Goal: Task Accomplishment & Management: Complete application form

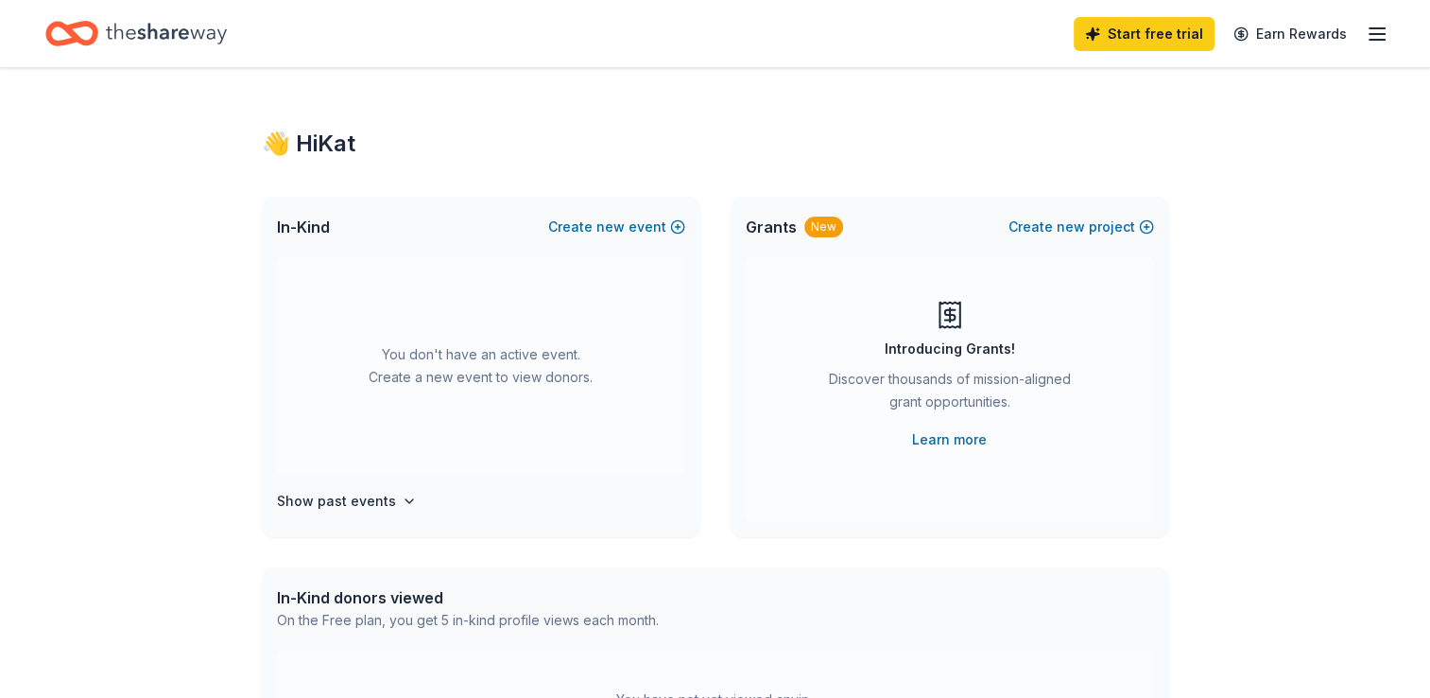
click at [1379, 37] on icon "button" at bounding box center [1377, 34] width 23 height 23
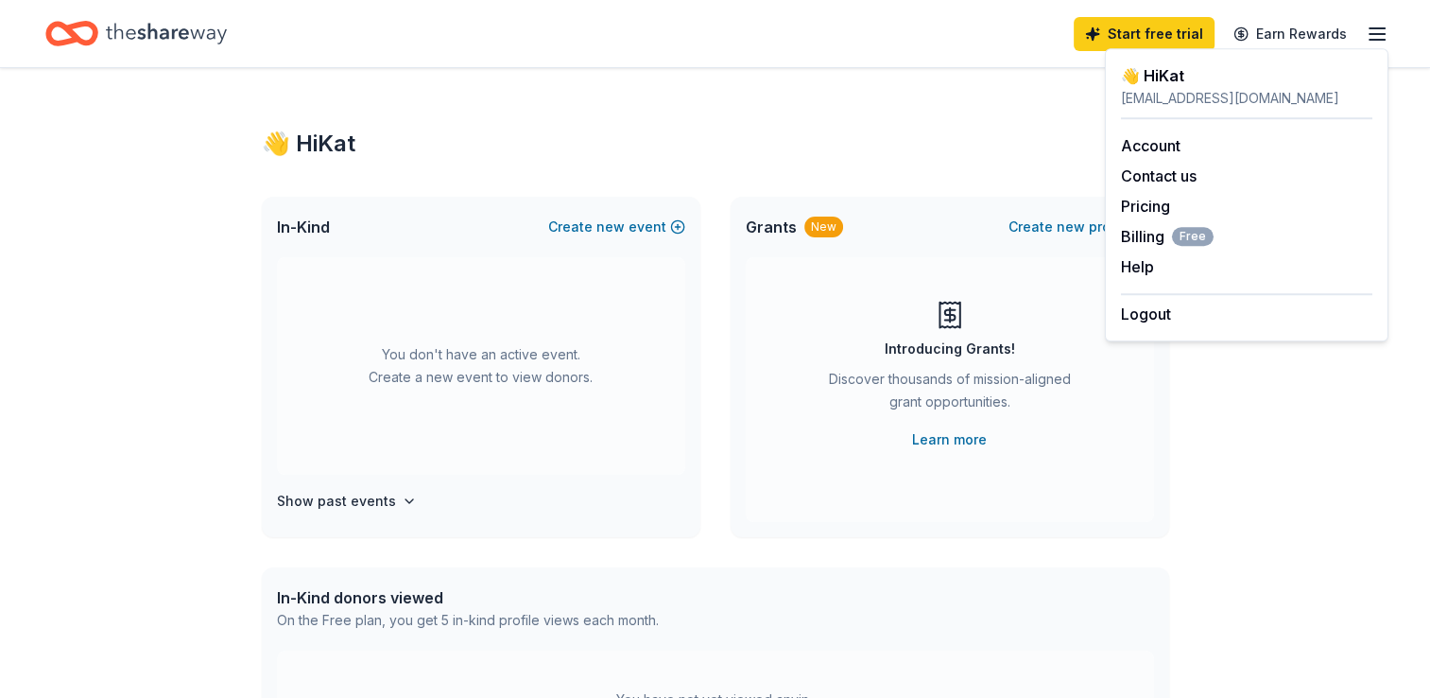
click at [1379, 37] on icon "button" at bounding box center [1377, 34] width 23 height 23
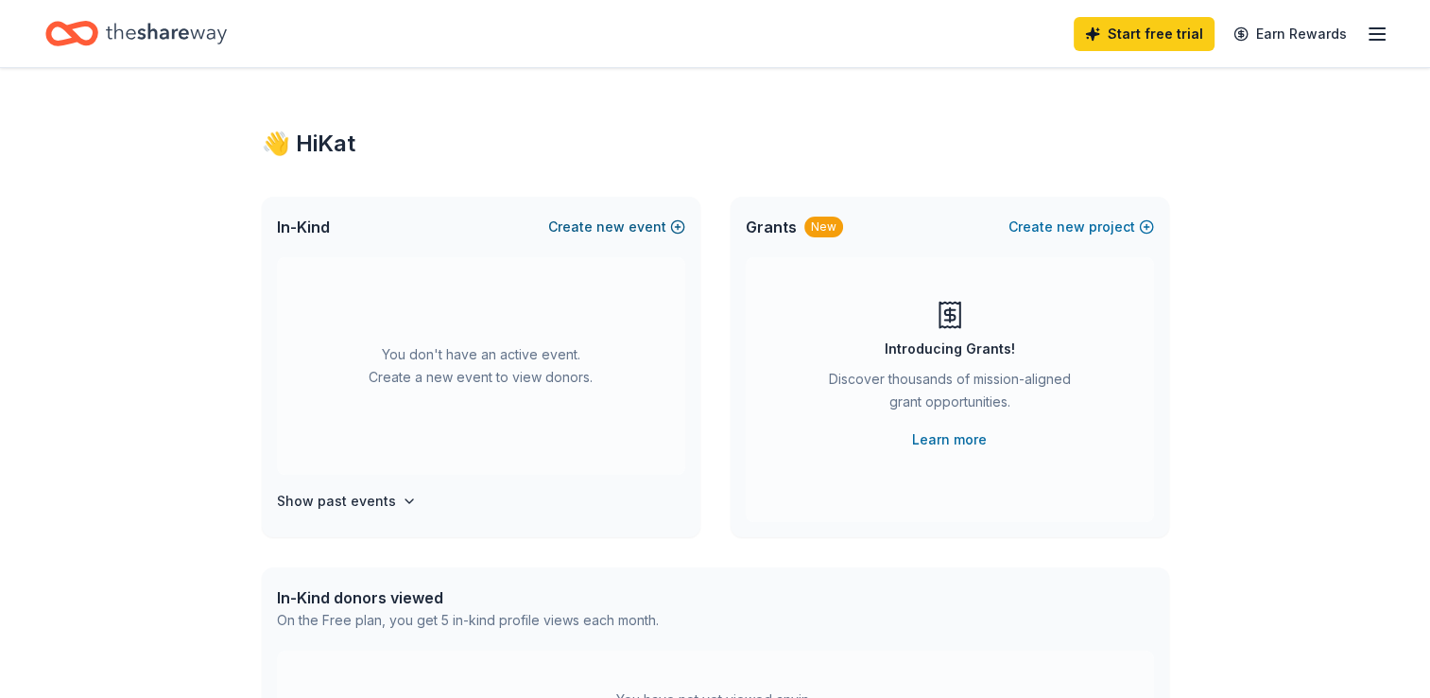
click at [586, 236] on button "Create new event" at bounding box center [616, 227] width 137 height 23
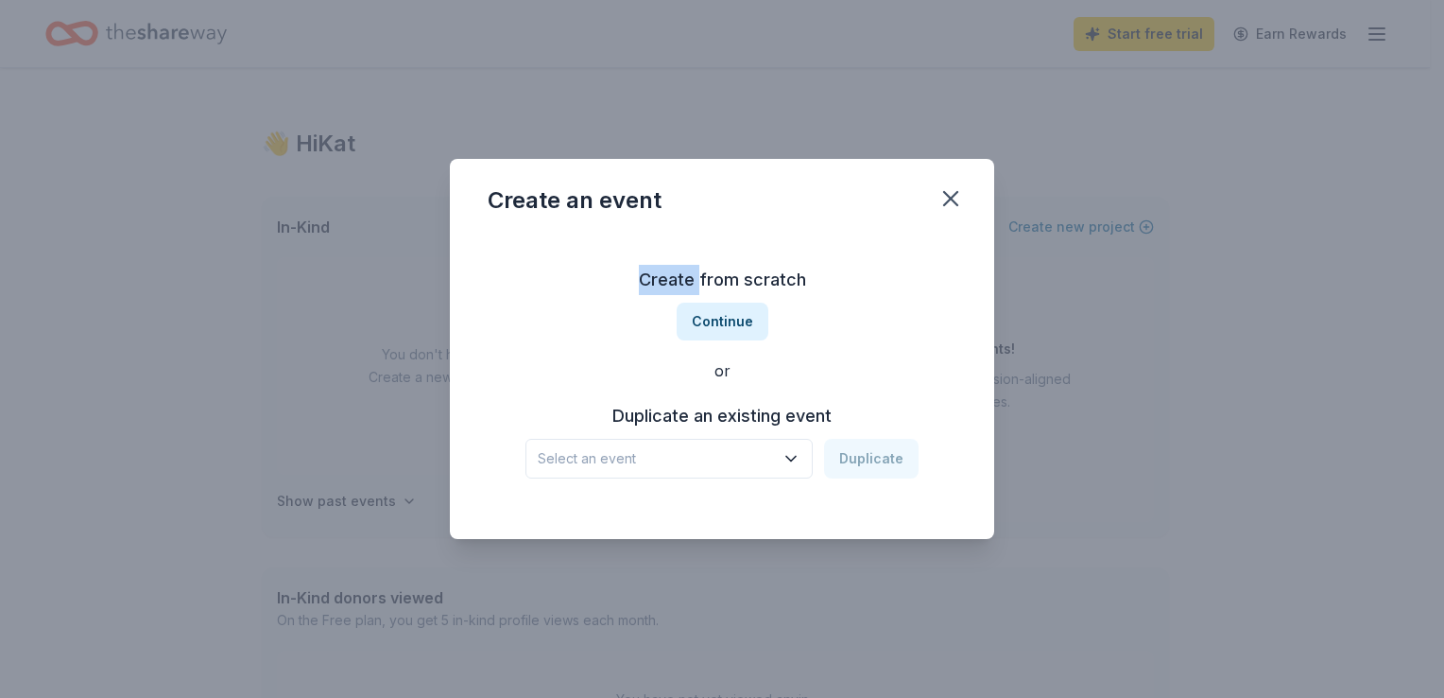
click at [586, 236] on div "Create from scratch Continue or Duplicate an existing event Select an event Dup…" at bounding box center [722, 371] width 469 height 274
drag, startPoint x: 586, startPoint y: 236, endPoint x: 786, endPoint y: 278, distance: 204.7
click at [786, 278] on h3 "Create from scratch" at bounding box center [722, 280] width 469 height 30
click at [718, 325] on button "Continue" at bounding box center [723, 321] width 92 height 38
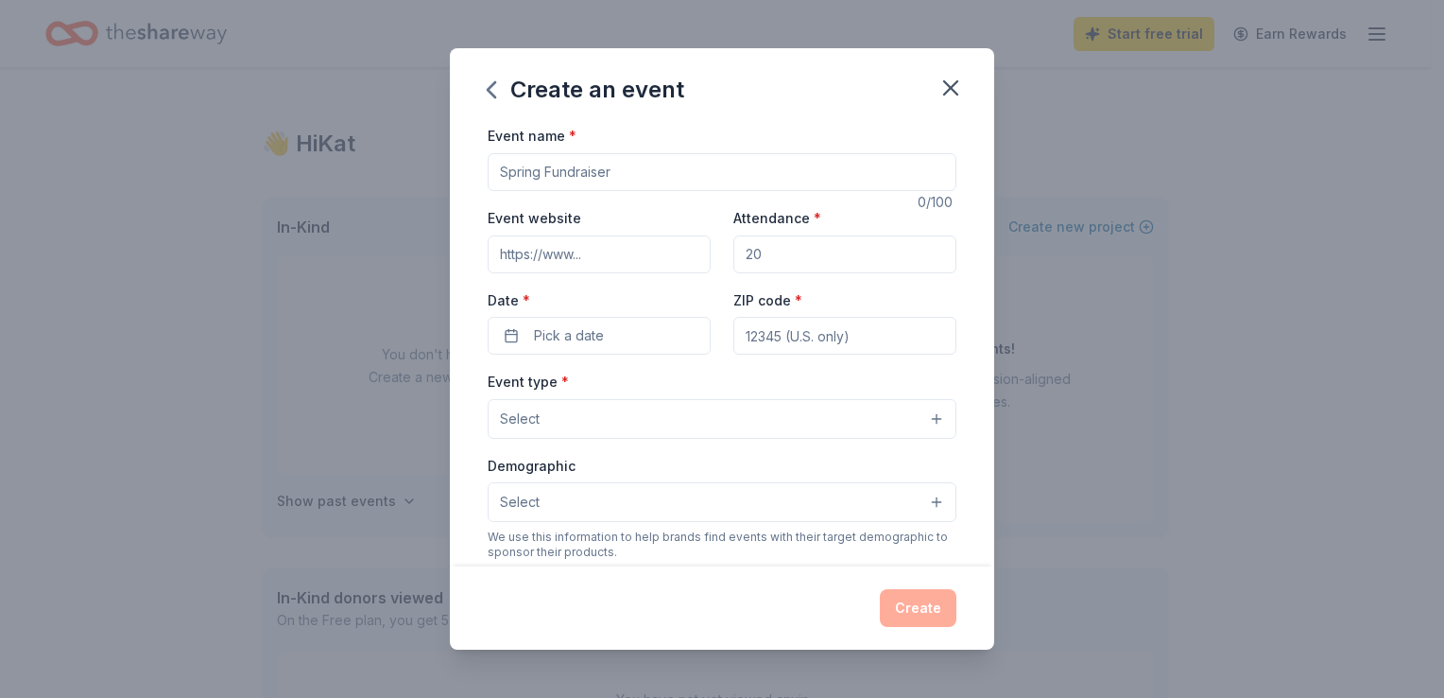
click at [578, 180] on input "Event name *" at bounding box center [722, 172] width 469 height 38
type input "Trunk Or Treat"
type input "www.rsd.edu"
type input "400"
click at [577, 331] on span "Pick a date" at bounding box center [569, 335] width 70 height 23
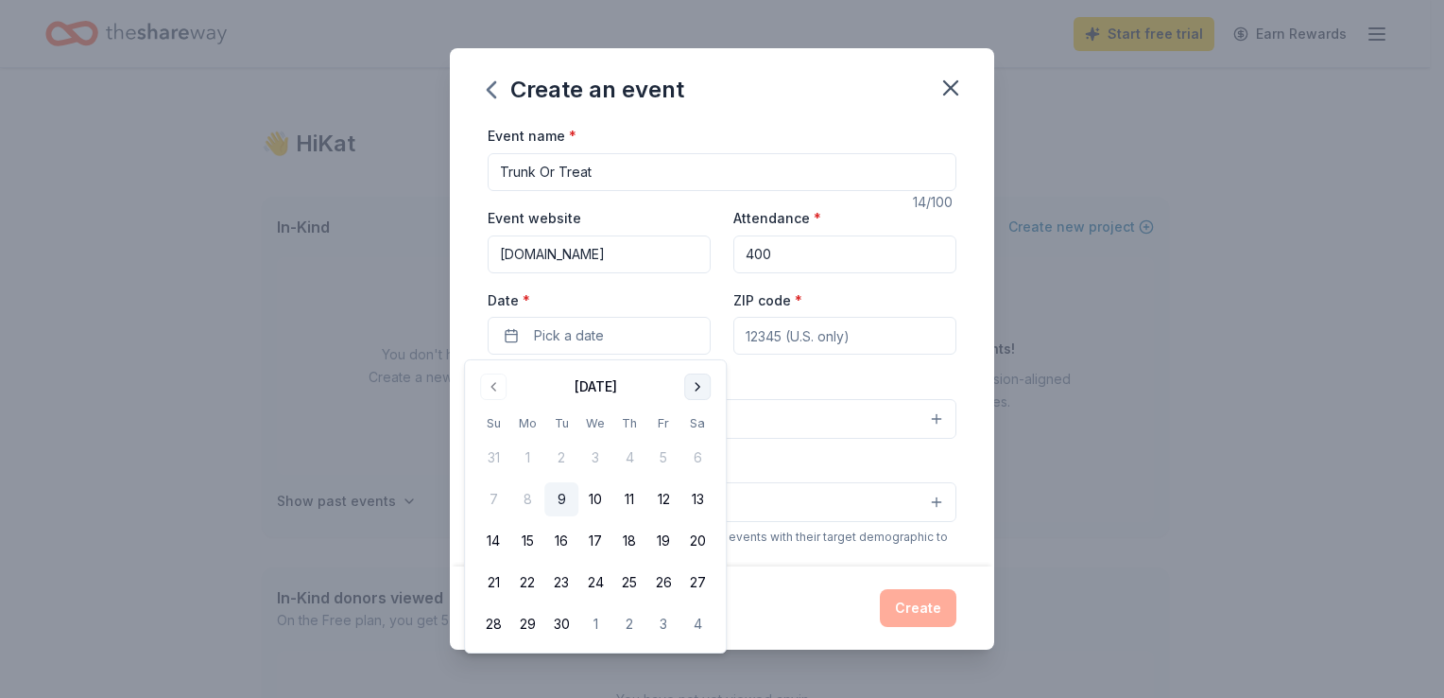
click at [690, 388] on button "Go to next month" at bounding box center [697, 386] width 26 height 26
click at [666, 579] on button "24" at bounding box center [664, 582] width 34 height 34
click at [612, 331] on button "10/24/2025" at bounding box center [599, 336] width 223 height 38
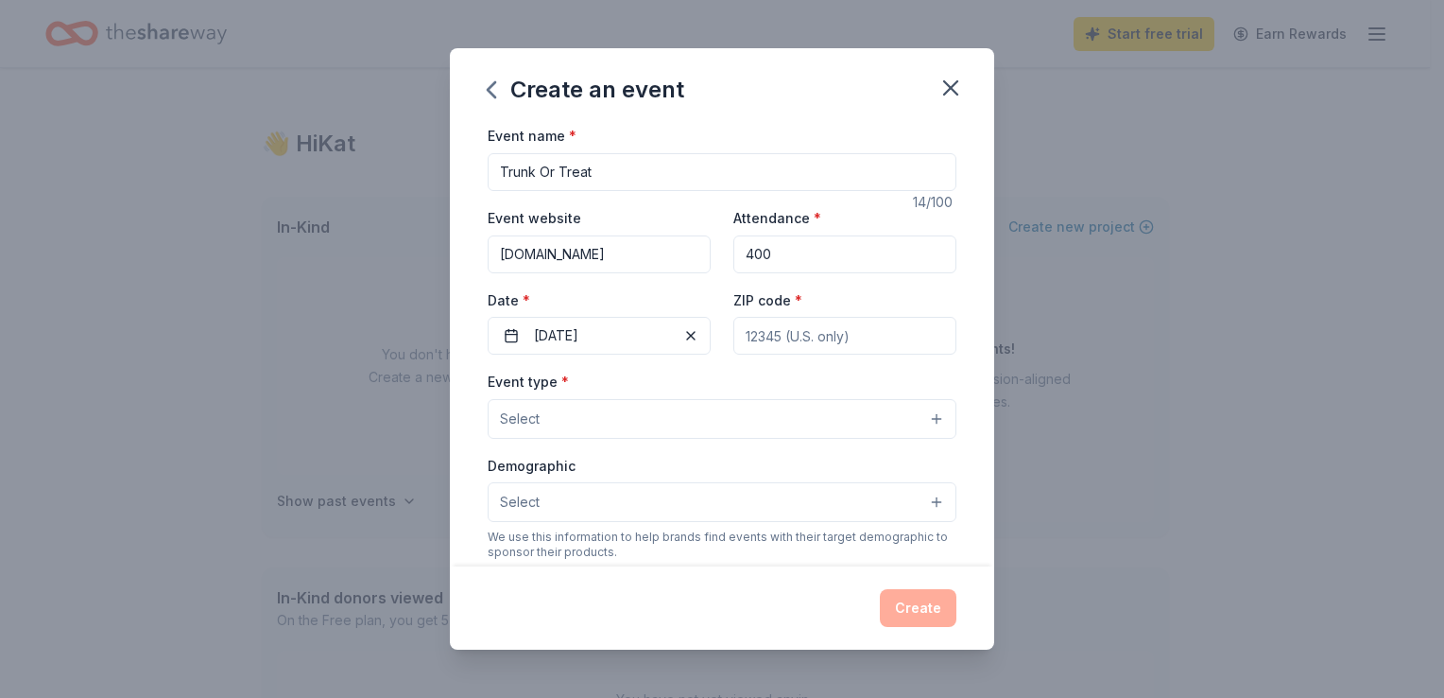
click at [777, 328] on input "ZIP code *" at bounding box center [844, 336] width 223 height 38
type input "99352"
click at [824, 425] on button "Select" at bounding box center [722, 419] width 469 height 40
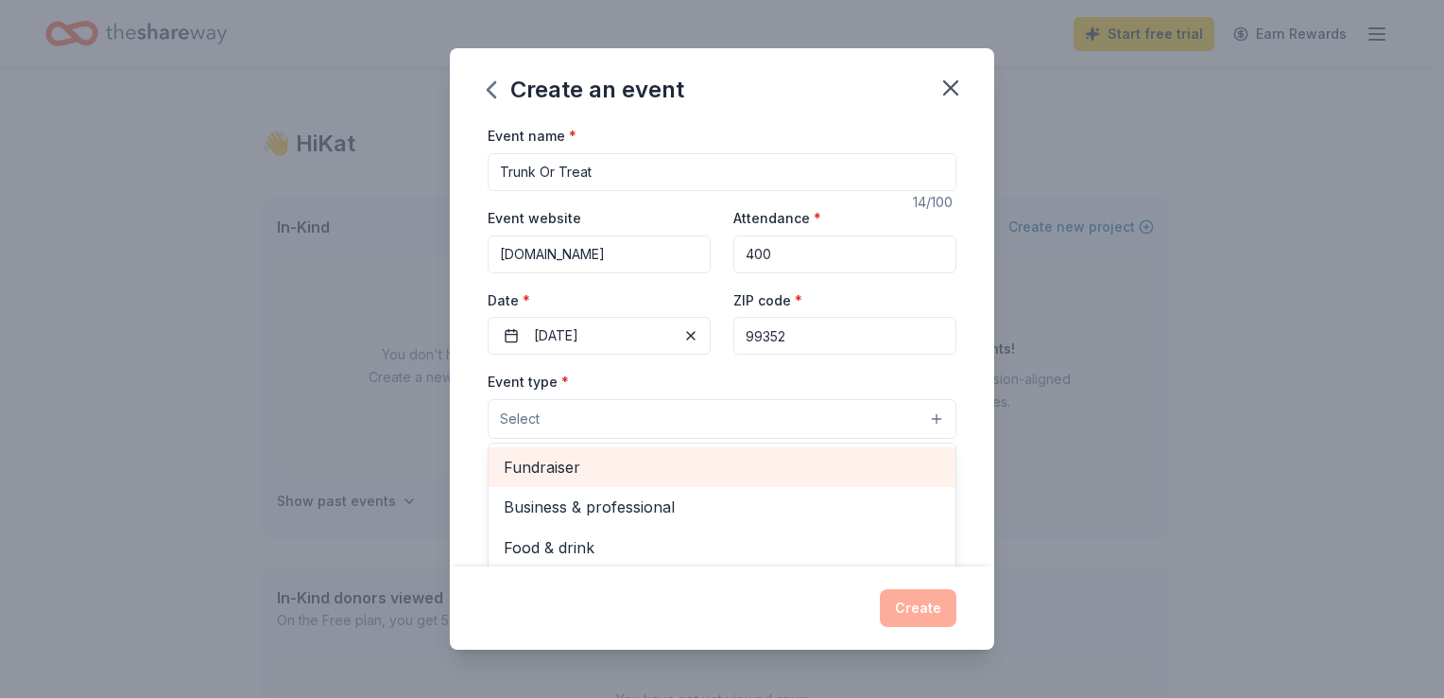
click at [781, 458] on span "Fundraiser" at bounding box center [722, 467] width 437 height 25
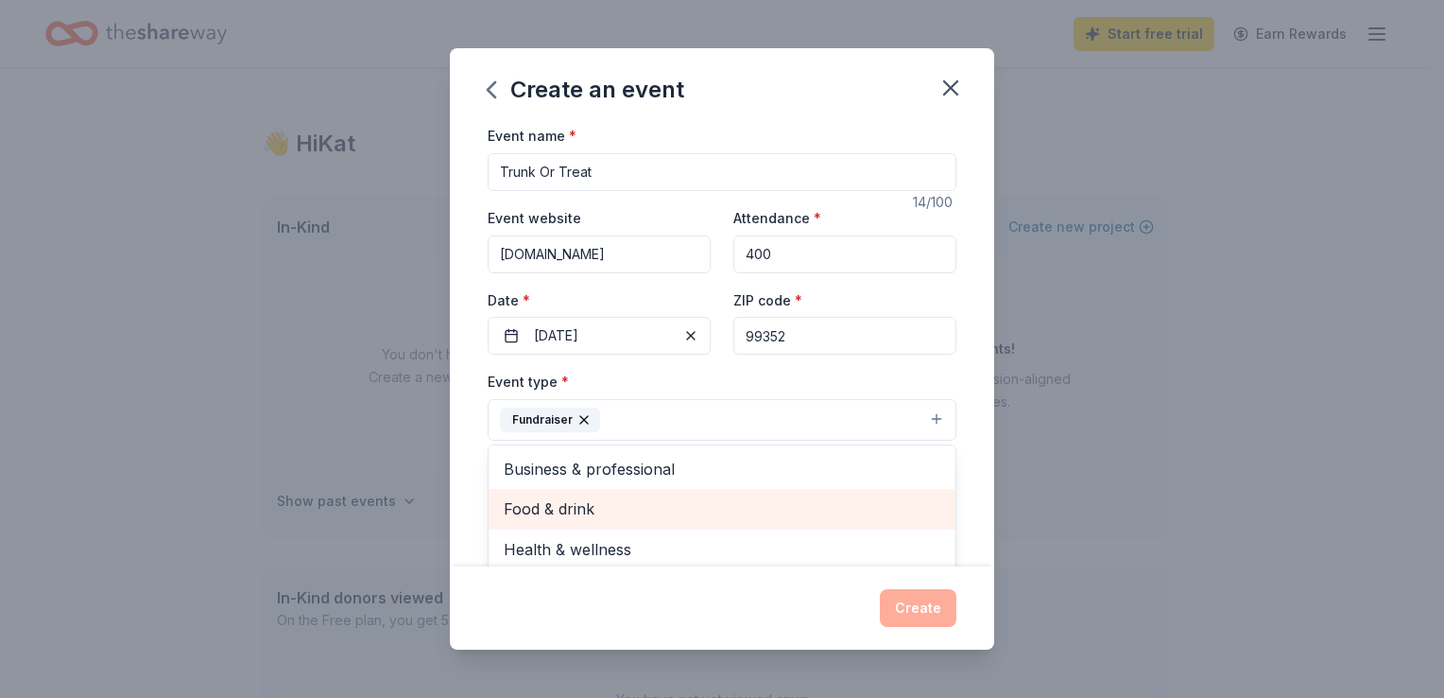
click at [707, 507] on span "Food & drink" at bounding box center [722, 508] width 437 height 25
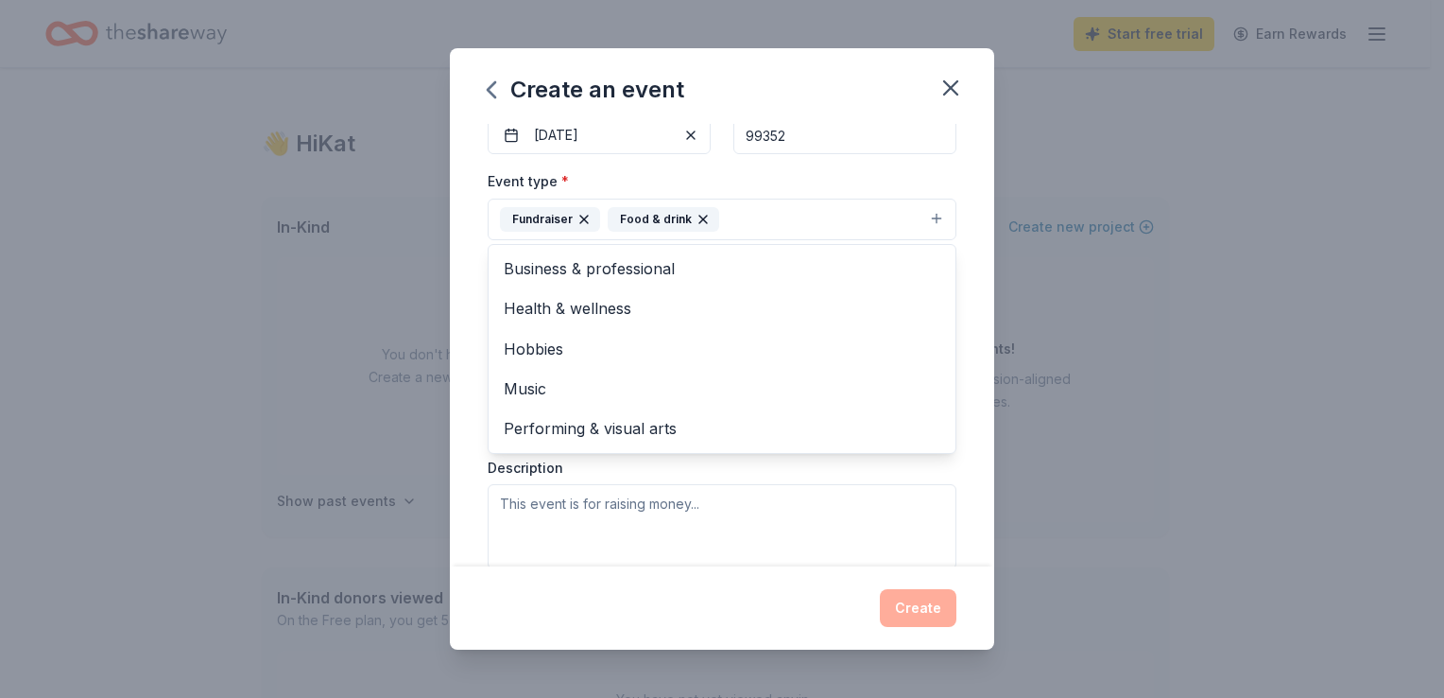
scroll to position [249, 0]
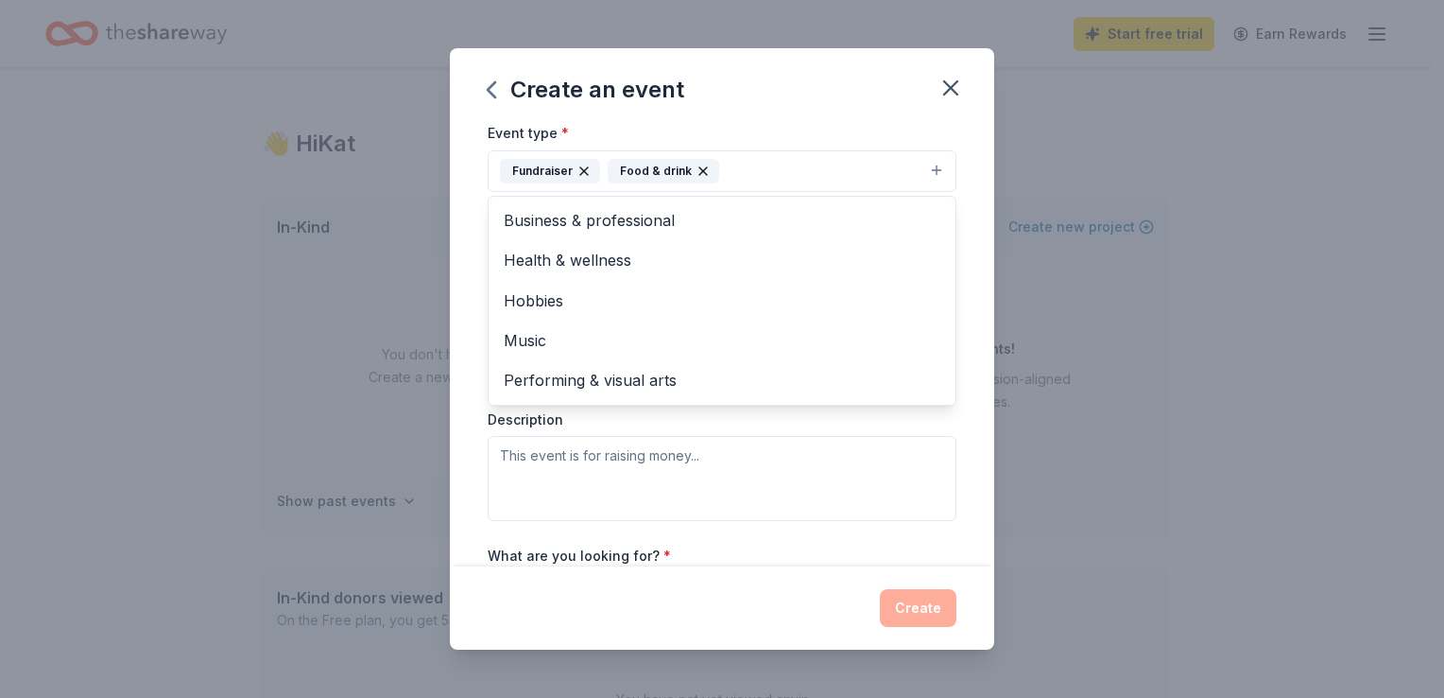
click at [826, 429] on div "Event type * Fundraiser Food & drink Business & professional Health & wellness …" at bounding box center [722, 321] width 469 height 400
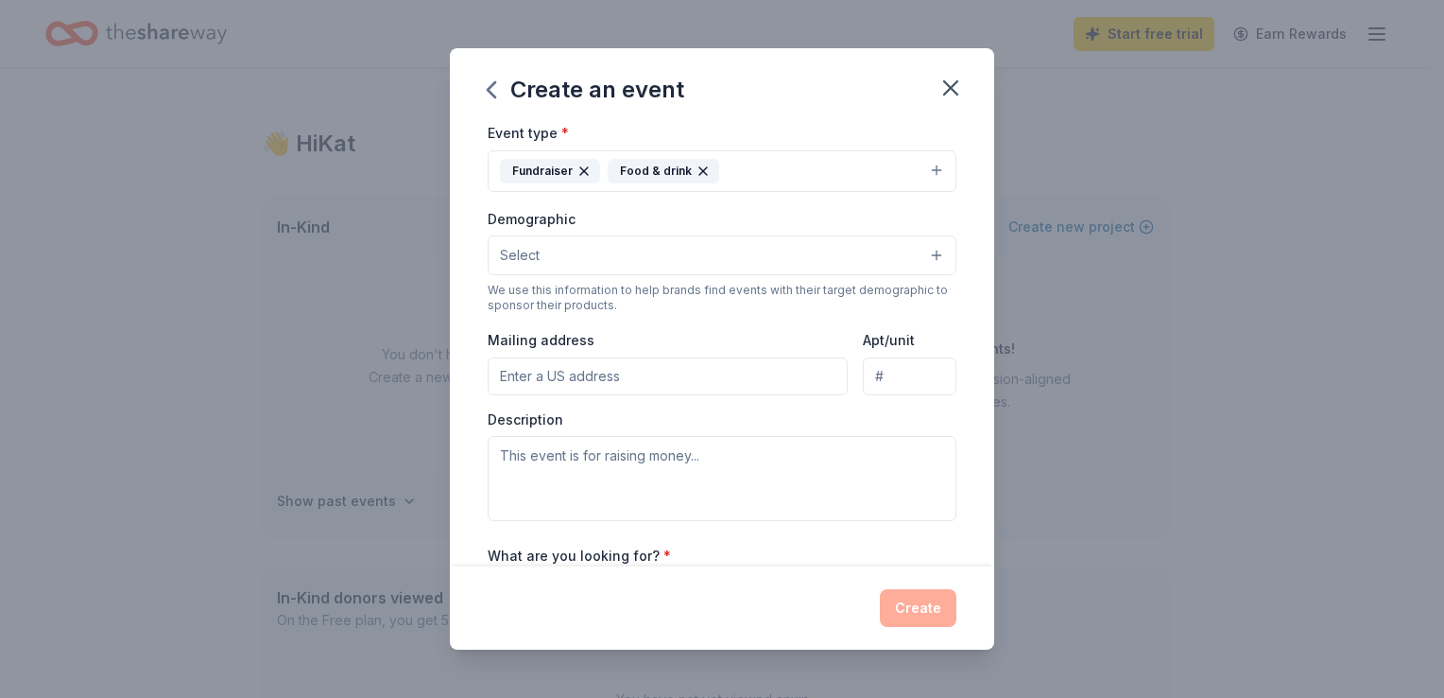
click at [651, 380] on input "Mailing address" at bounding box center [668, 376] width 360 height 38
type input "2721 Jason Loop"
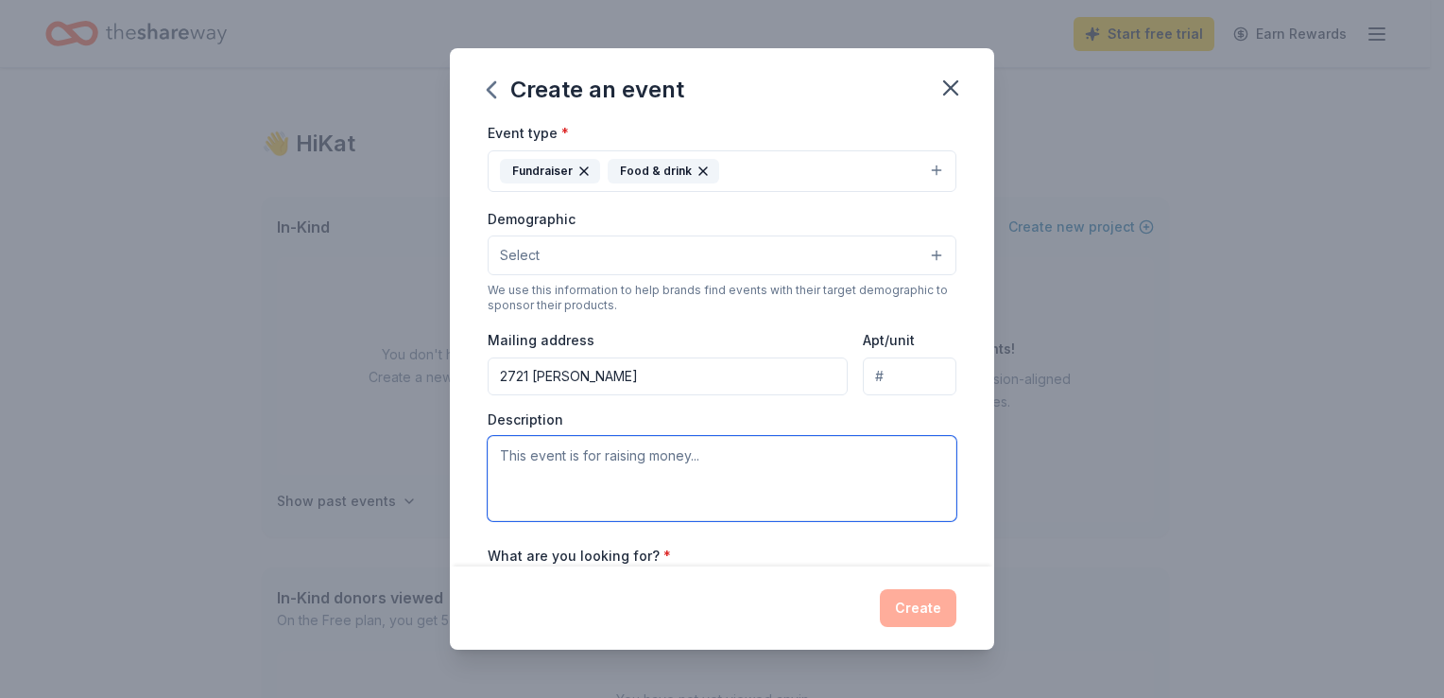
click at [591, 459] on textarea at bounding box center [722, 478] width 469 height 85
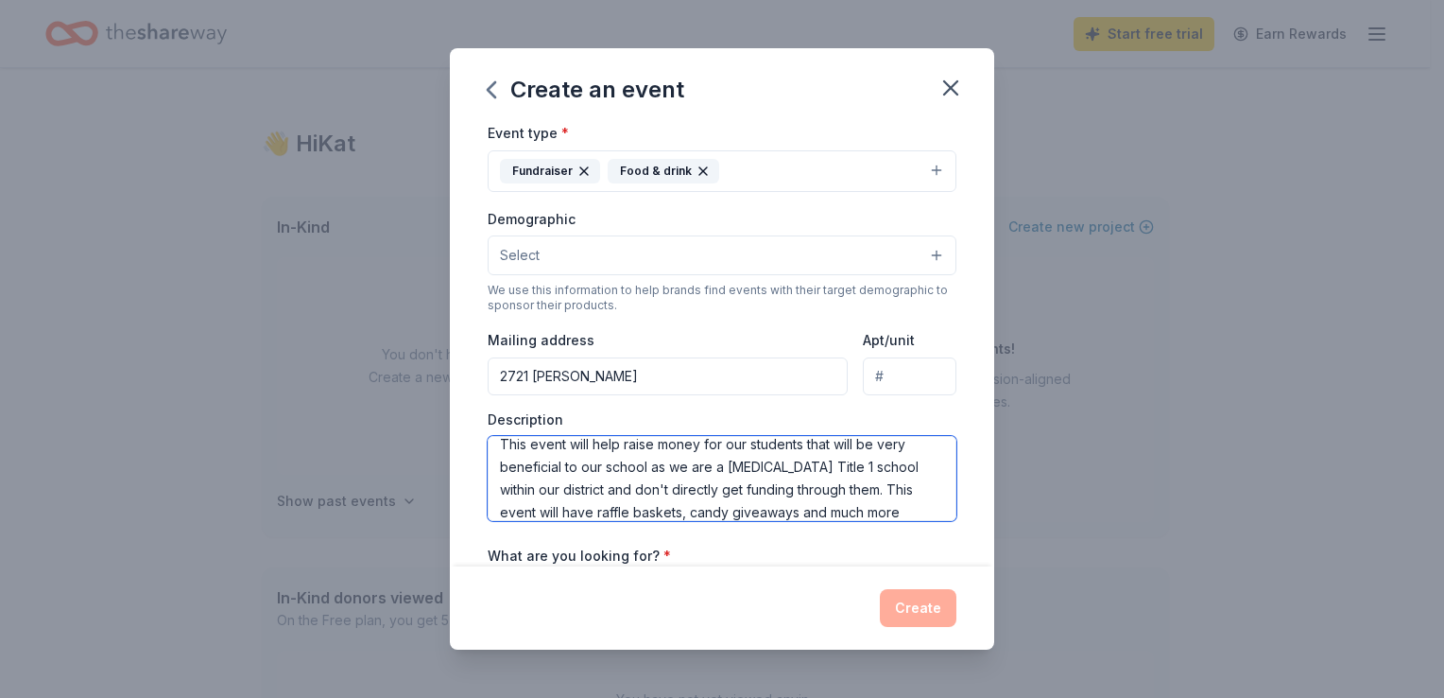
scroll to position [34, 0]
type textarea "This event will help raise money for our students that will be very beneficial …"
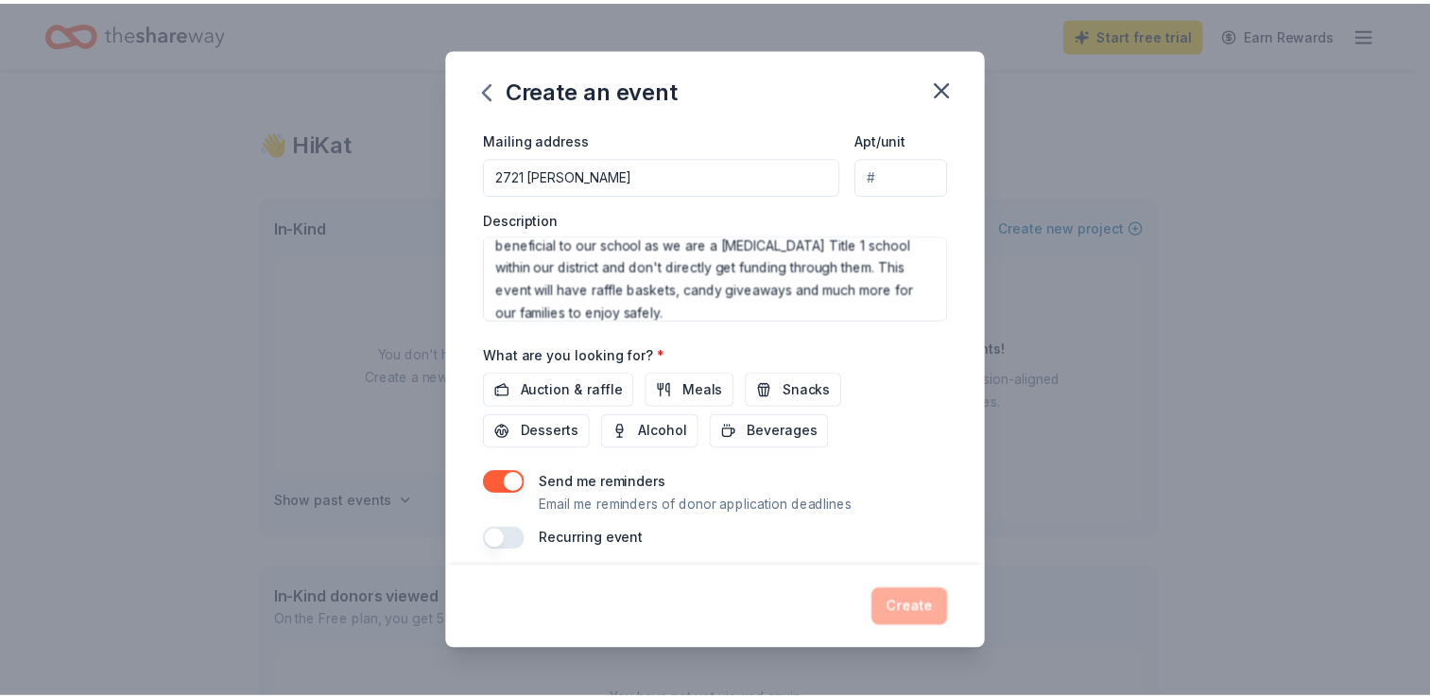
scroll to position [462, 0]
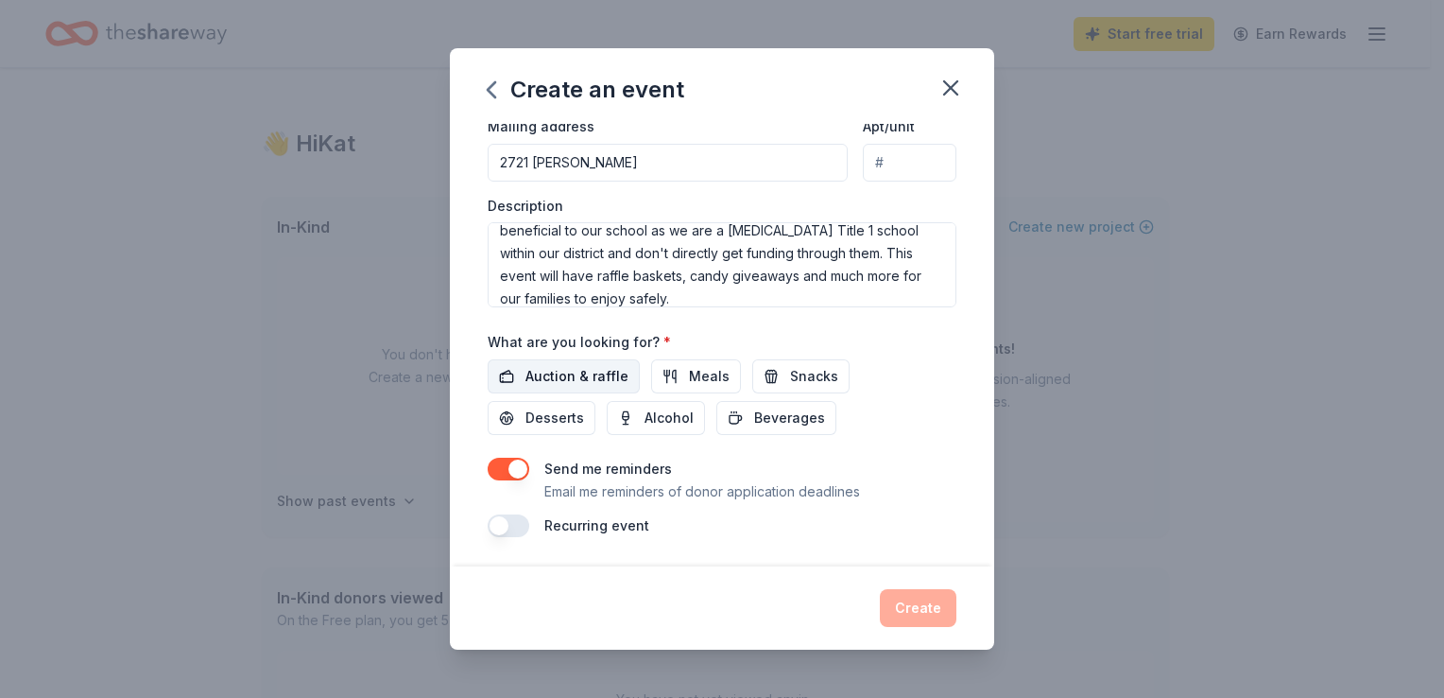
click at [584, 373] on span "Auction & raffle" at bounding box center [577, 376] width 103 height 23
click at [800, 384] on span "Snacks" at bounding box center [814, 376] width 48 height 23
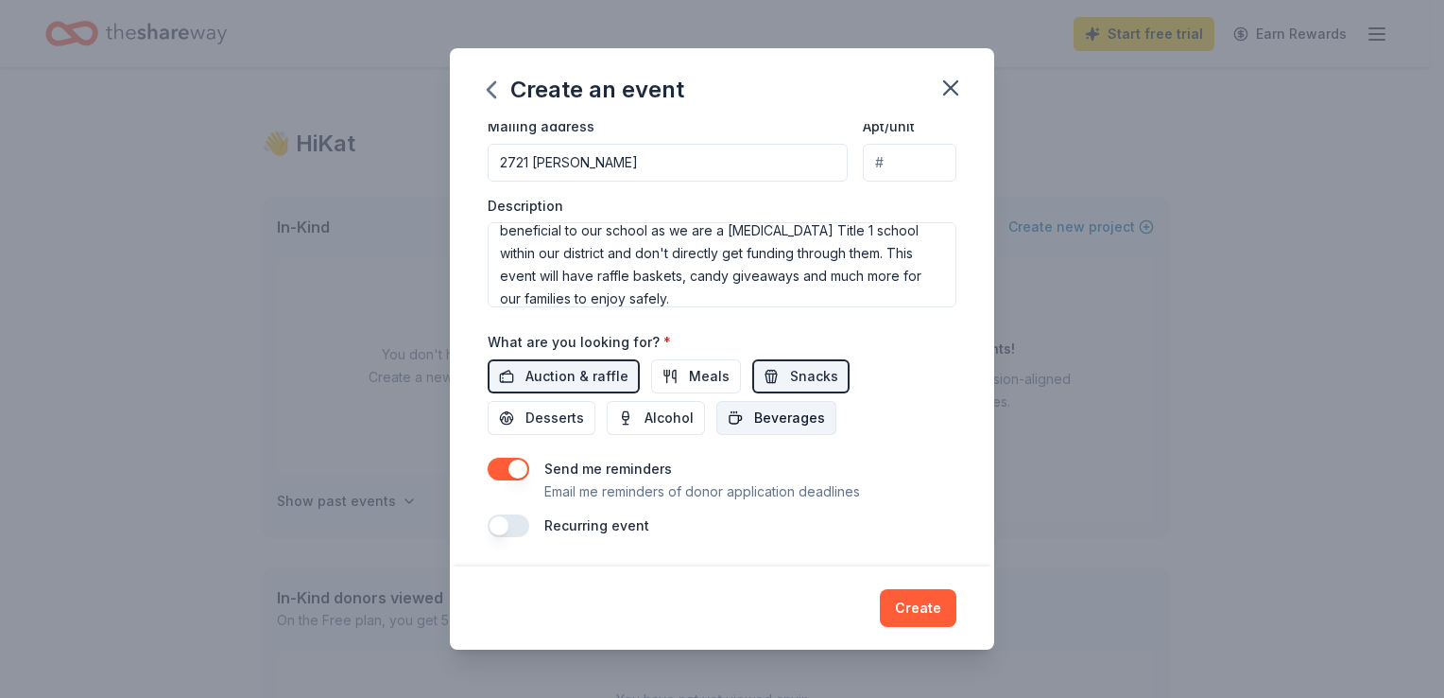
click at [781, 427] on span "Beverages" at bounding box center [789, 417] width 71 height 23
click at [905, 606] on button "Create" at bounding box center [918, 608] width 77 height 38
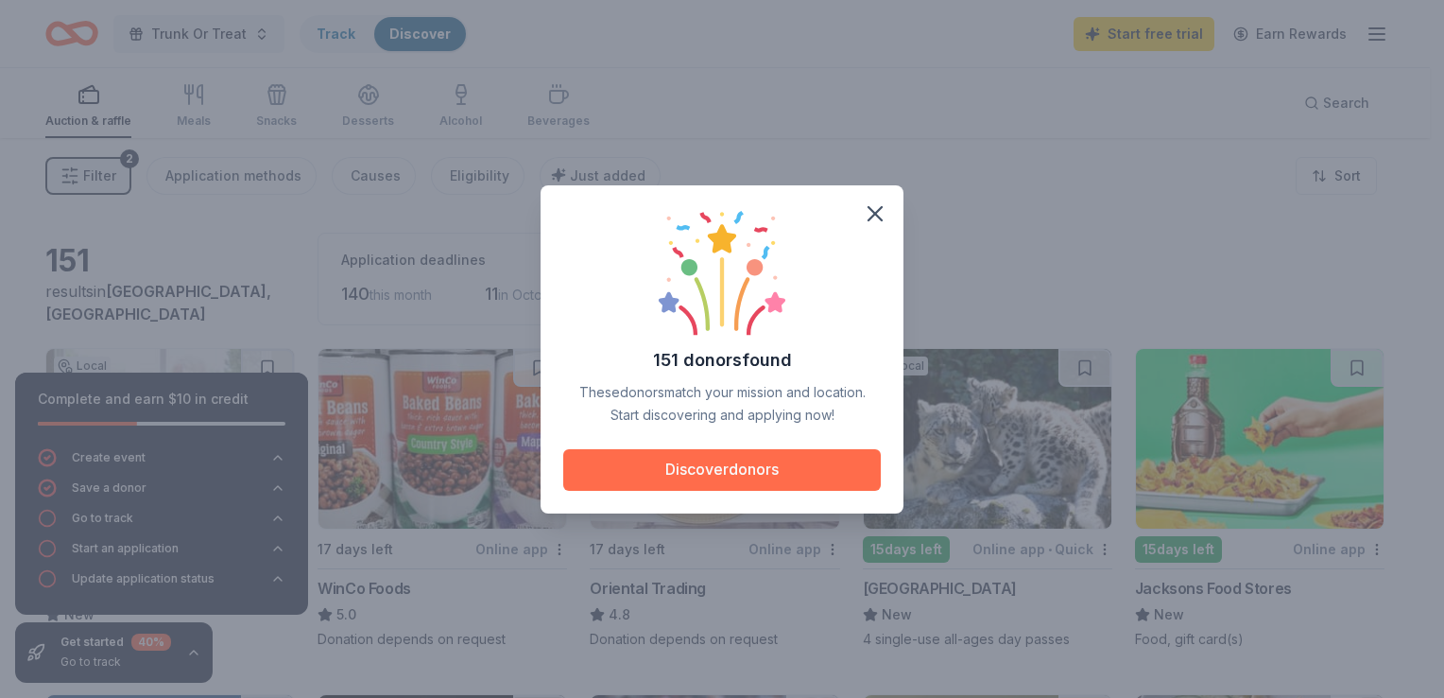
click at [760, 466] on button "Discover donors" at bounding box center [722, 470] width 318 height 42
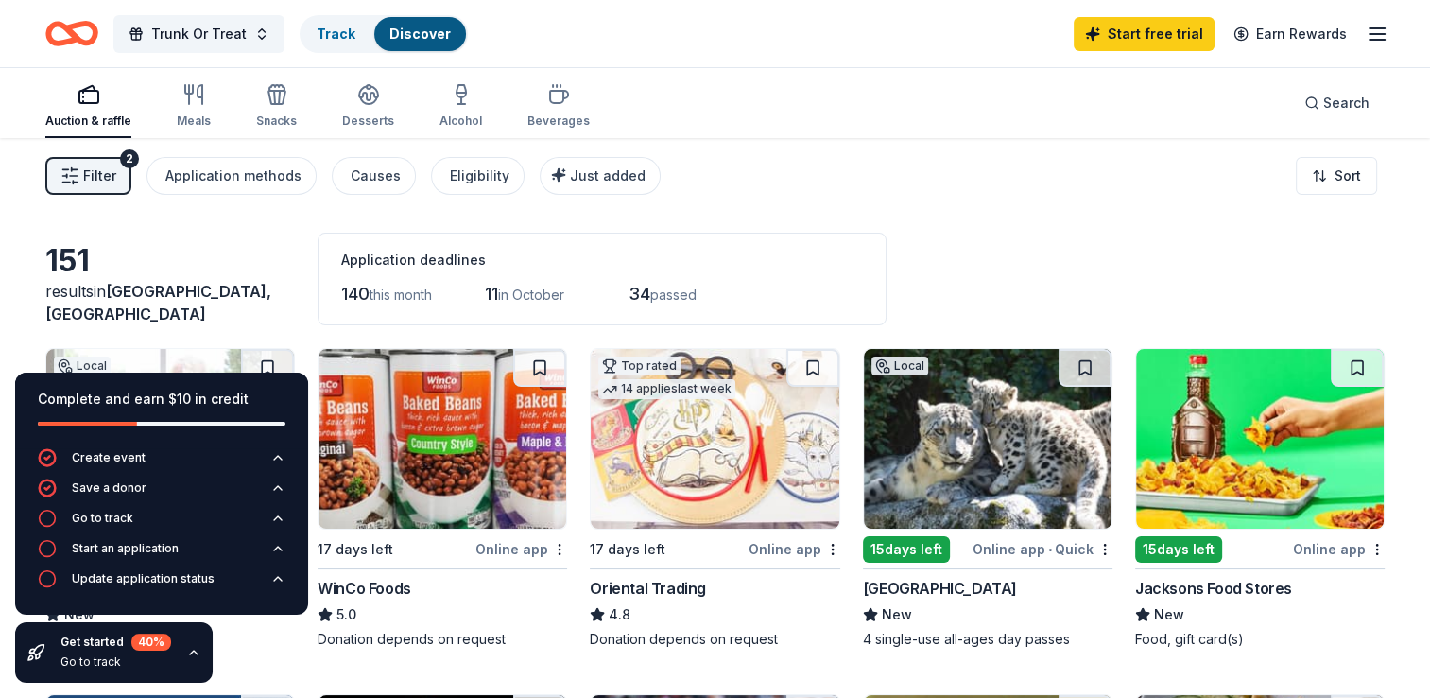
click at [800, 514] on img at bounding box center [715, 439] width 248 height 180
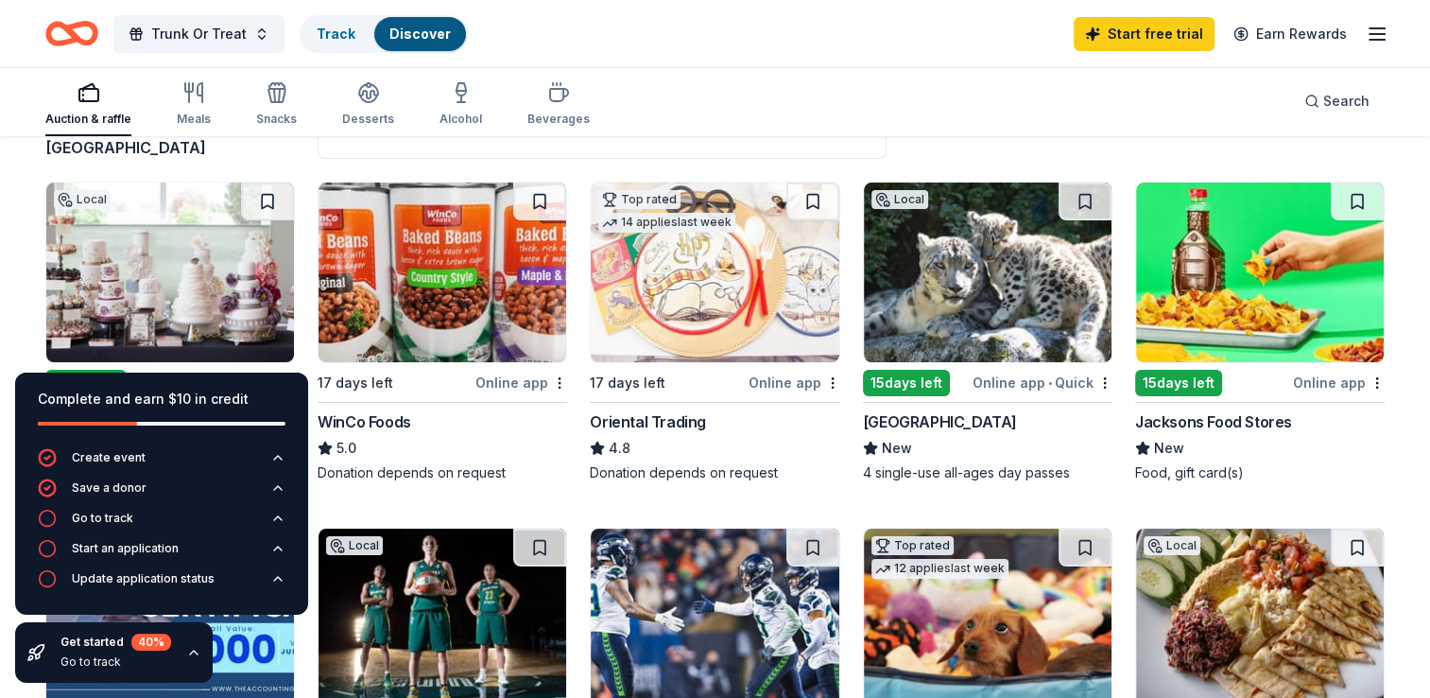
click at [1009, 308] on img at bounding box center [988, 272] width 248 height 180
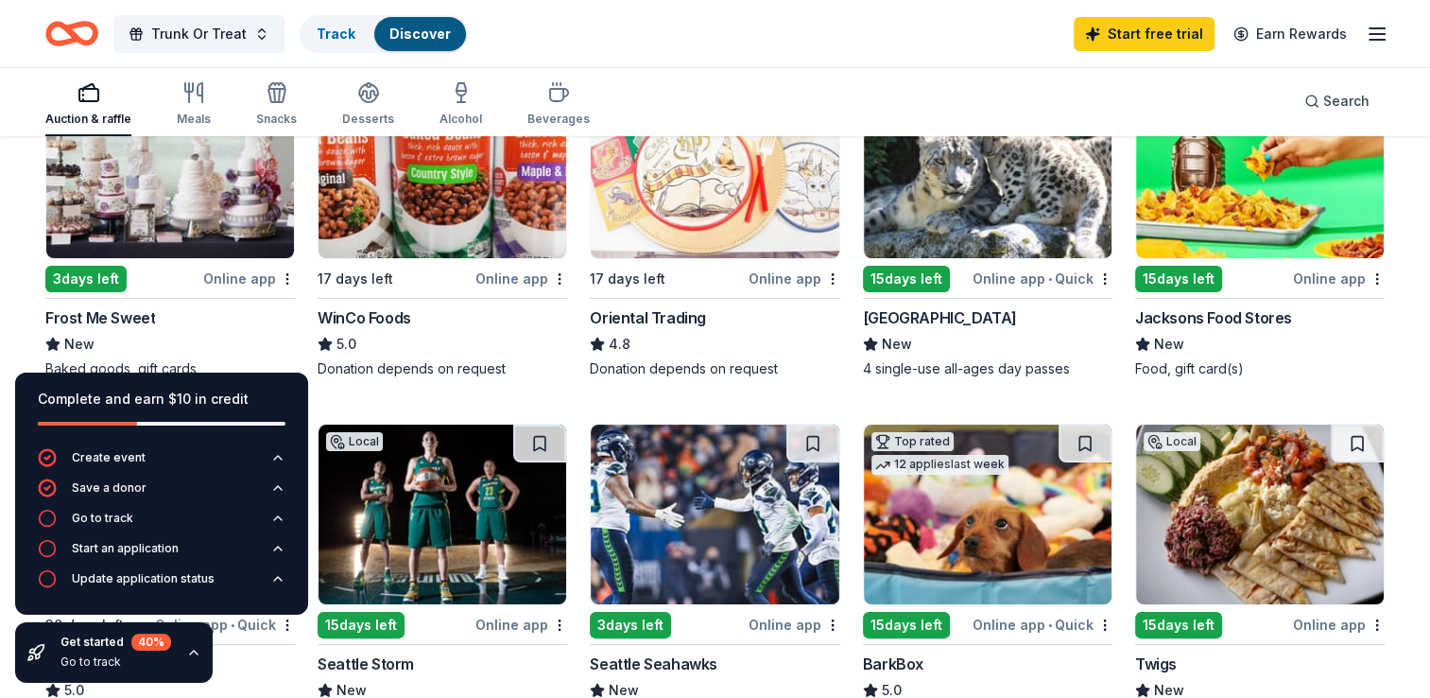
scroll to position [285, 0]
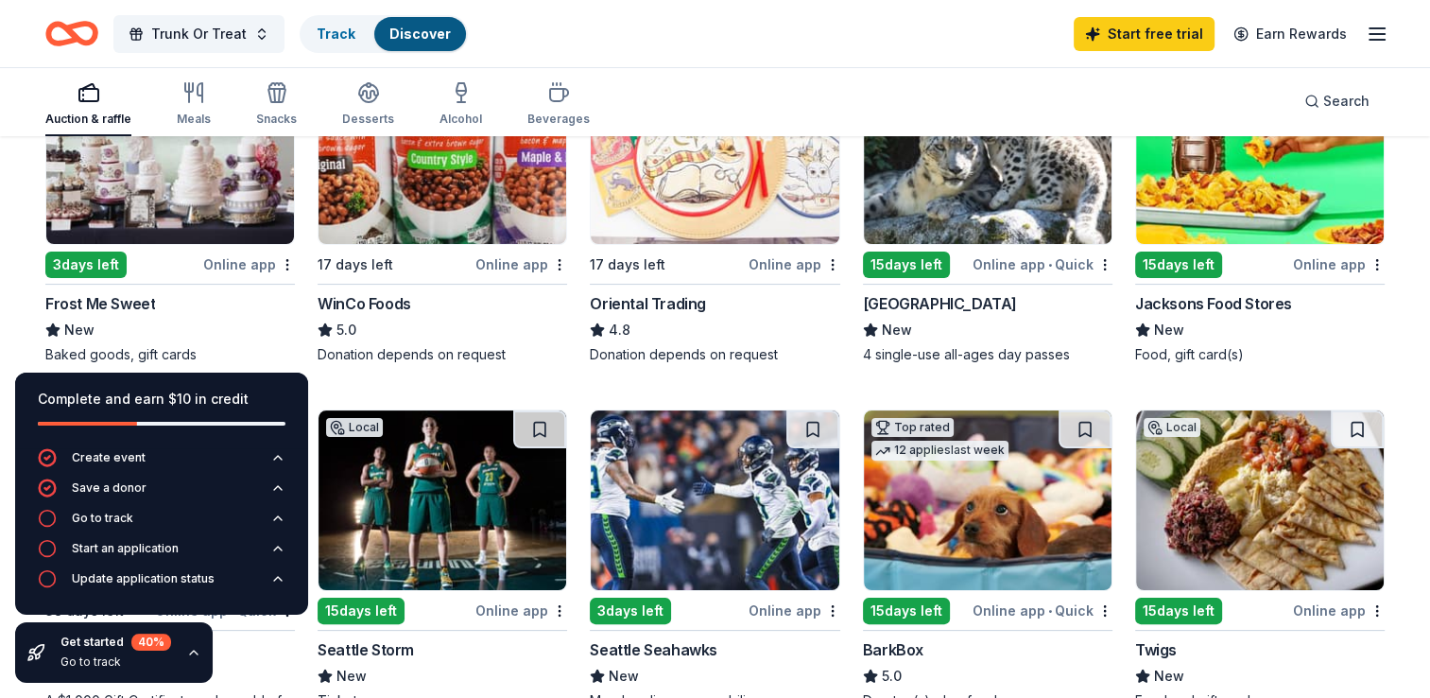
click at [1274, 187] on img at bounding box center [1260, 154] width 248 height 180
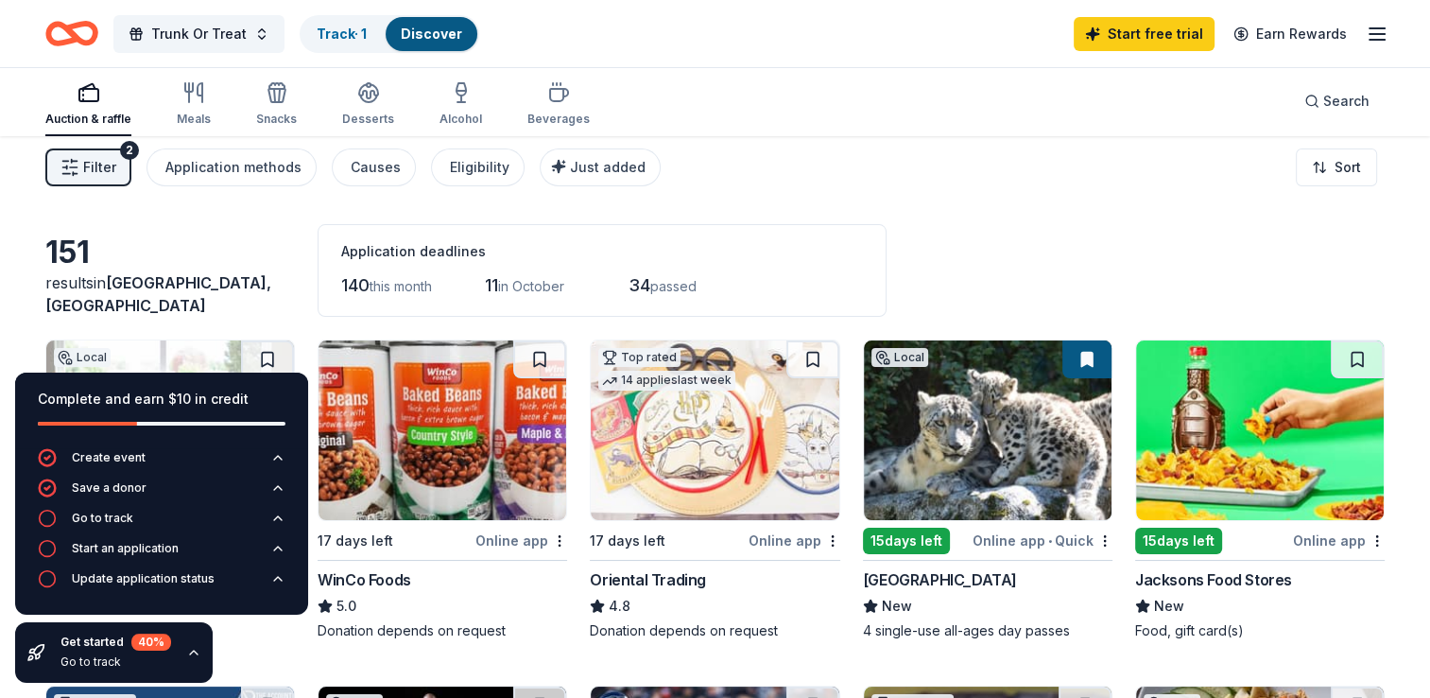
scroll to position [0, 0]
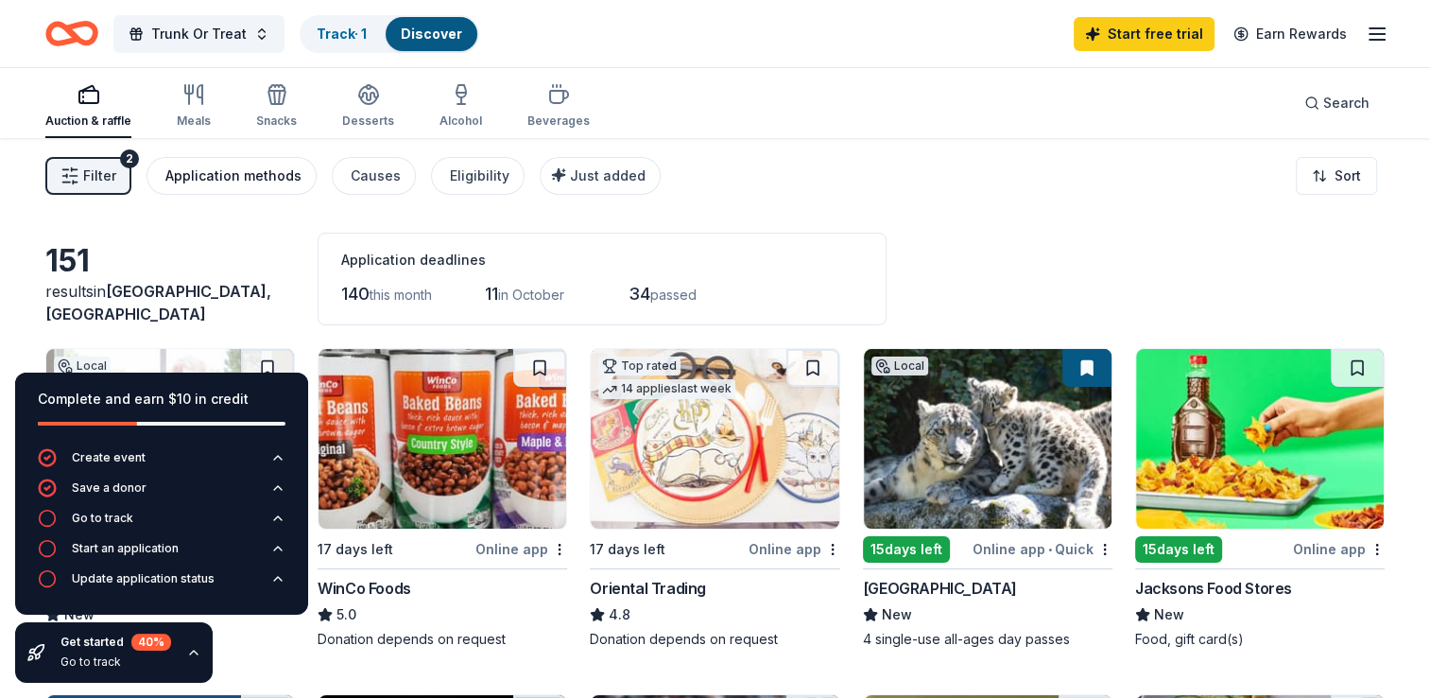
click at [210, 171] on div "Application methods" at bounding box center [233, 175] width 136 height 23
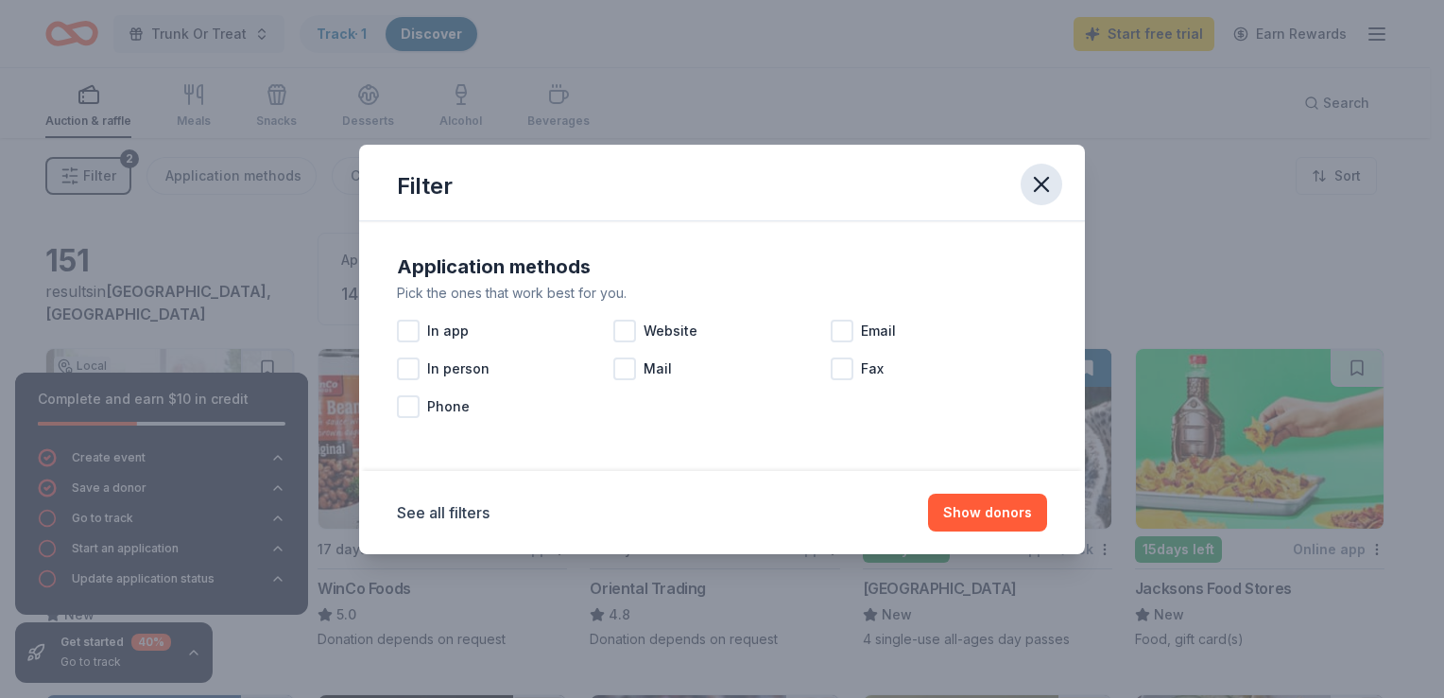
click at [1038, 191] on icon "button" at bounding box center [1041, 184] width 26 height 26
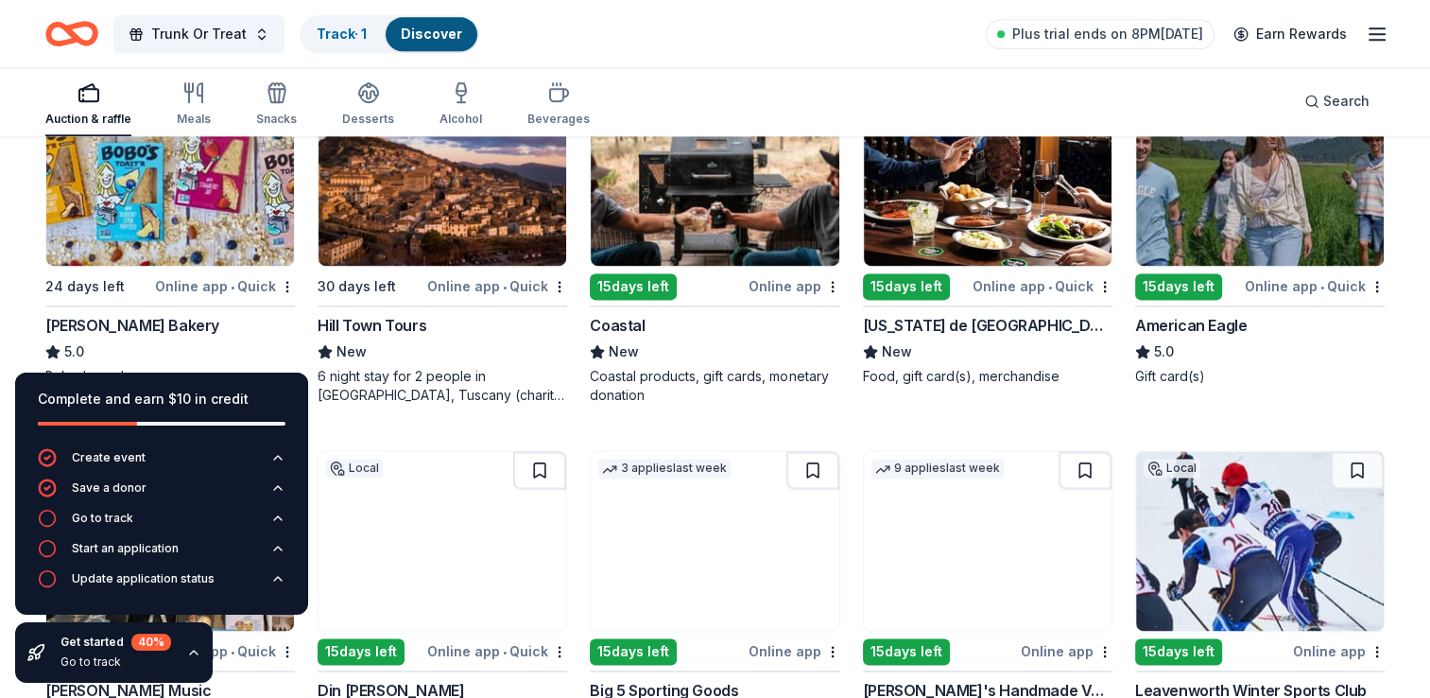
scroll to position [2653, 0]
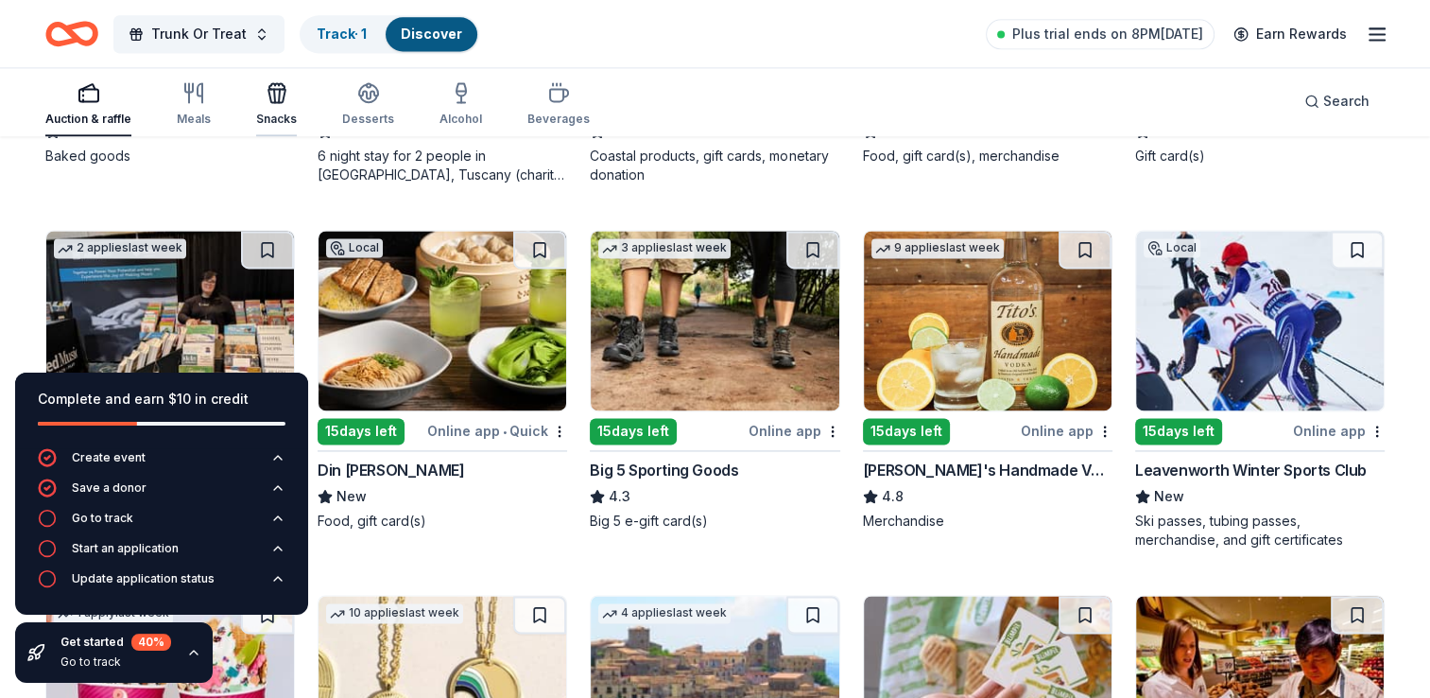
click at [266, 90] on icon "button" at bounding box center [277, 92] width 23 height 23
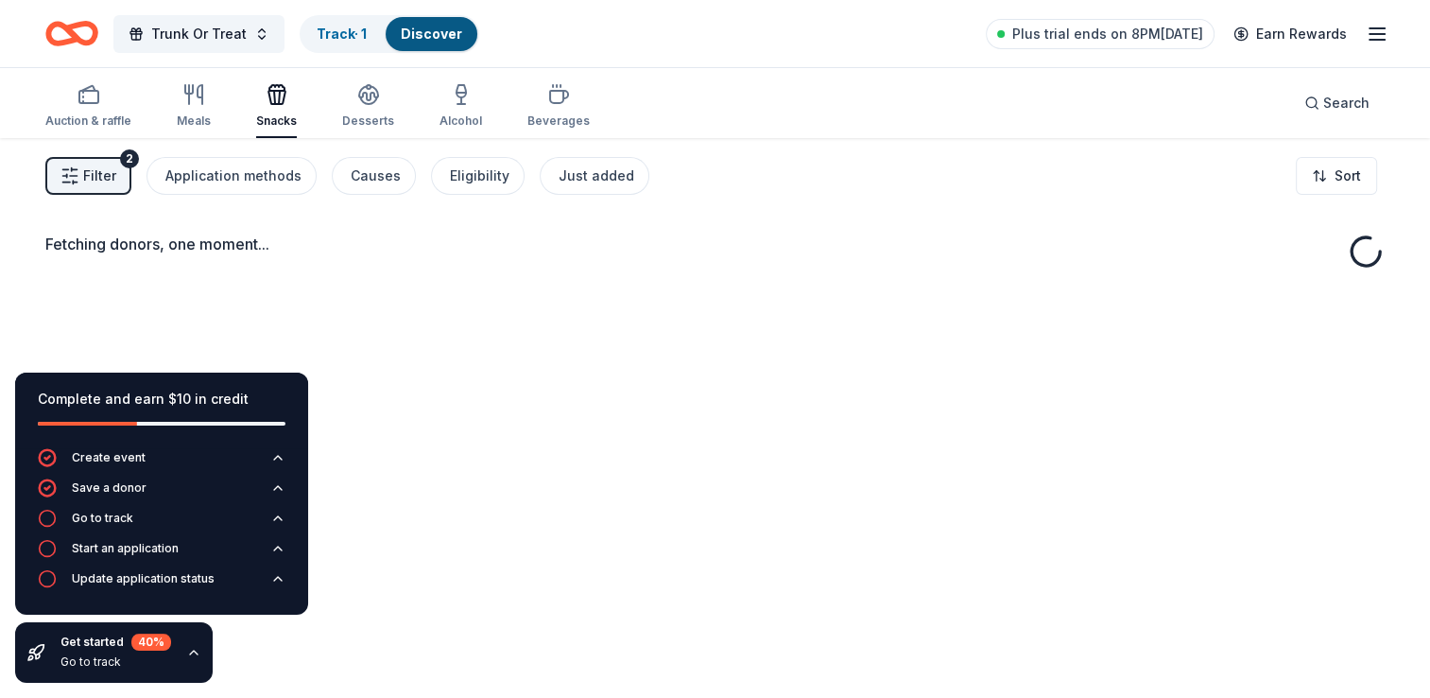
click at [272, 105] on icon "button" at bounding box center [277, 94] width 23 height 23
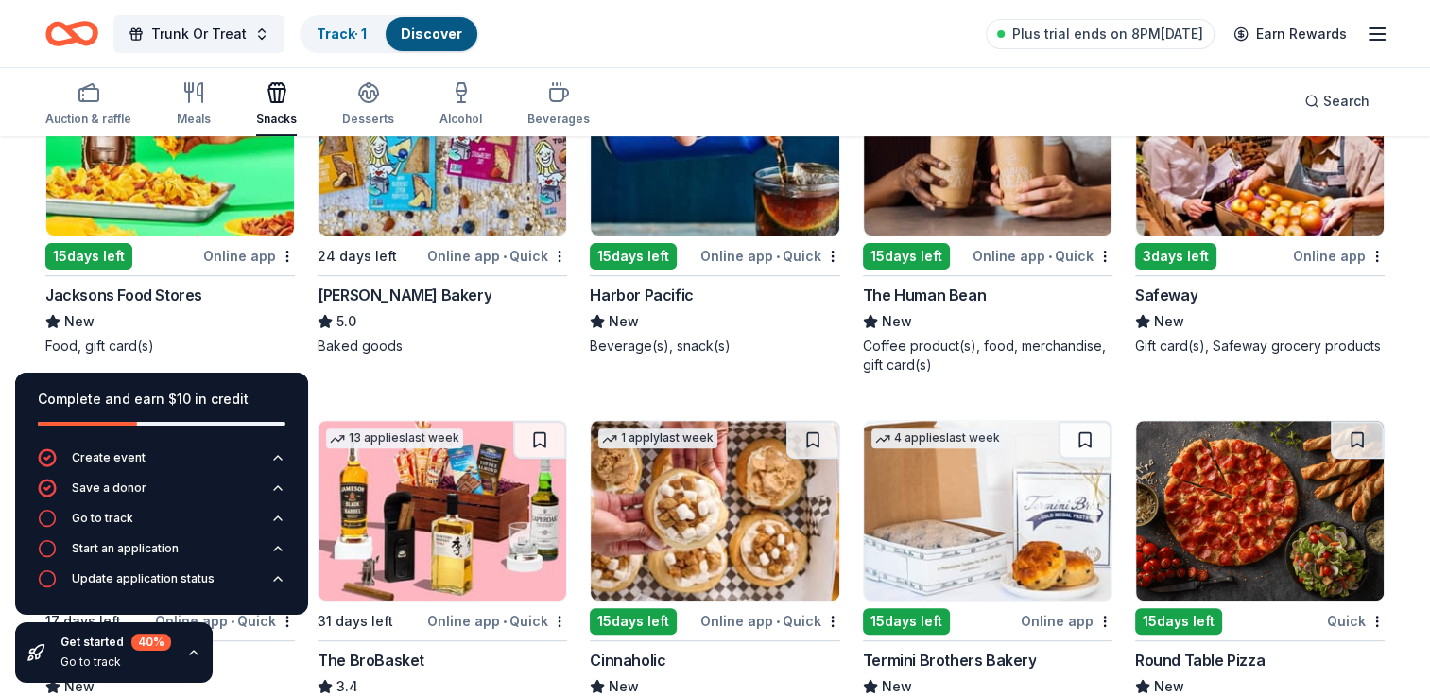
scroll to position [644, 0]
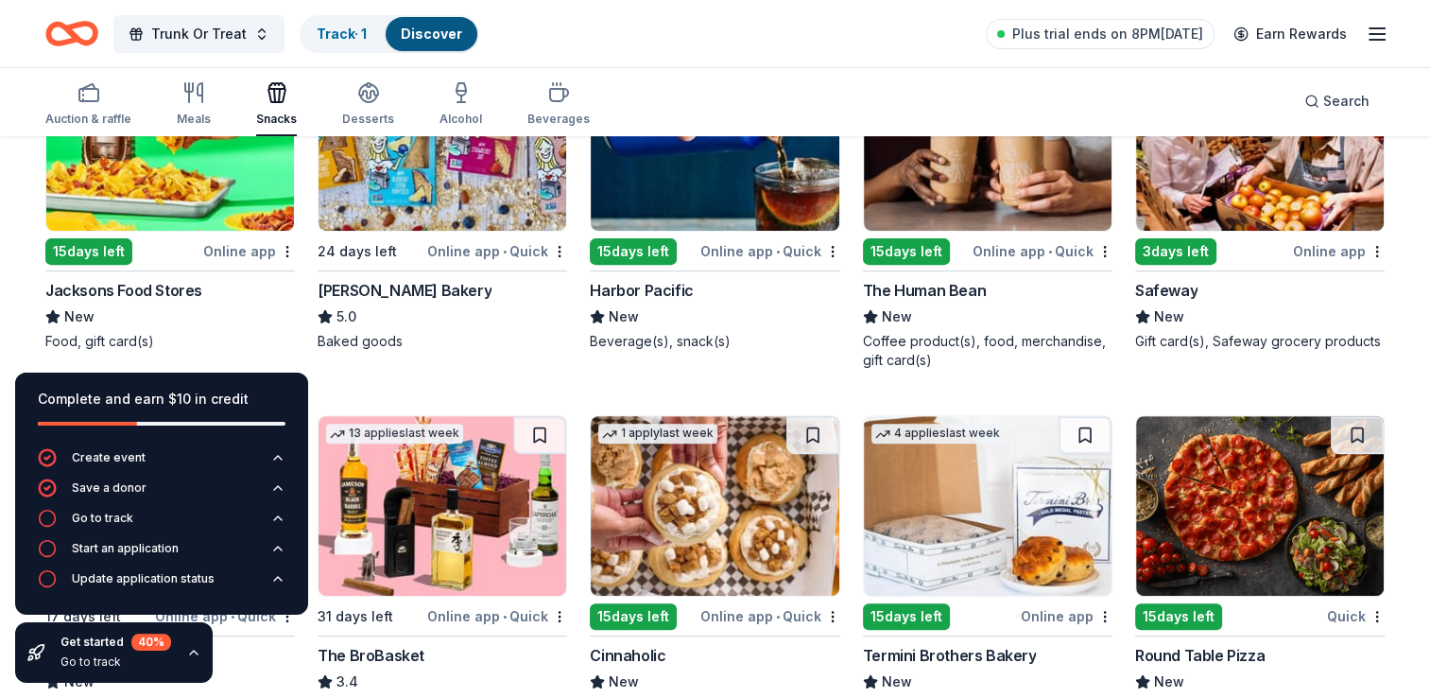
click at [411, 182] on img at bounding box center [443, 141] width 248 height 180
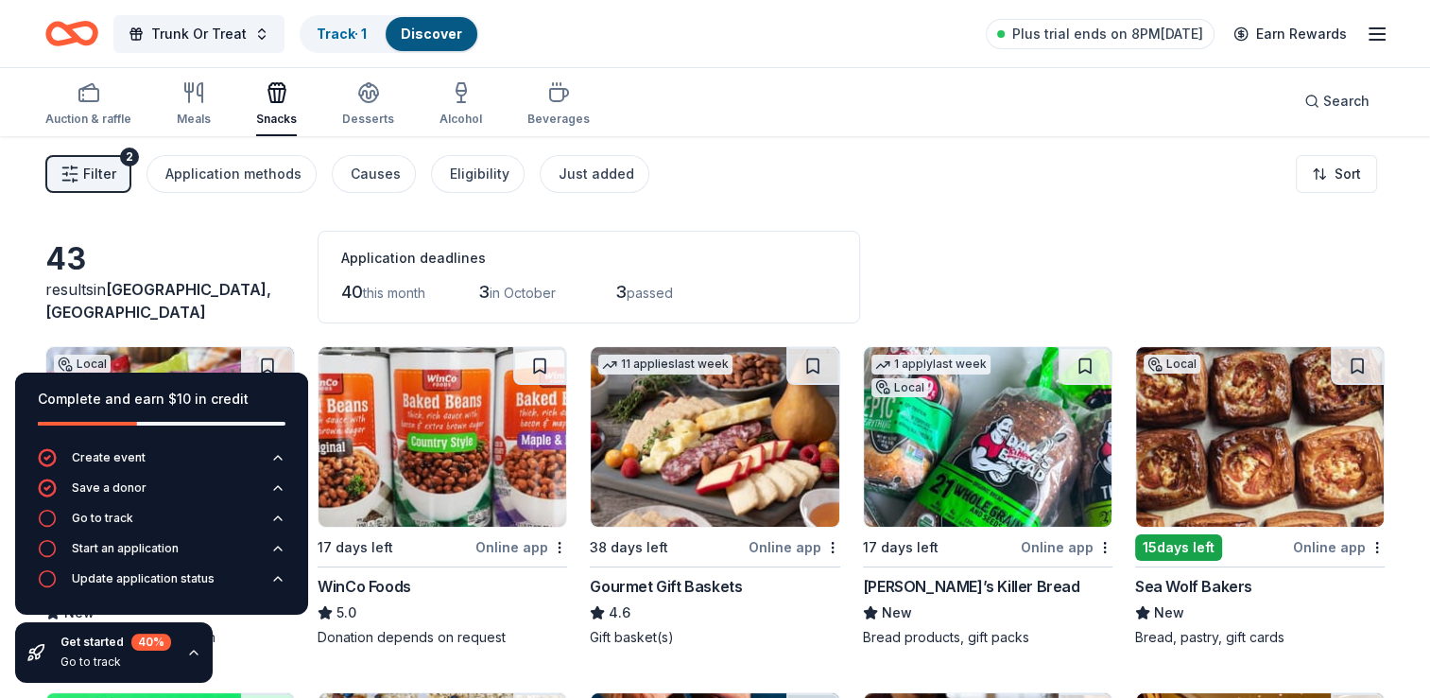
scroll to position [0, 0]
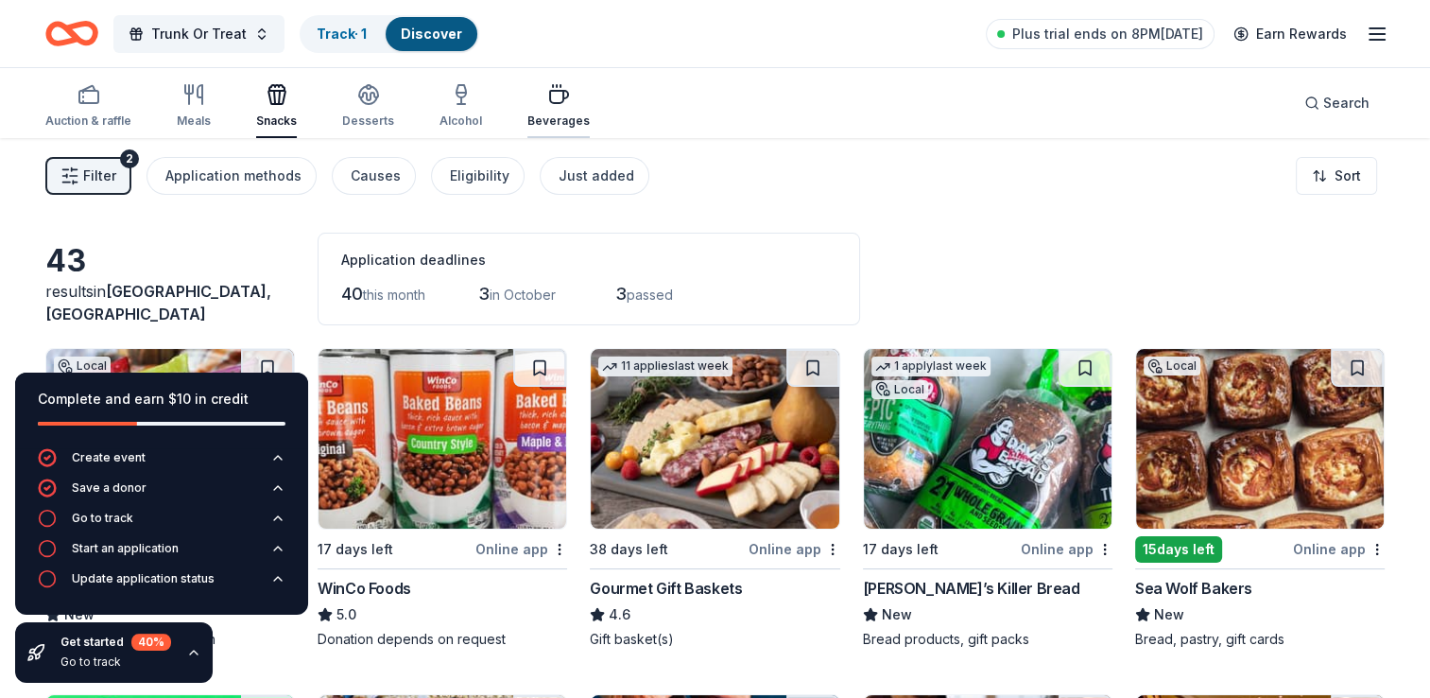
click at [560, 100] on div "button" at bounding box center [558, 94] width 62 height 23
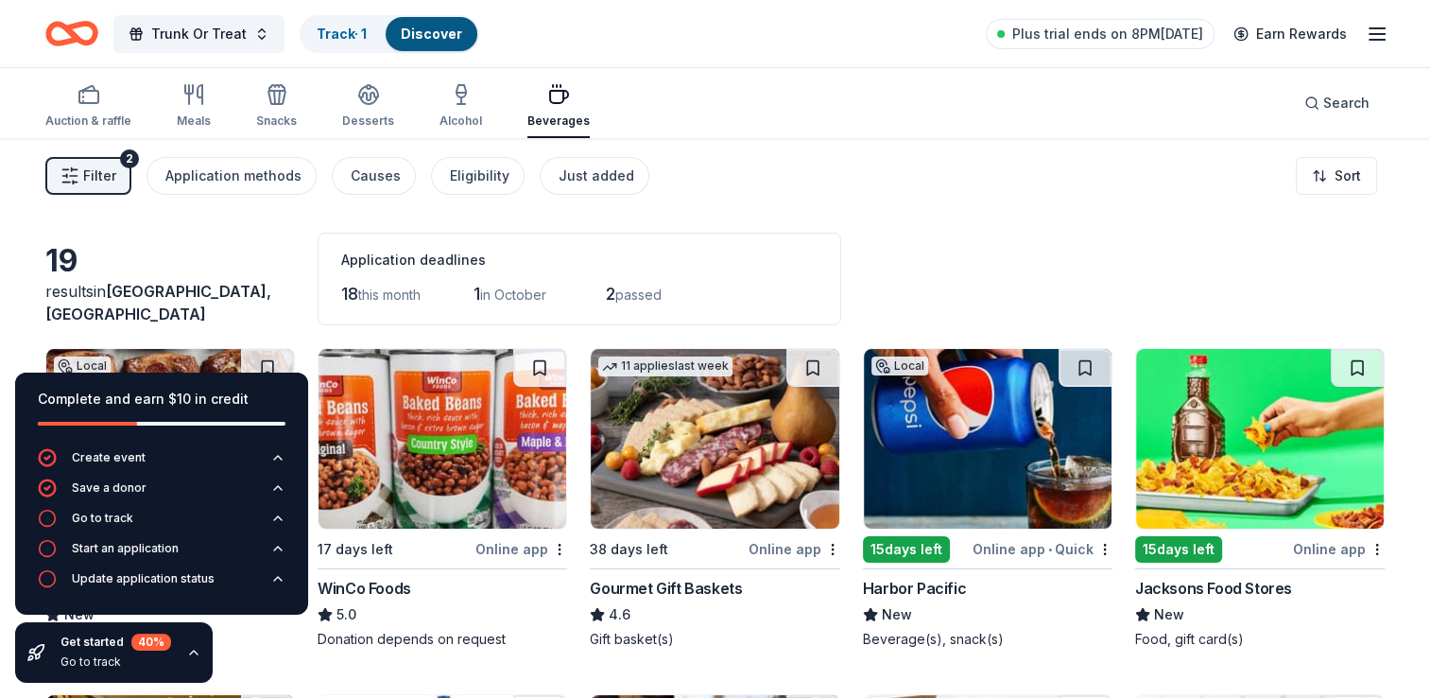
click at [779, 152] on div "Filter 2 Application methods Causes Eligibility Just added Sort" at bounding box center [715, 176] width 1430 height 76
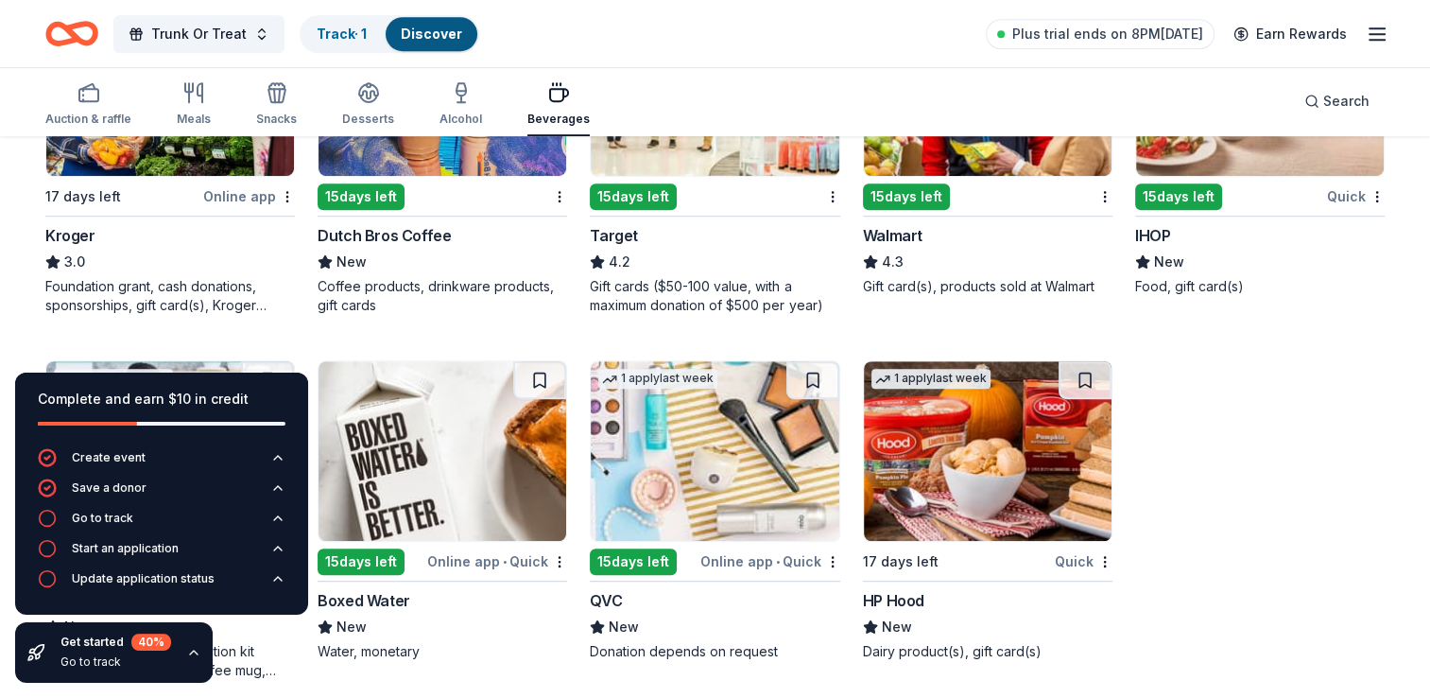
scroll to position [1081, 0]
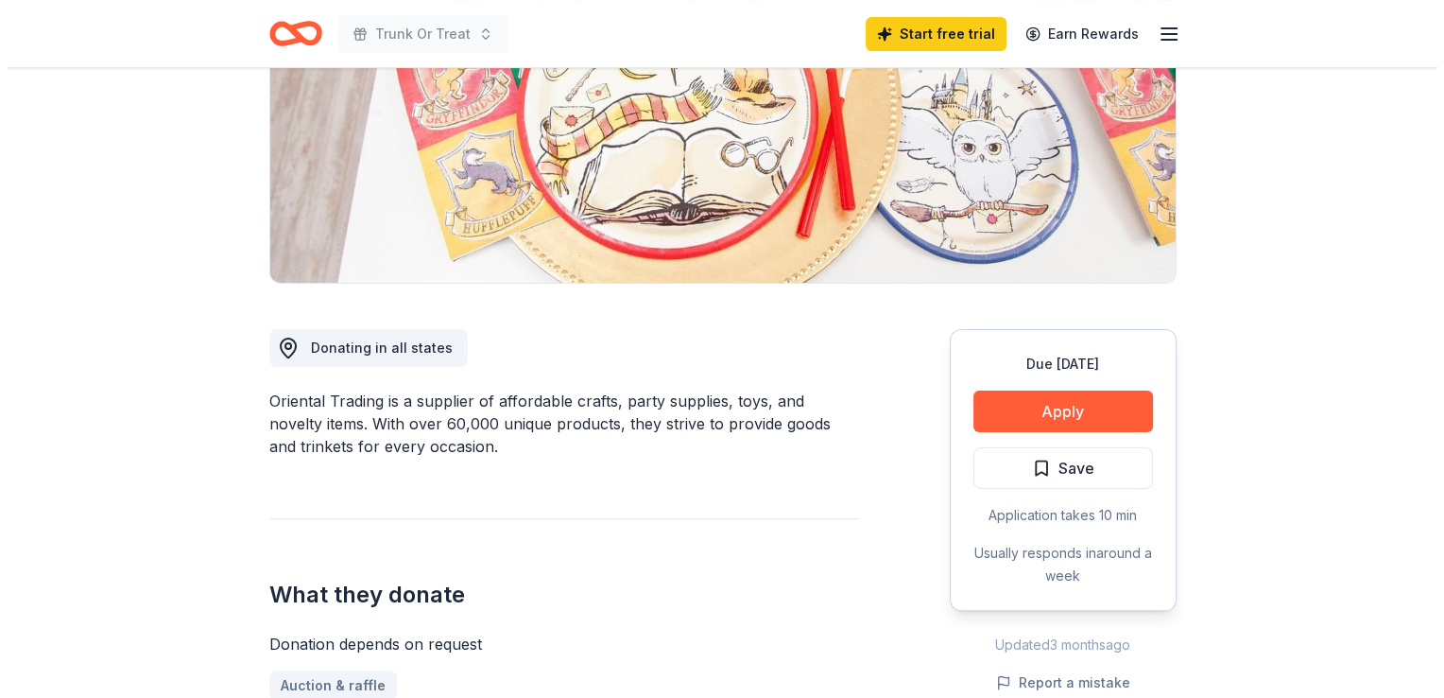
scroll to position [299, 0]
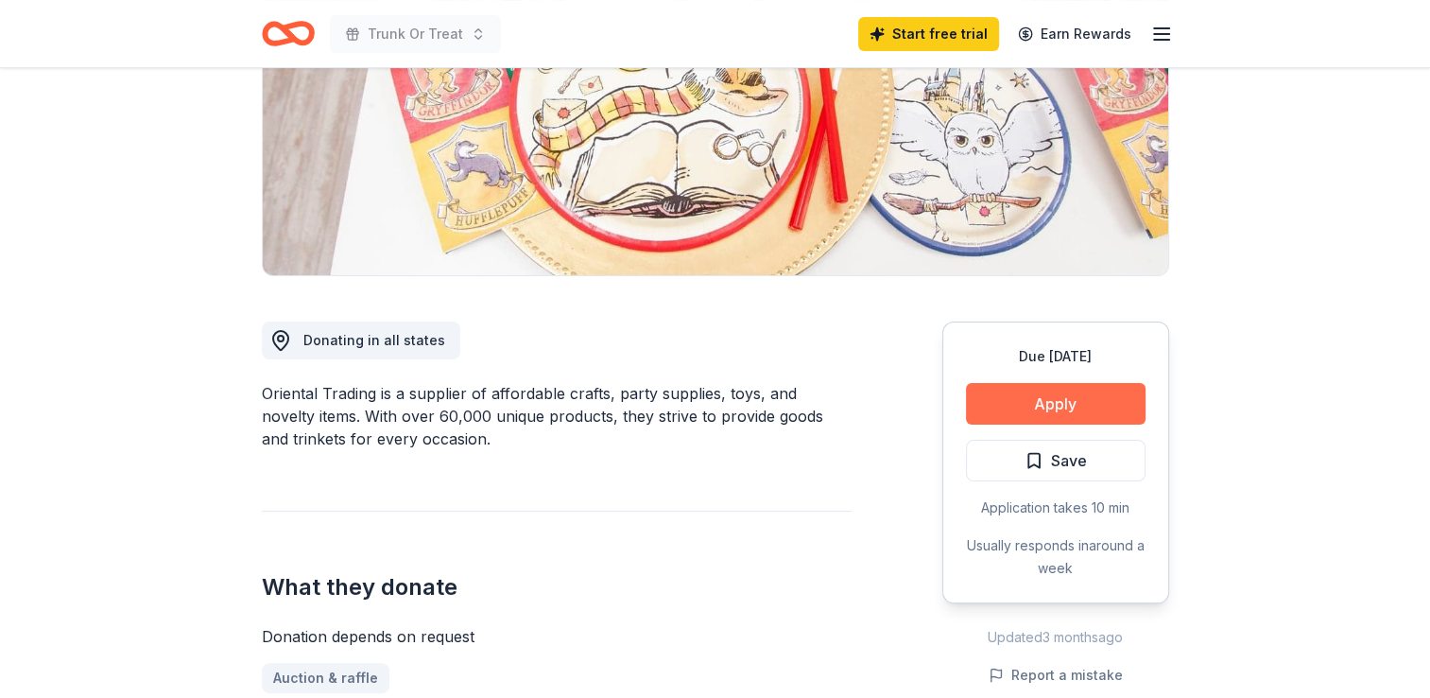
click at [1069, 397] on button "Apply" at bounding box center [1056, 404] width 180 height 42
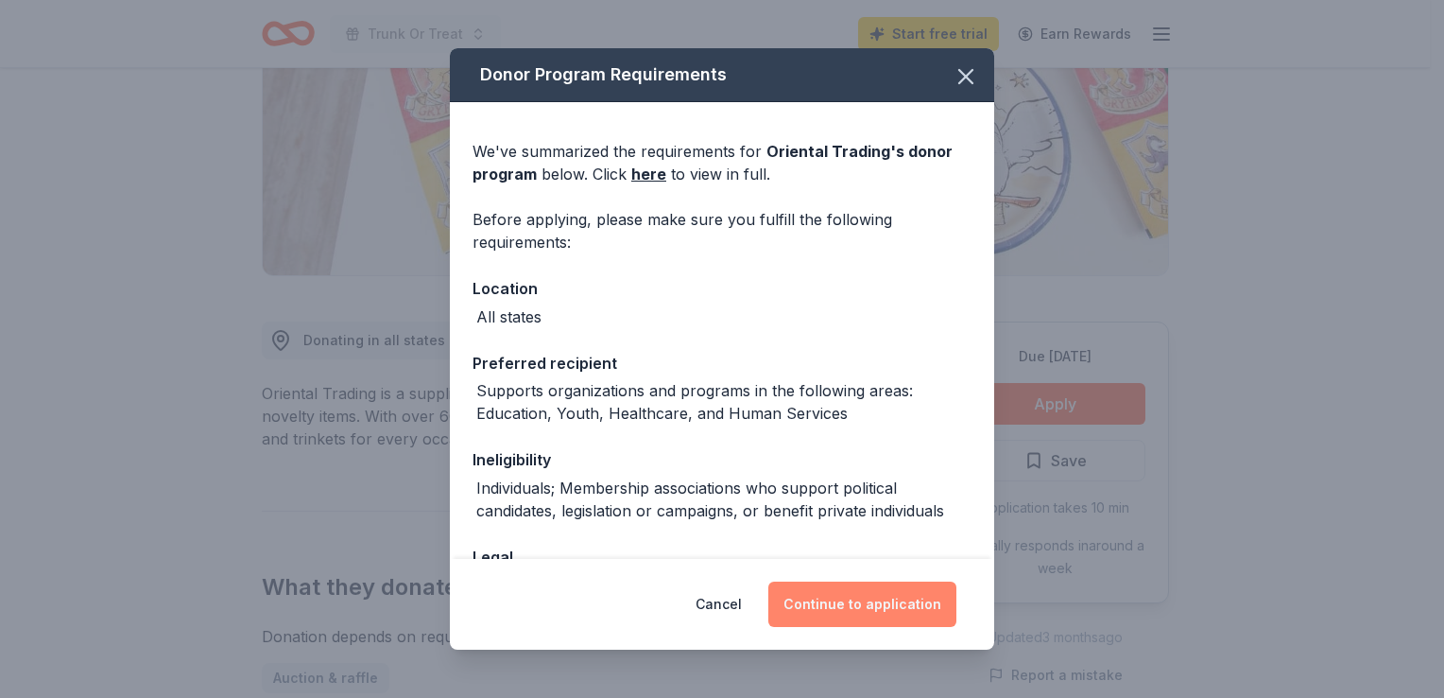
click at [846, 602] on button "Continue to application" at bounding box center [862, 603] width 188 height 45
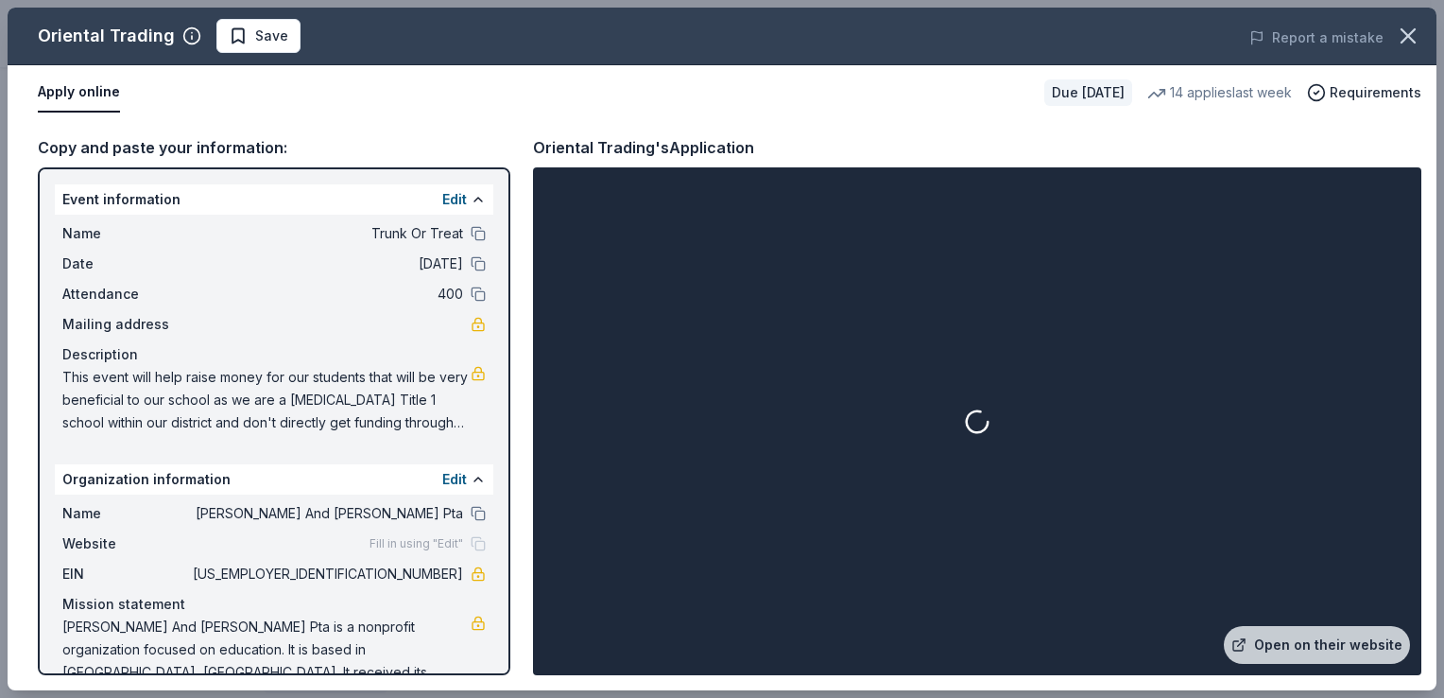
click at [456, 202] on div "Edit" at bounding box center [463, 199] width 43 height 23
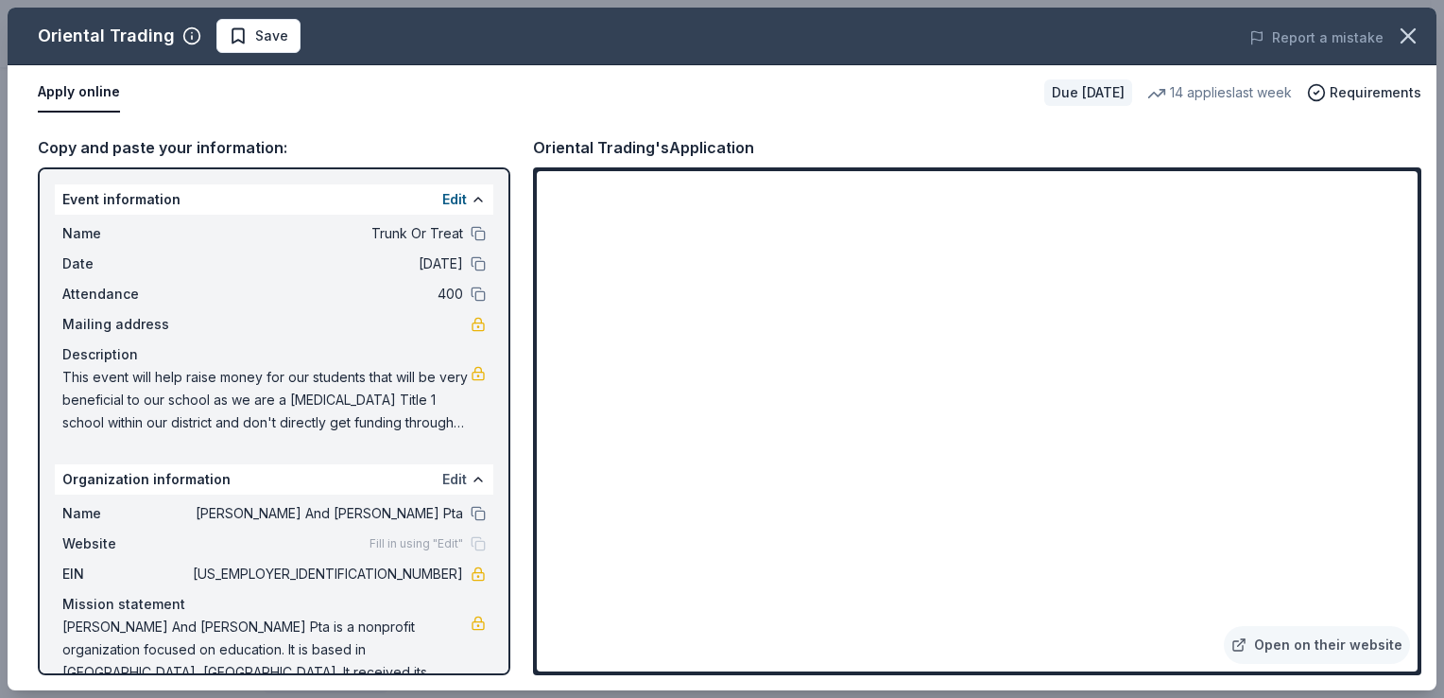
click at [442, 478] on button "Edit" at bounding box center [454, 479] width 25 height 23
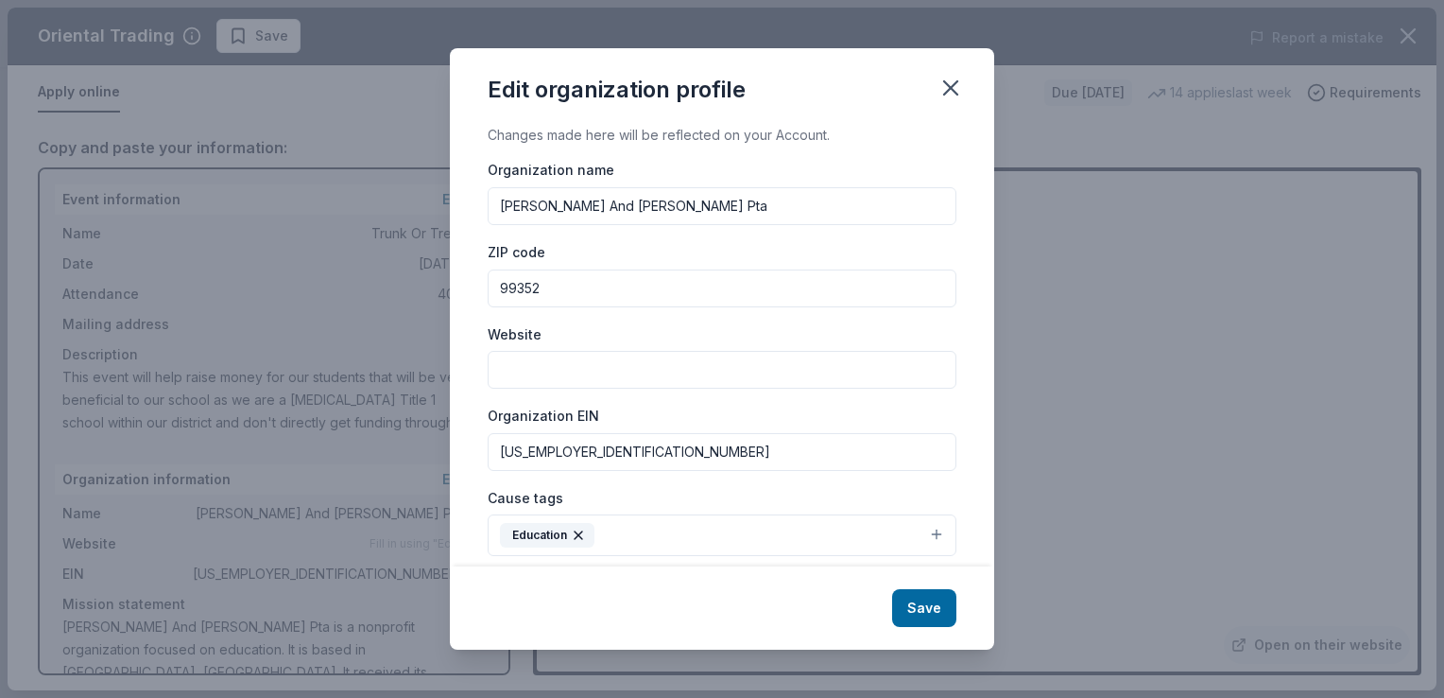
drag, startPoint x: 660, startPoint y: 209, endPoint x: 441, endPoint y: 217, distance: 218.5
click at [441, 217] on div "Edit organization profile Changes made here will be reflected on your Account. …" at bounding box center [722, 349] width 1444 height 698
type input "Early Learning Center"
type input "e"
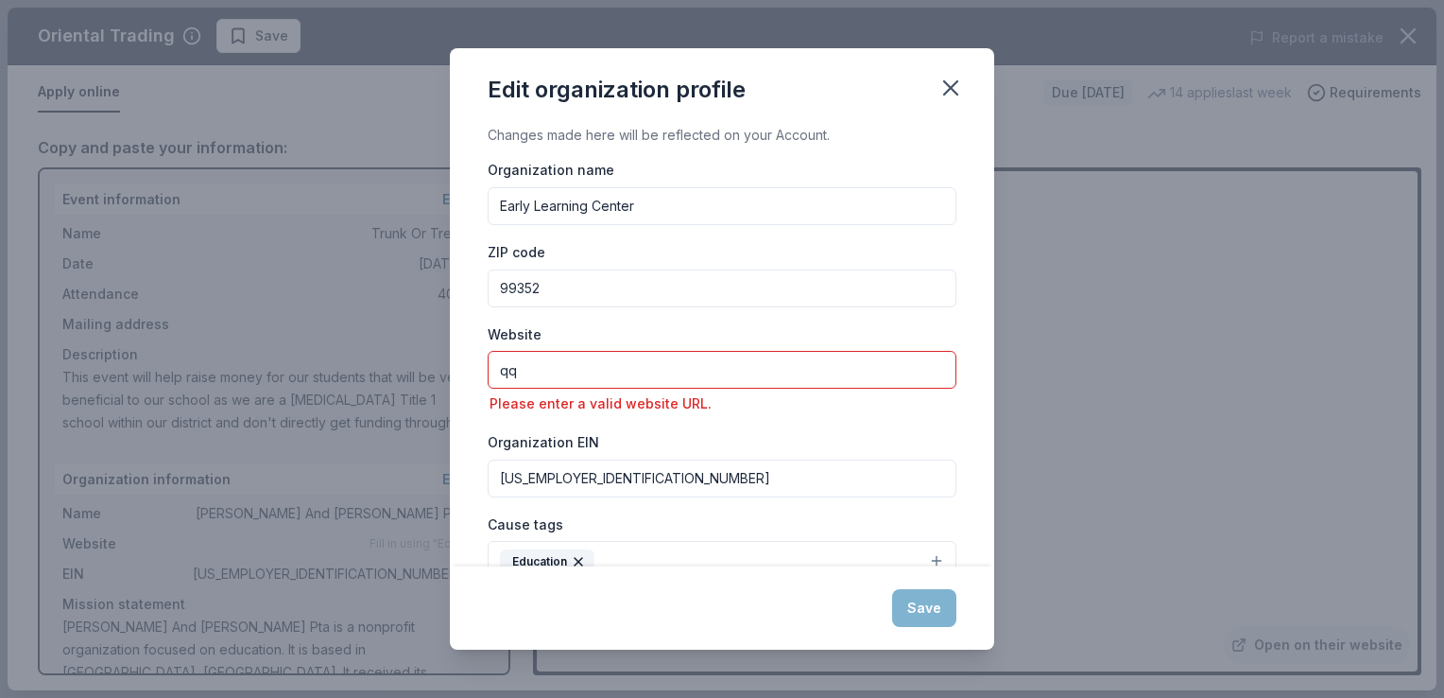
type input "q"
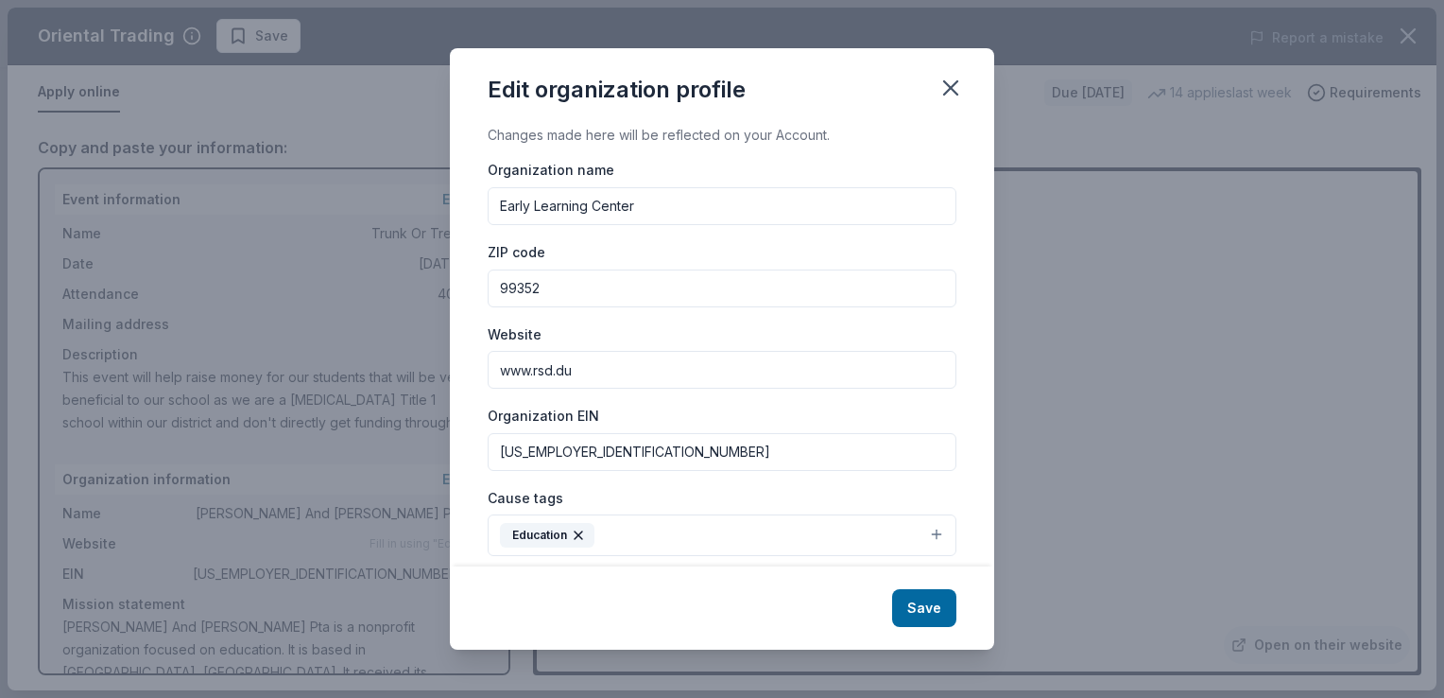
type input "www.rsd.du"
type input "[US_EMPLOYER_IDENTIFICATION_NUMBER]"
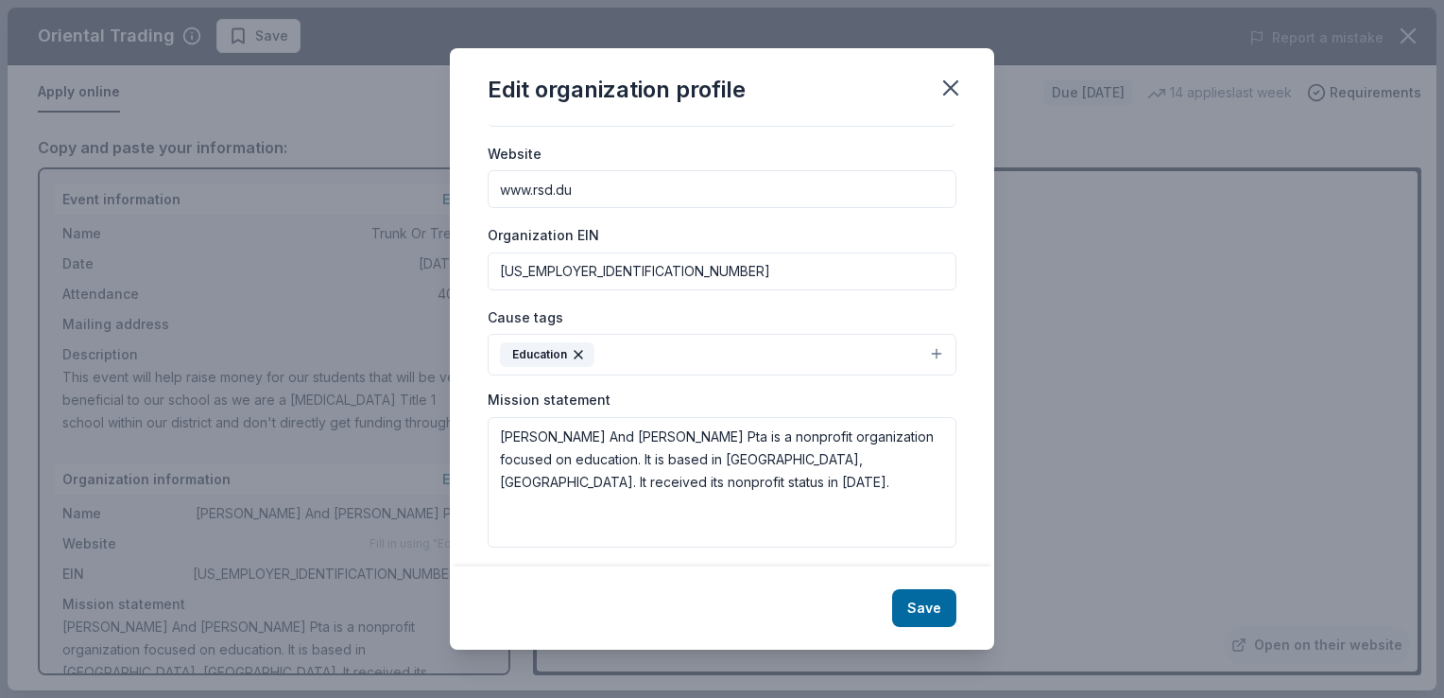
scroll to position [191, 0]
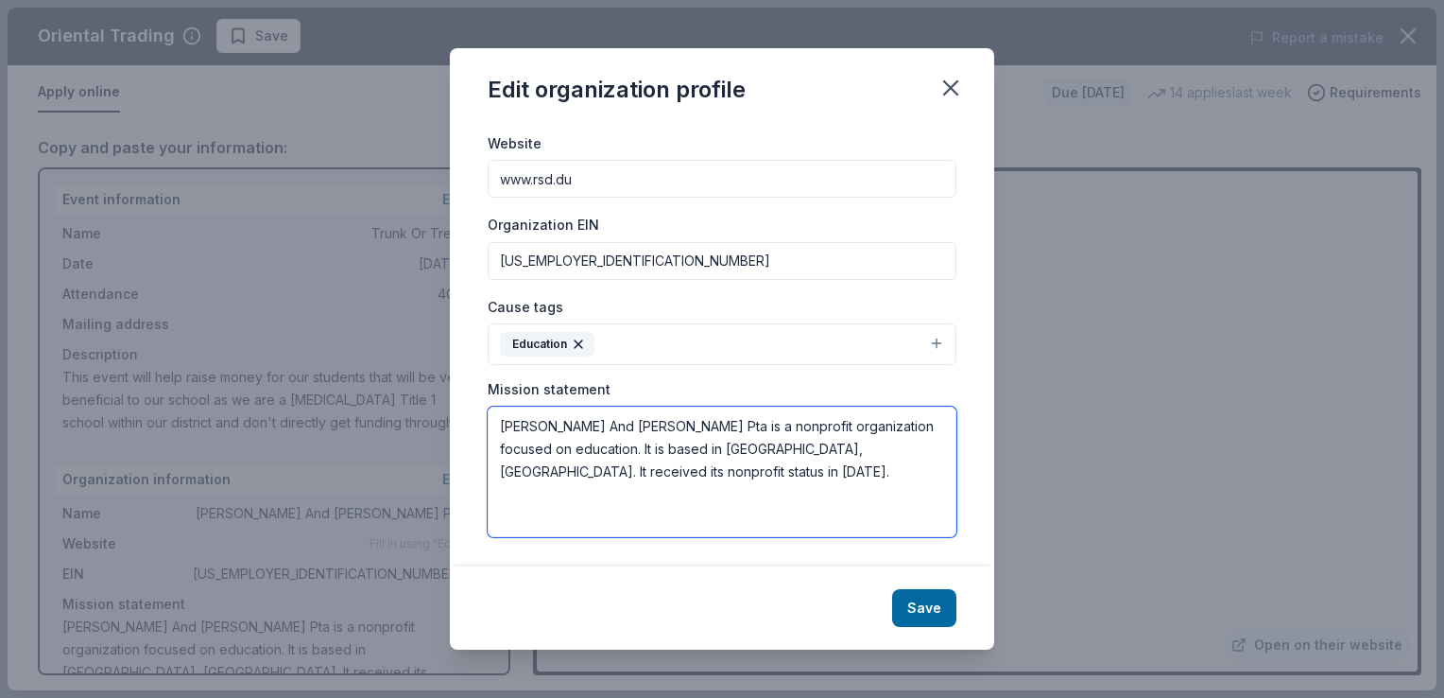
drag, startPoint x: 624, startPoint y: 428, endPoint x: 467, endPoint y: 425, distance: 156.9
click at [467, 425] on div "Changes made here will be reflected on your Account. Organization name Early Le…" at bounding box center [722, 344] width 544 height 441
click at [571, 474] on textarea "The Early Learning Center is a nonprofit organization focused on education. It …" at bounding box center [722, 471] width 469 height 130
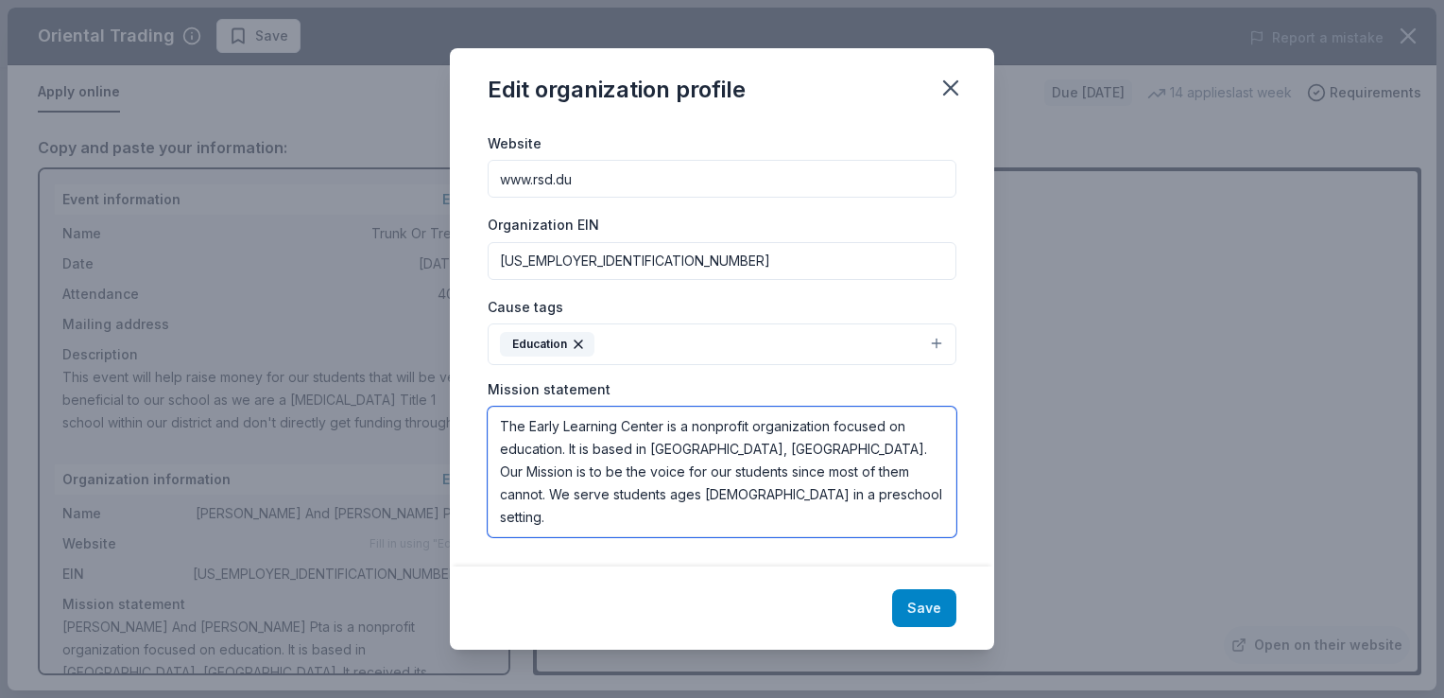
type textarea "The Early Learning Center is a nonprofit organization focused on education. It …"
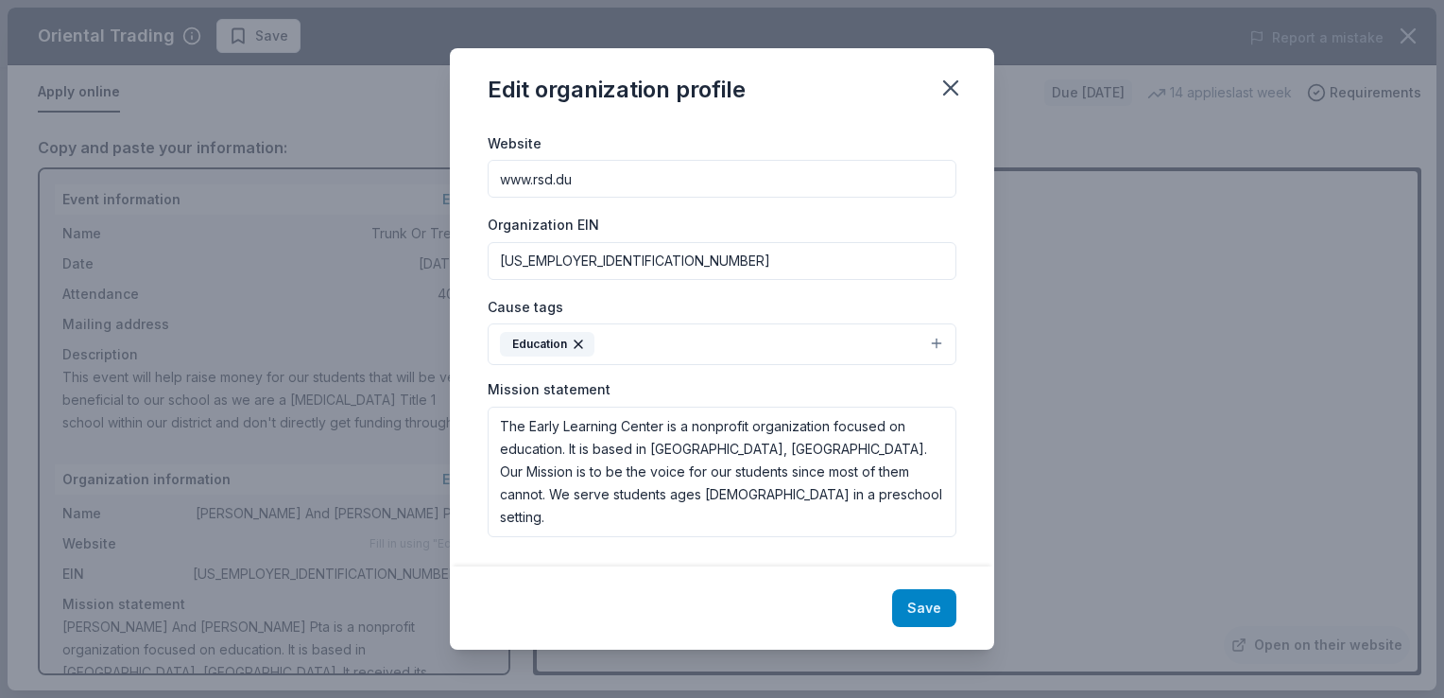
click at [904, 607] on button "Save" at bounding box center [924, 608] width 64 height 38
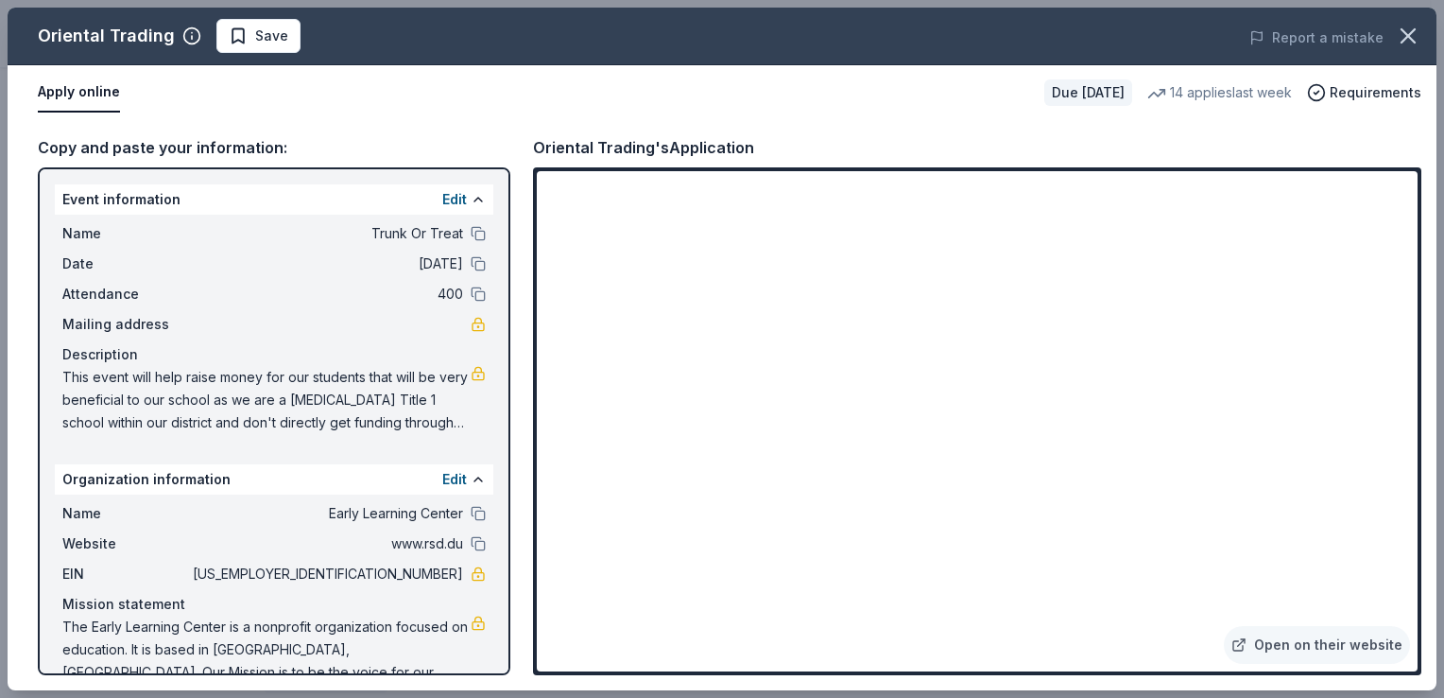
scroll to position [0, 0]
click at [518, 591] on div "Copy and paste your information: Event information Edit Name Trunk Or Treat Dat…" at bounding box center [722, 405] width 1429 height 570
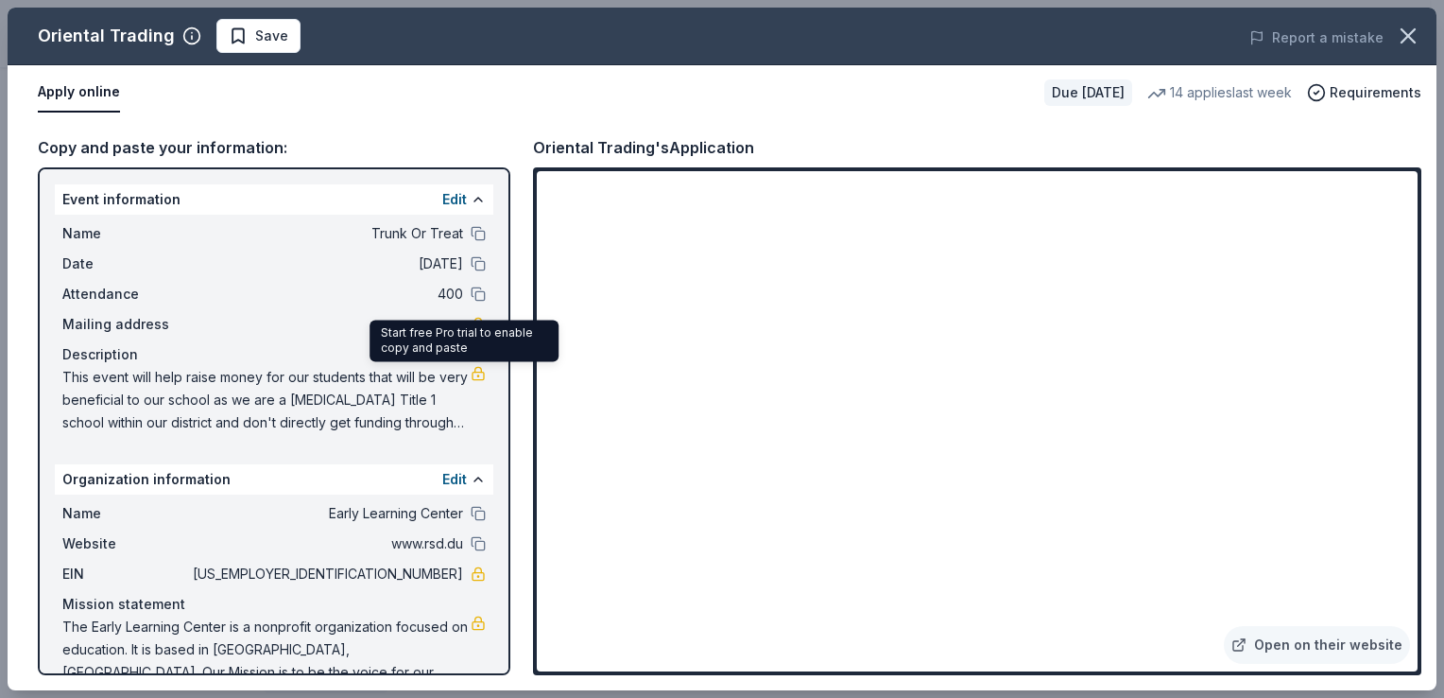
click at [471, 376] on link at bounding box center [478, 373] width 15 height 15
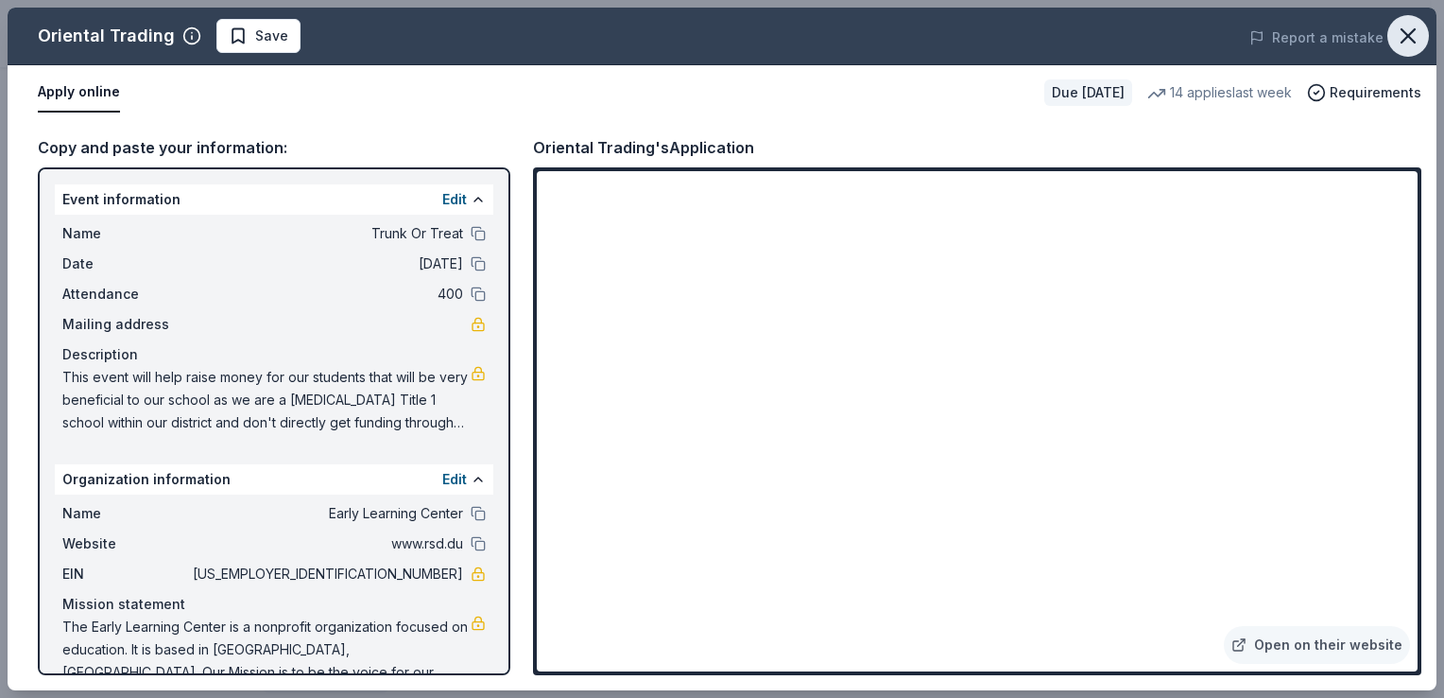
click at [1409, 29] on icon "button" at bounding box center [1408, 36] width 26 height 26
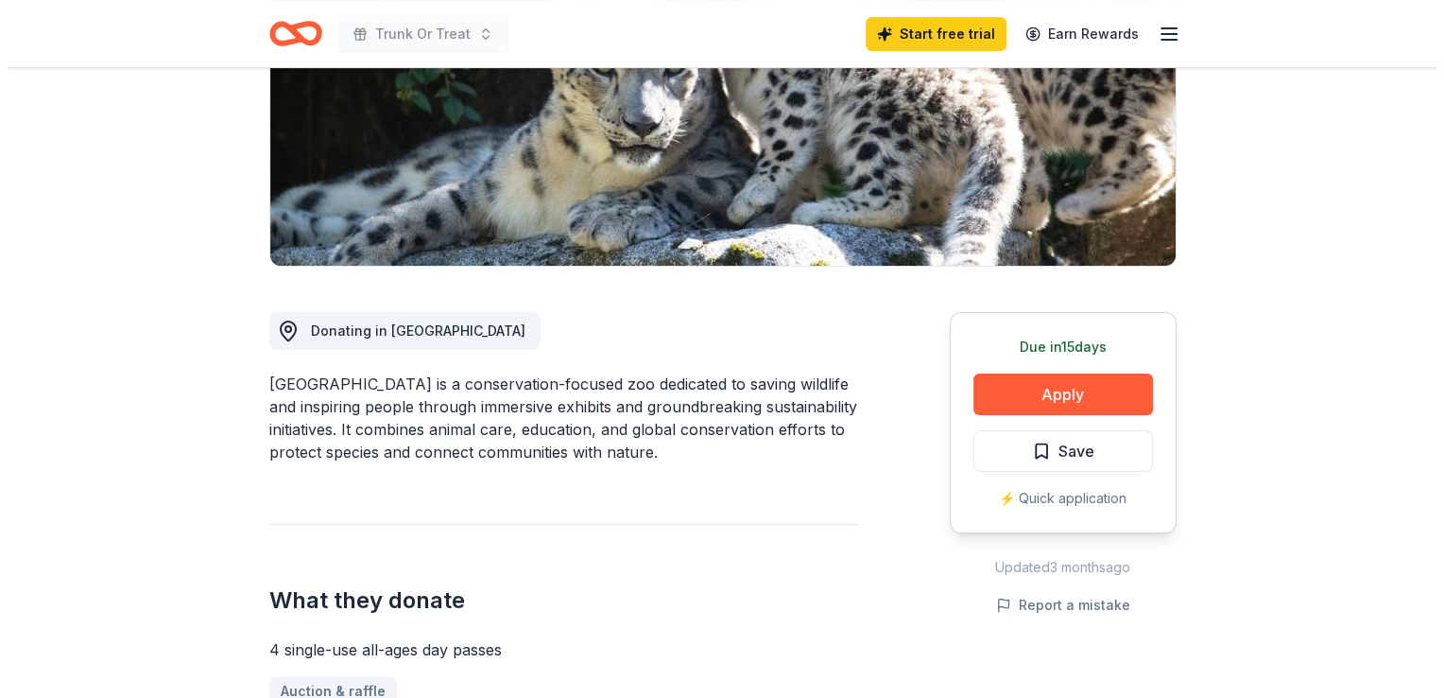
scroll to position [315, 0]
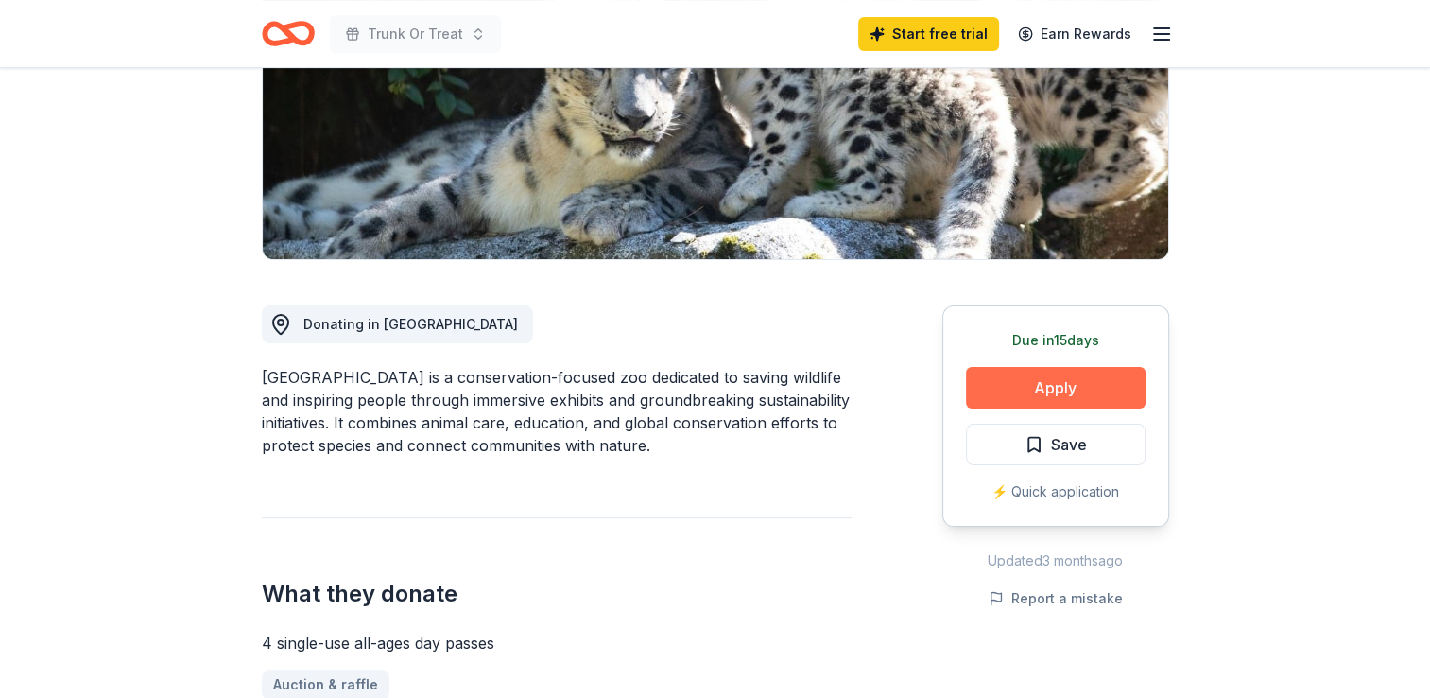
click at [1100, 386] on button "Apply" at bounding box center [1056, 388] width 180 height 42
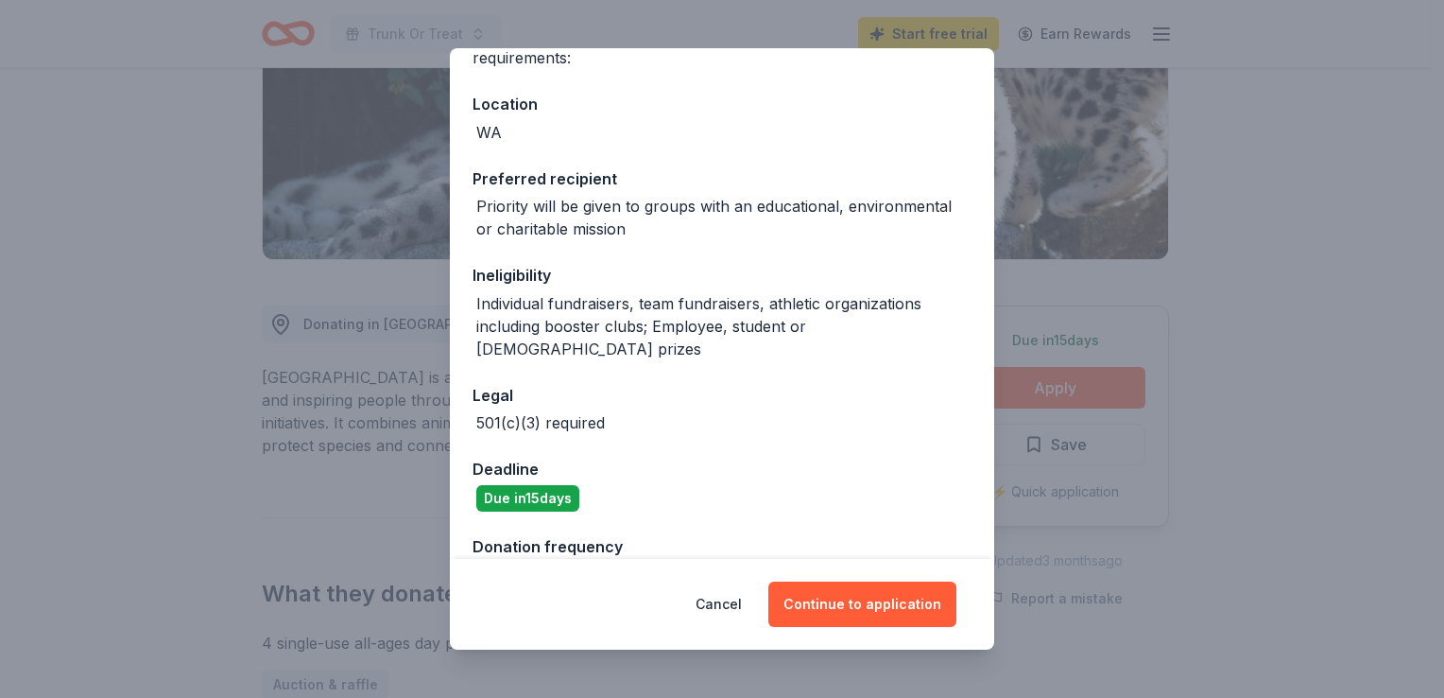
scroll to position [211, 0]
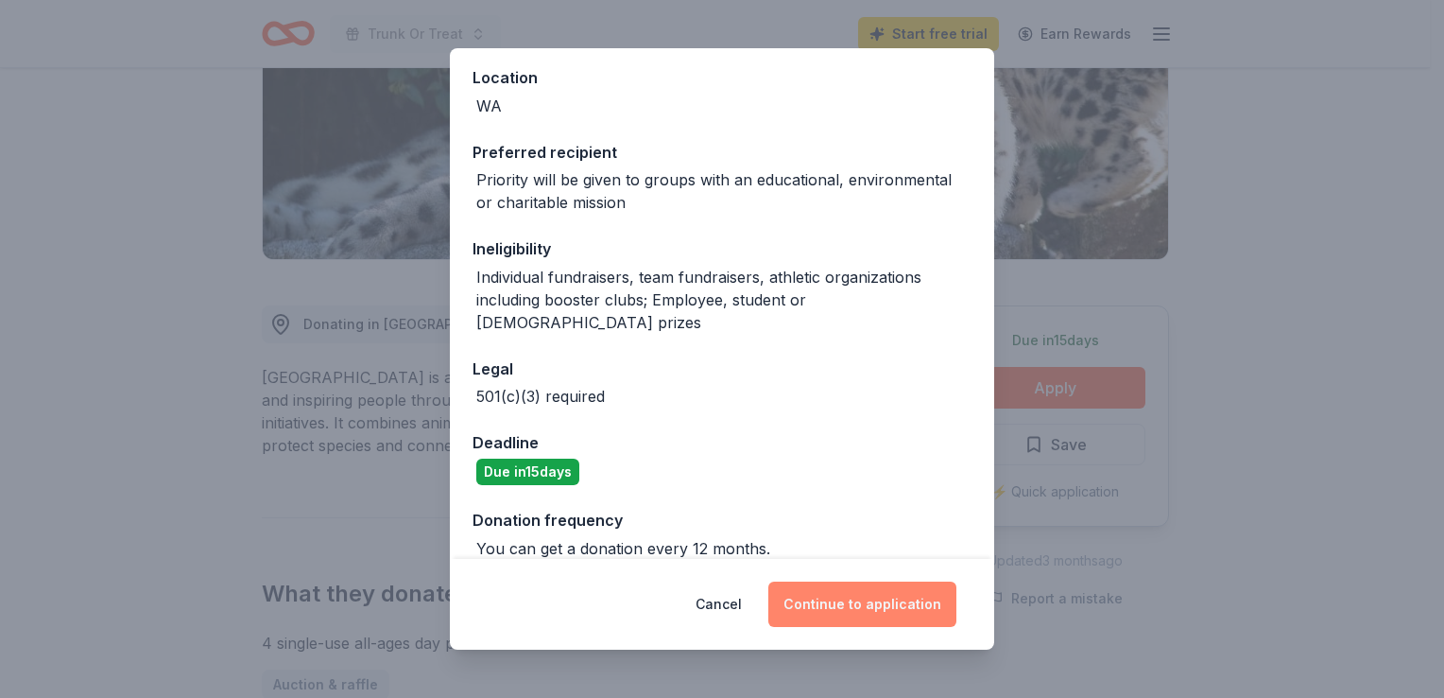
click at [832, 607] on button "Continue to application" at bounding box center [862, 603] width 188 height 45
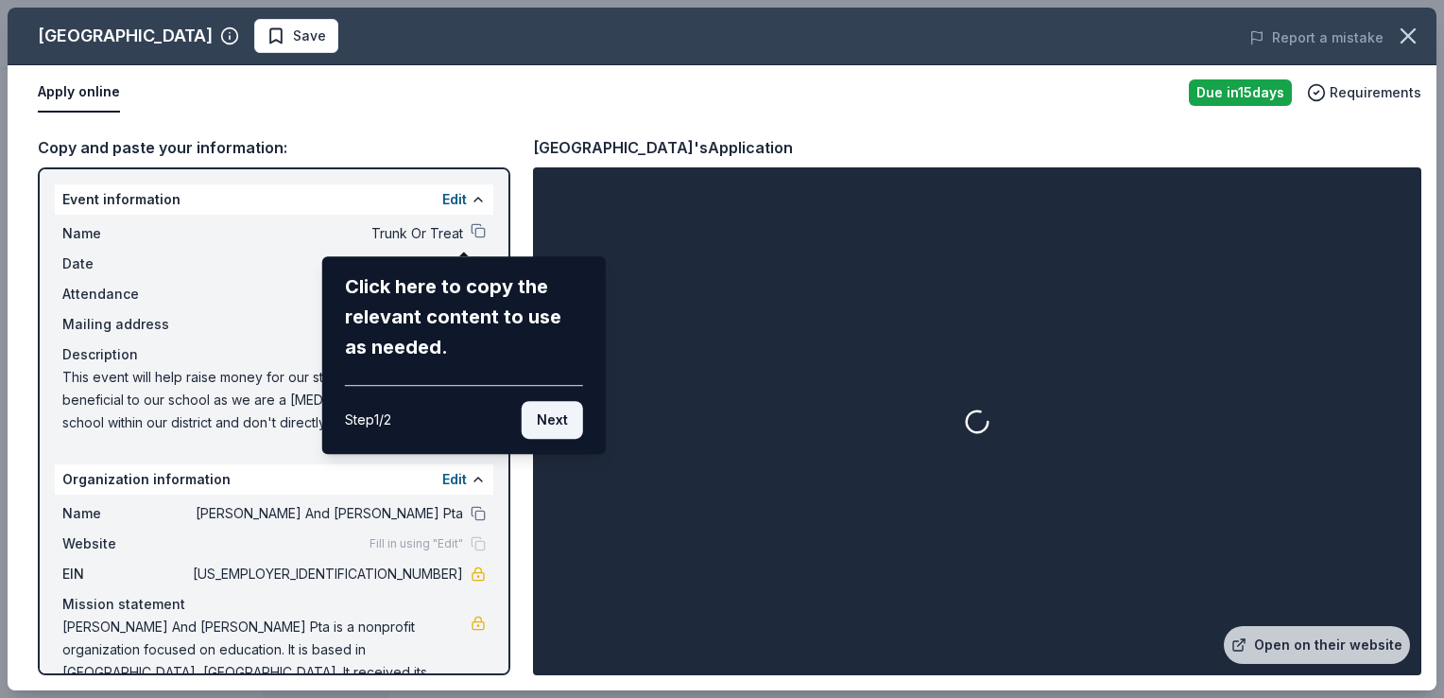
click at [544, 421] on button "Next" at bounding box center [552, 420] width 61 height 38
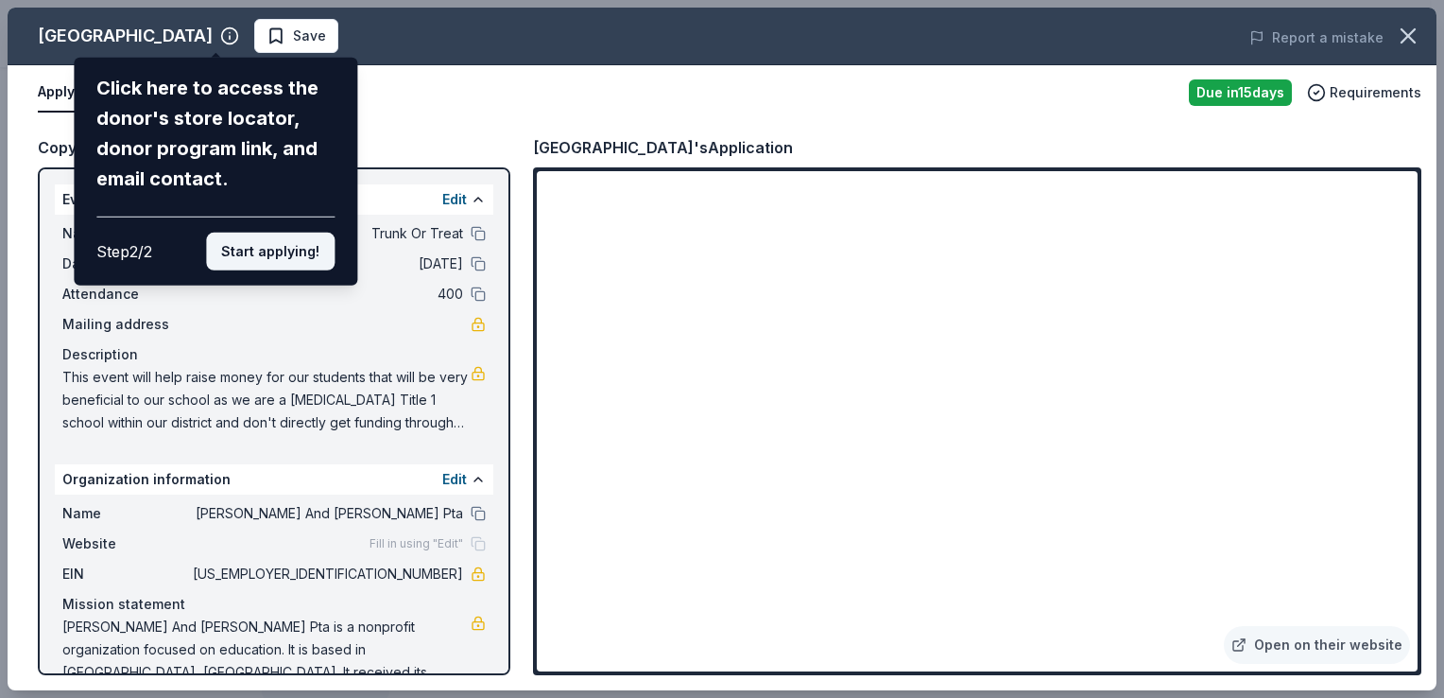
click at [262, 252] on button "Start applying!" at bounding box center [270, 252] width 129 height 38
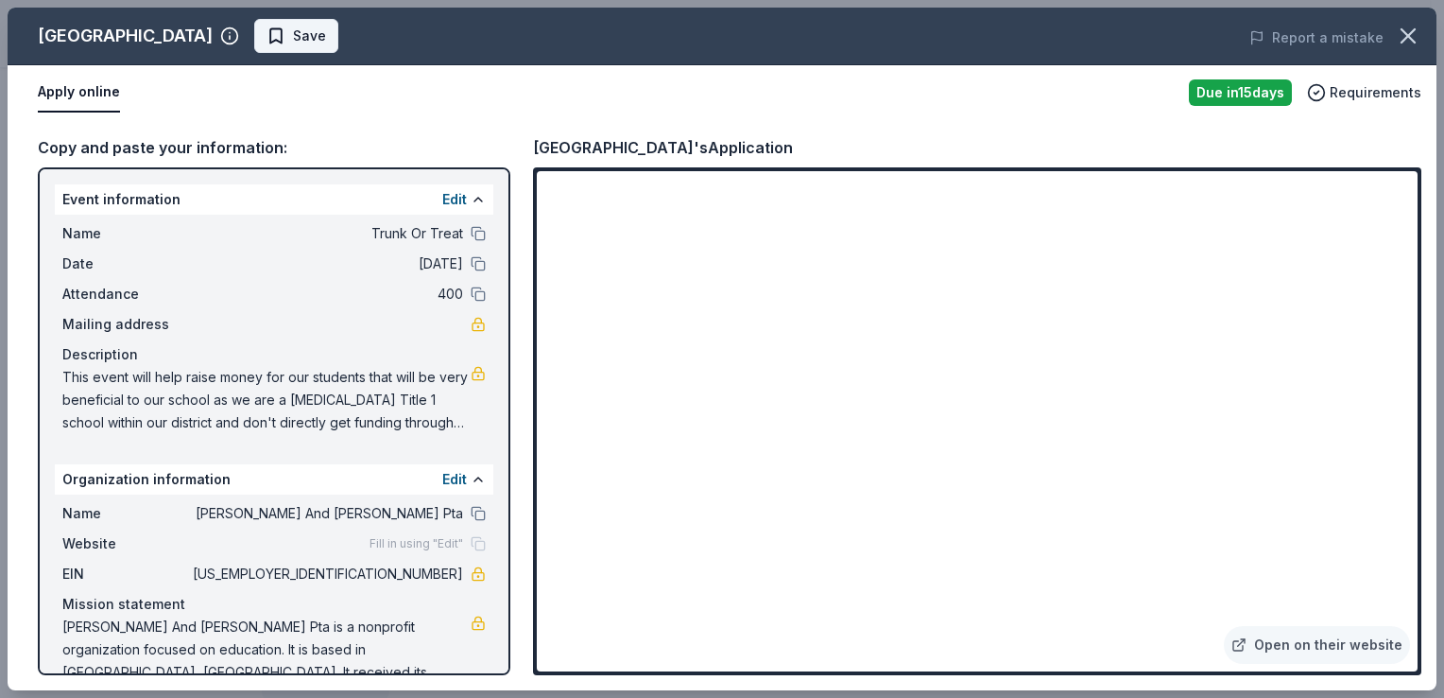
click at [293, 39] on span "Save" at bounding box center [309, 36] width 33 height 23
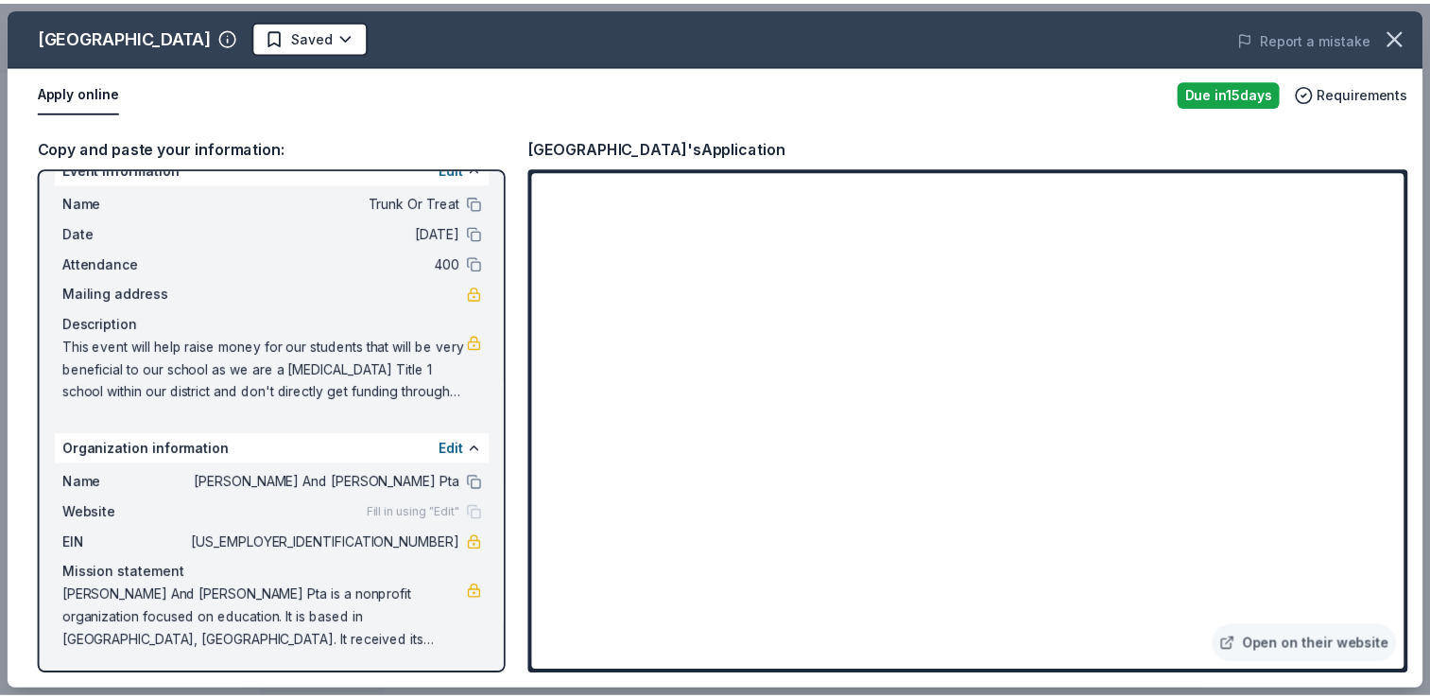
scroll to position [0, 0]
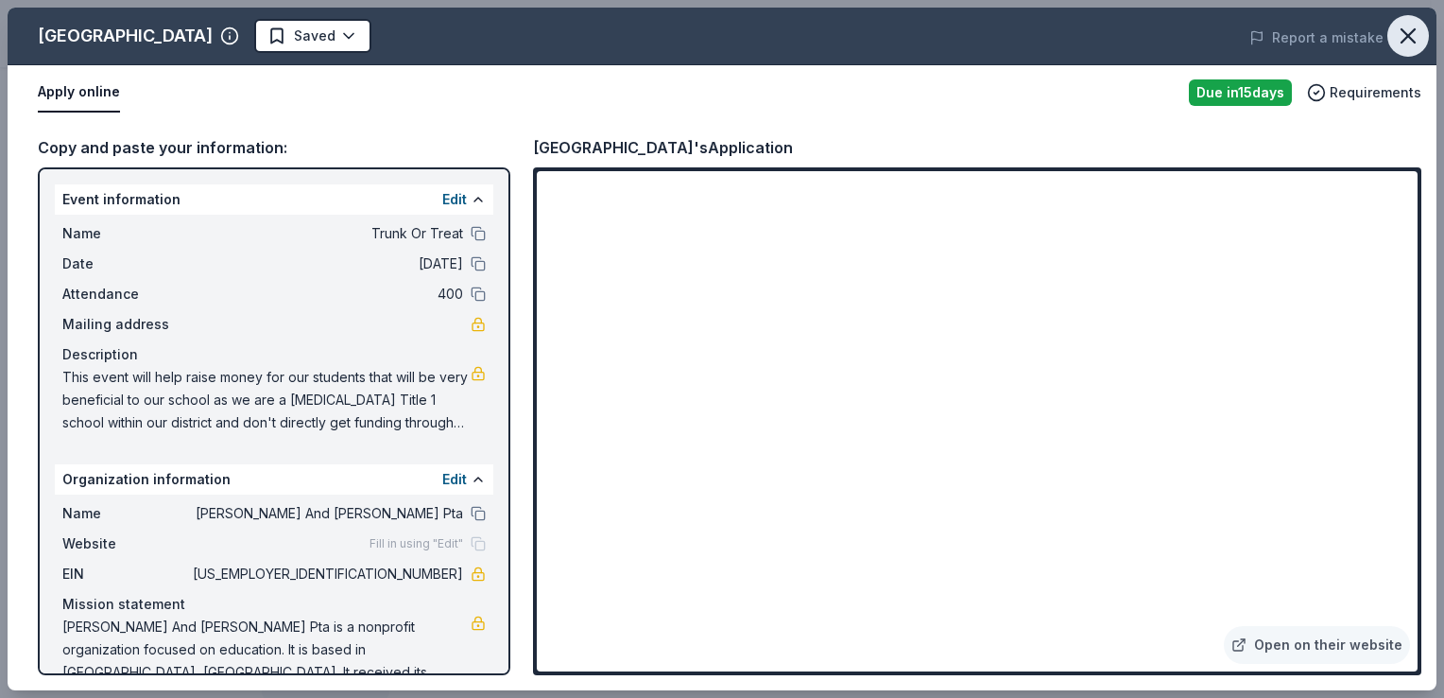
click at [1411, 40] on icon "button" at bounding box center [1408, 35] width 13 height 13
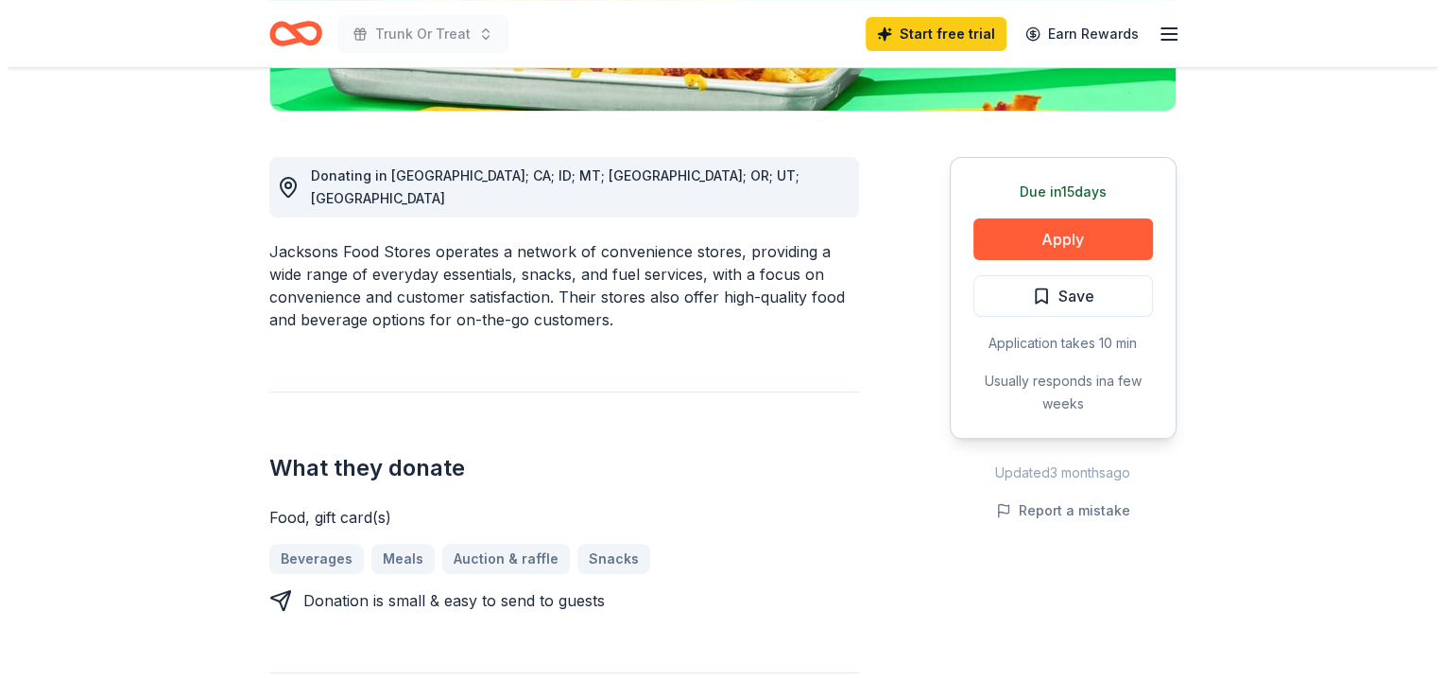
scroll to position [466, 0]
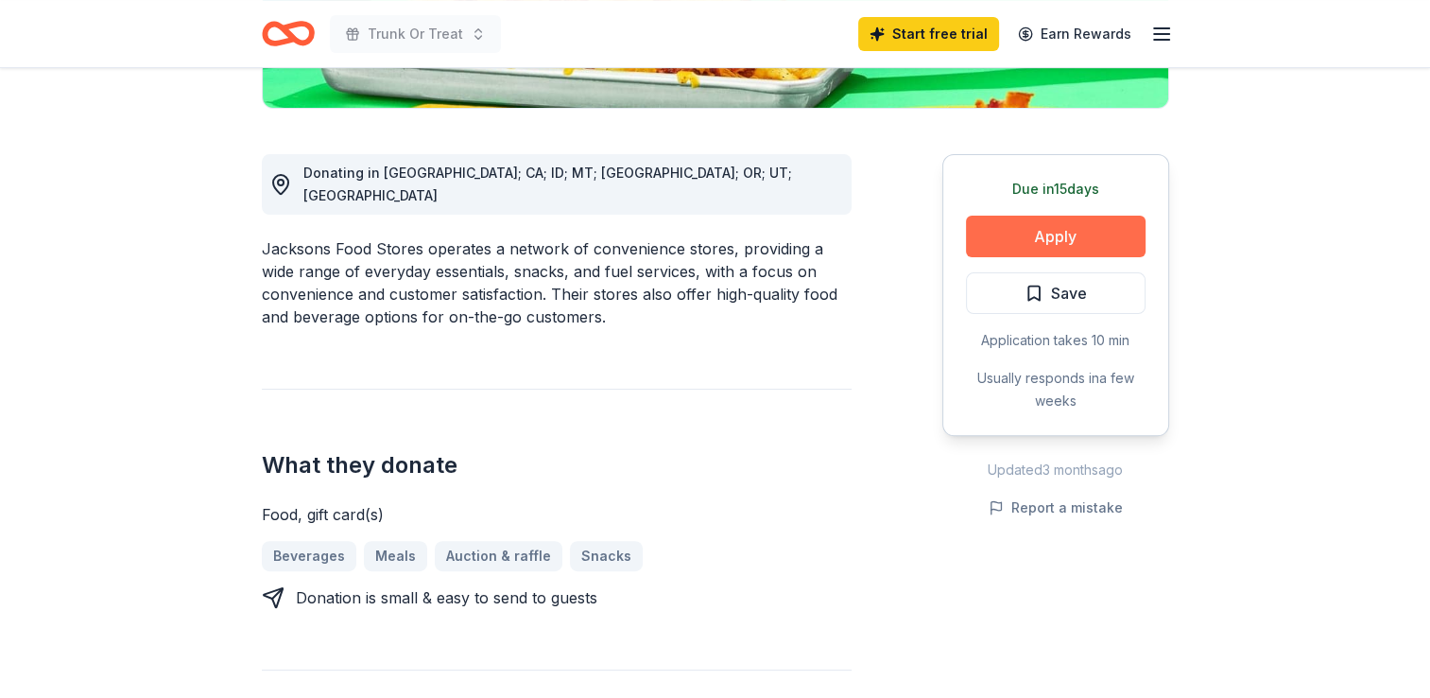
click at [1081, 237] on button "Apply" at bounding box center [1056, 237] width 180 height 42
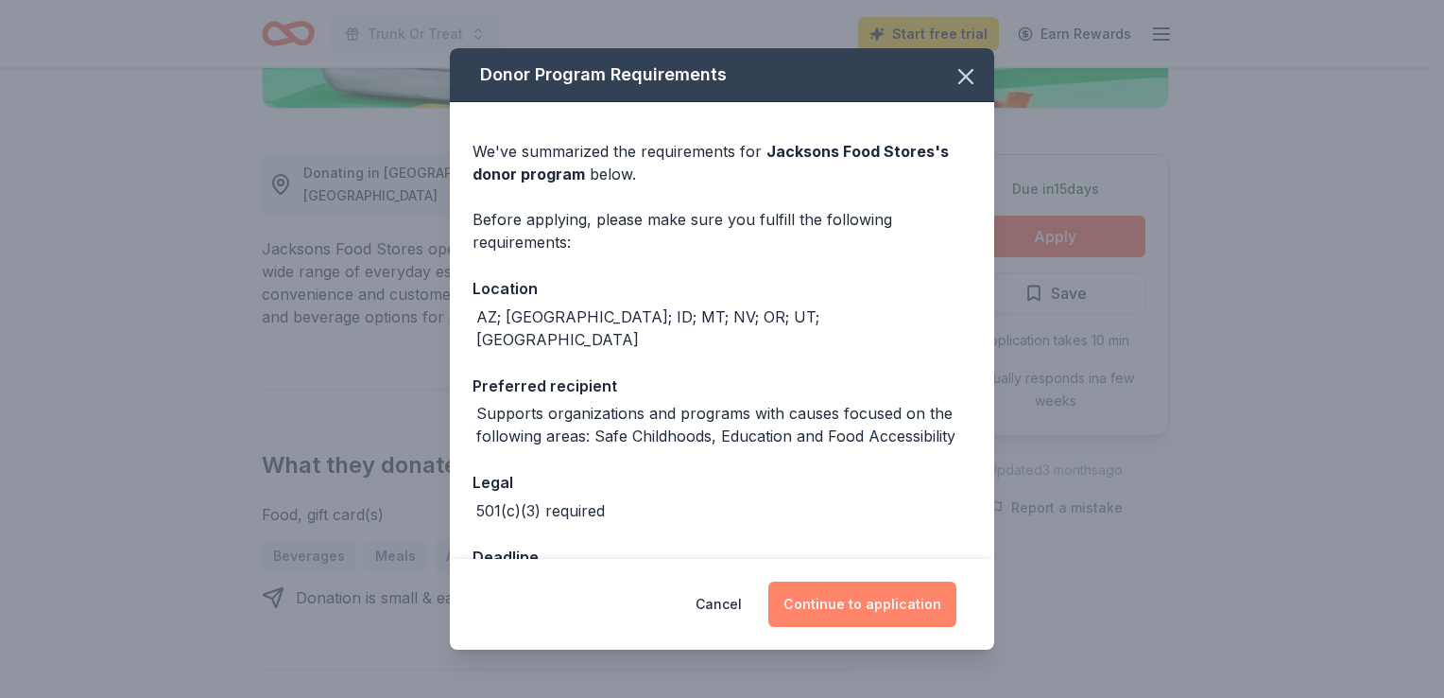
click at [866, 607] on button "Continue to application" at bounding box center [862, 603] width 188 height 45
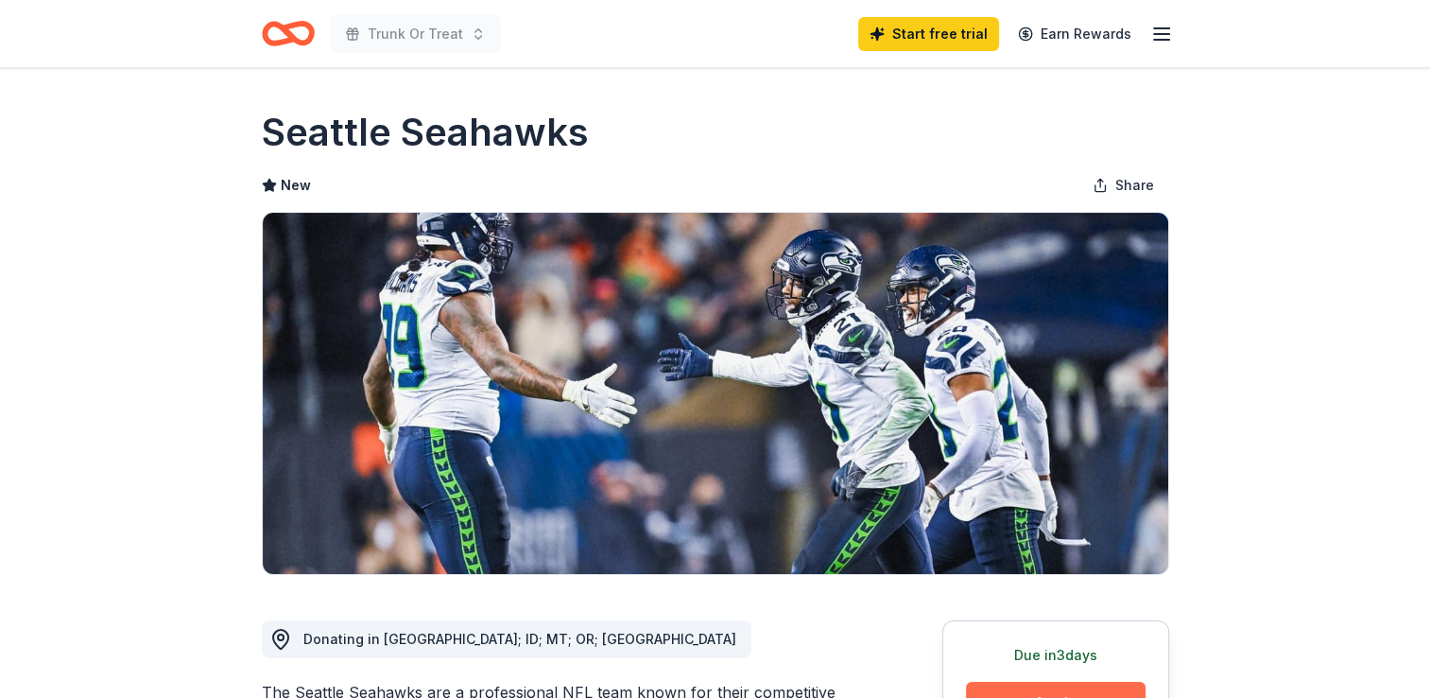
click at [1021, 682] on button "Apply" at bounding box center [1056, 702] width 180 height 42
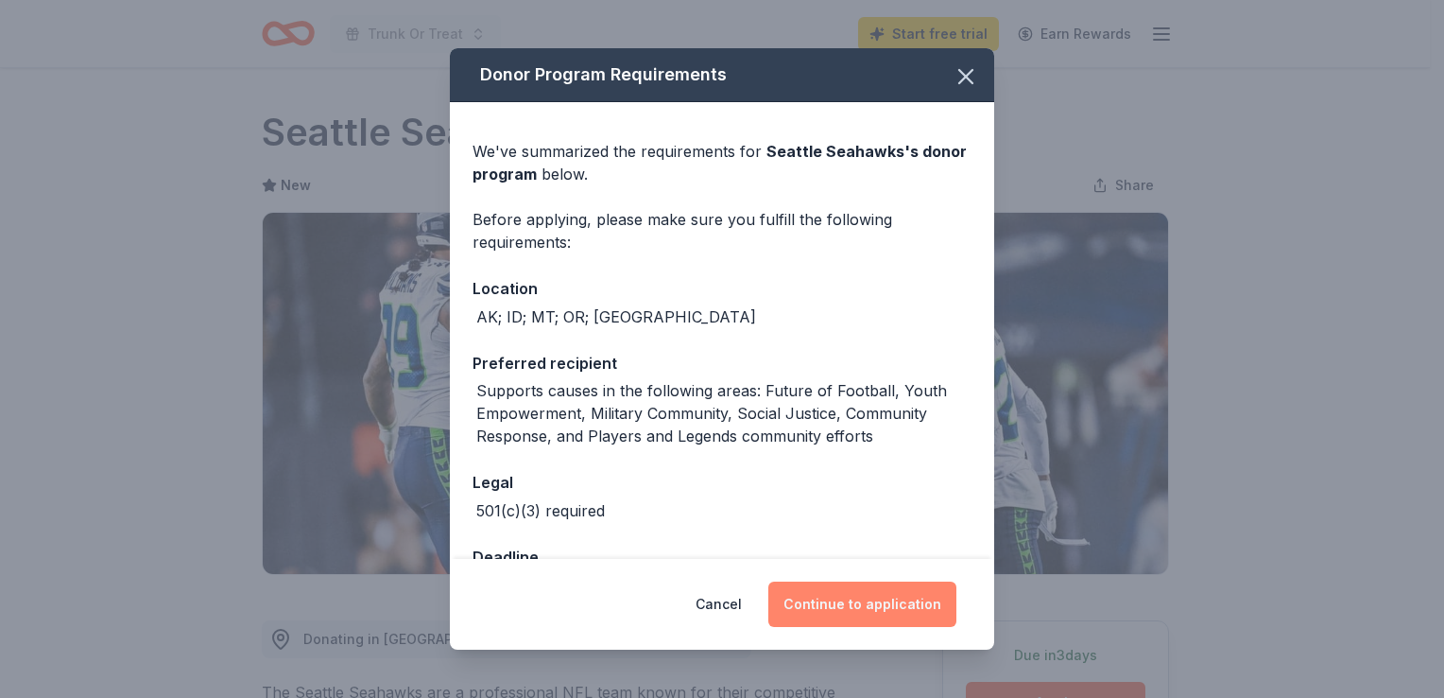
click at [843, 616] on button "Continue to application" at bounding box center [862, 603] width 188 height 45
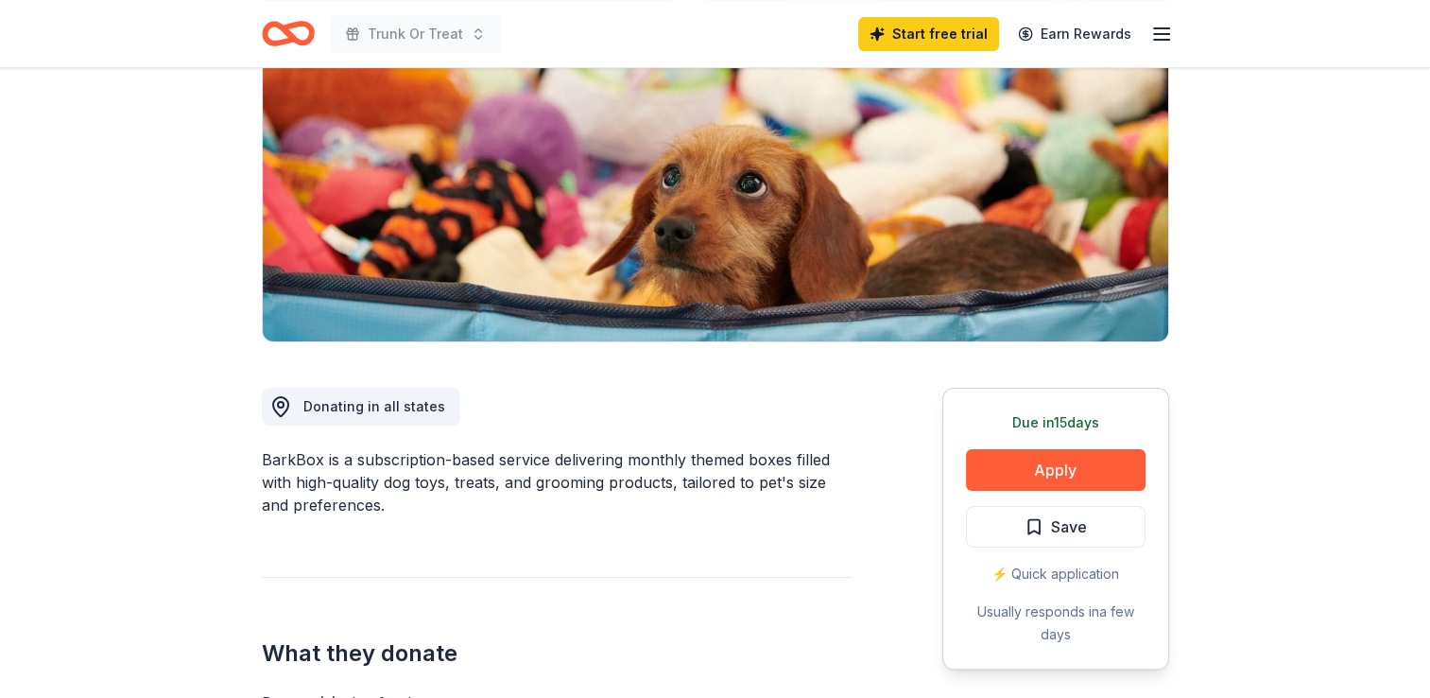
scroll to position [236, 0]
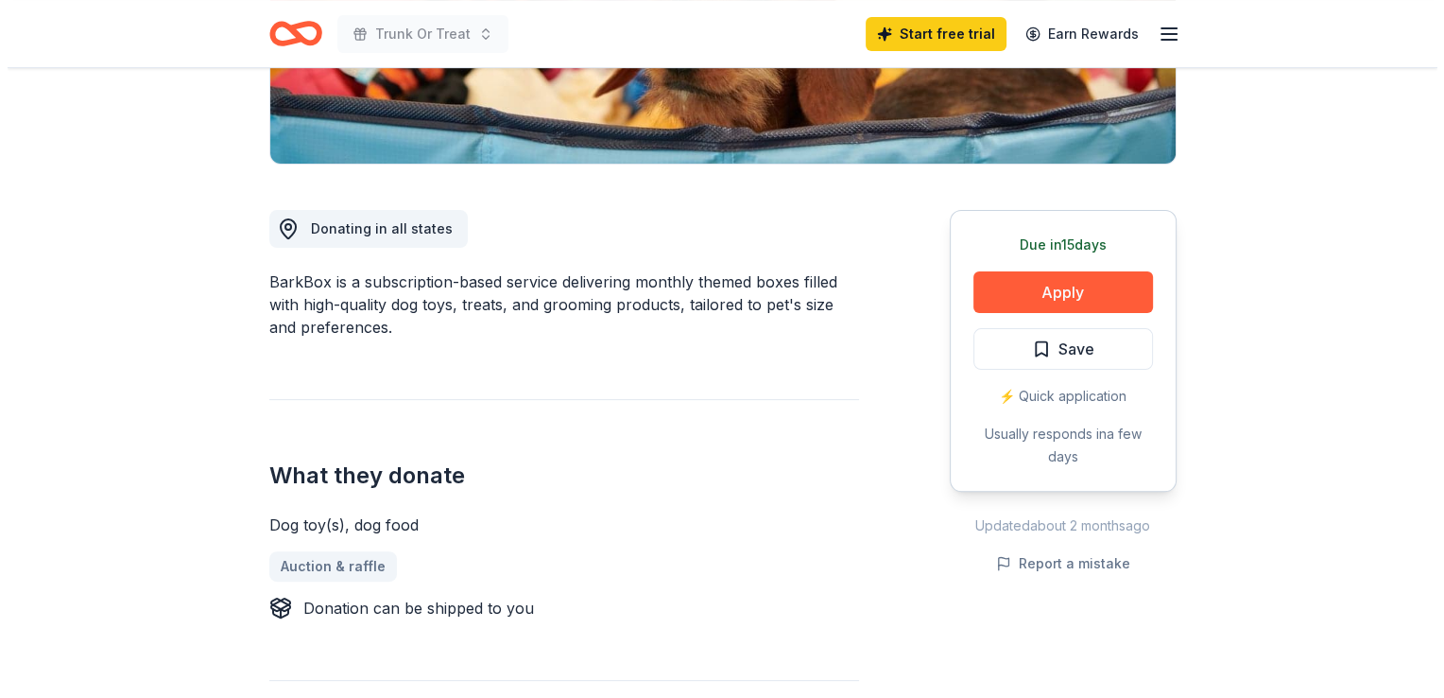
scroll to position [414, 0]
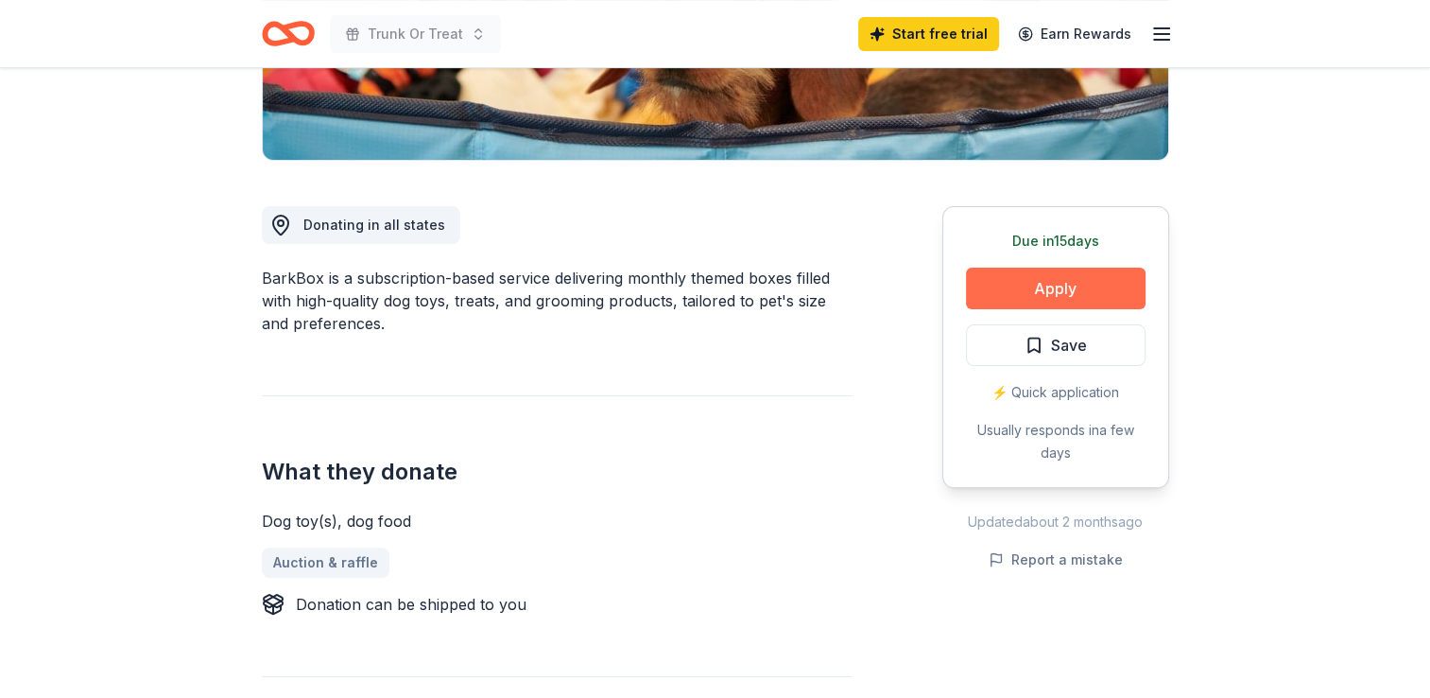
click at [1094, 270] on button "Apply" at bounding box center [1056, 288] width 180 height 42
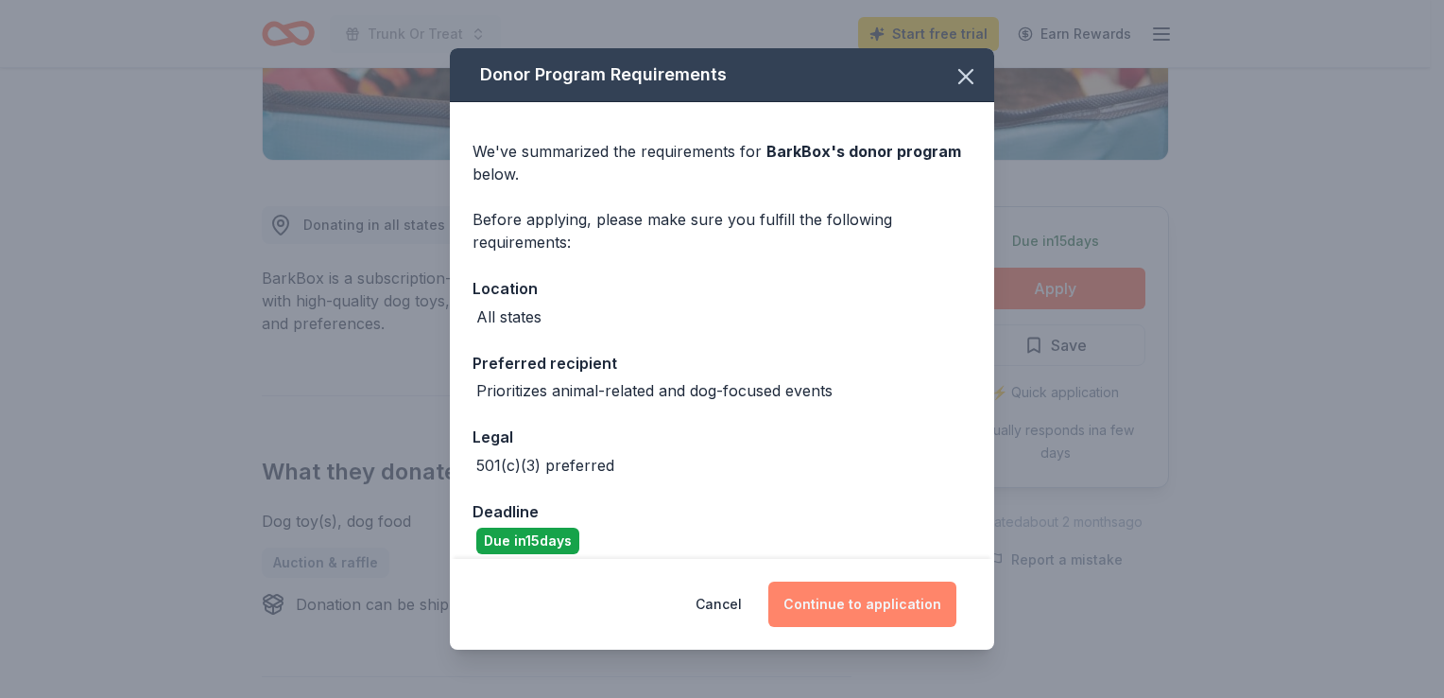
click at [851, 614] on button "Continue to application" at bounding box center [862, 603] width 188 height 45
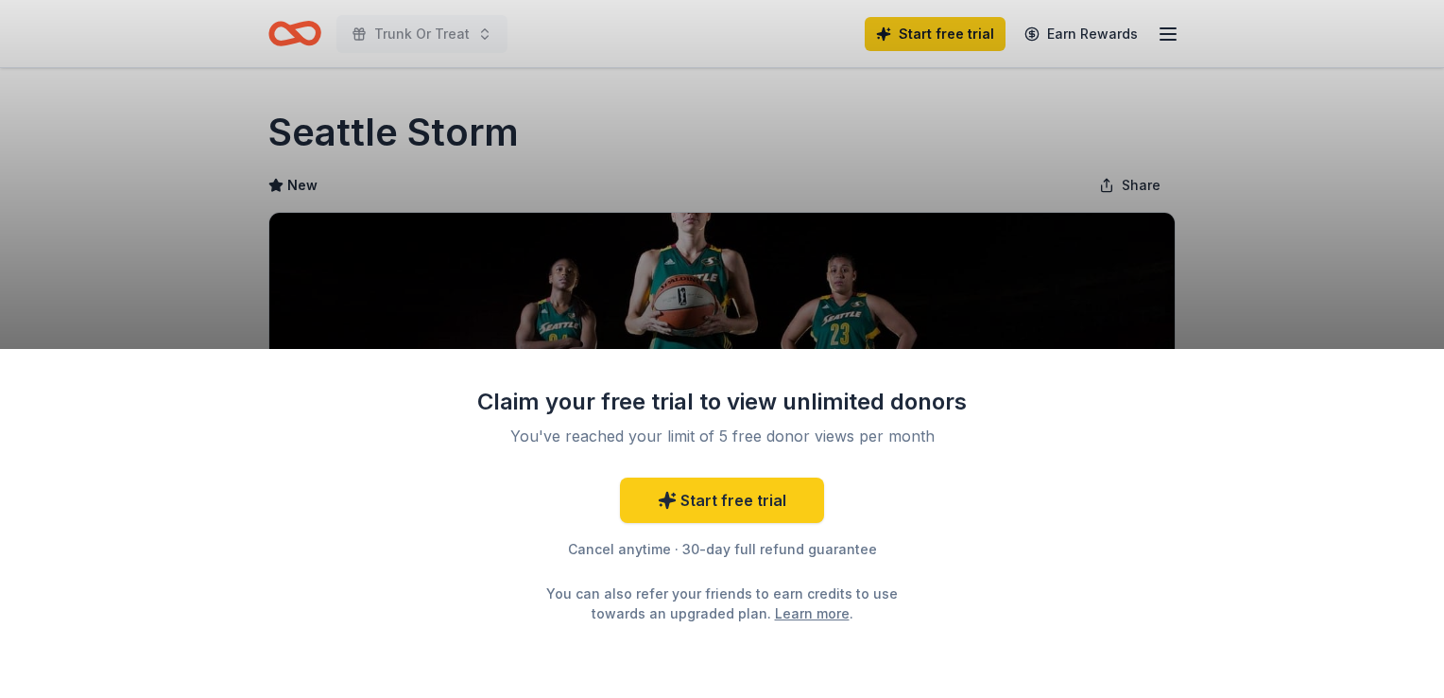
click at [1270, 304] on div "Claim your free trial to view unlimited donors You've reached your limit of 5 f…" at bounding box center [722, 349] width 1444 height 698
click at [747, 504] on link "Start free trial" at bounding box center [722, 499] width 204 height 45
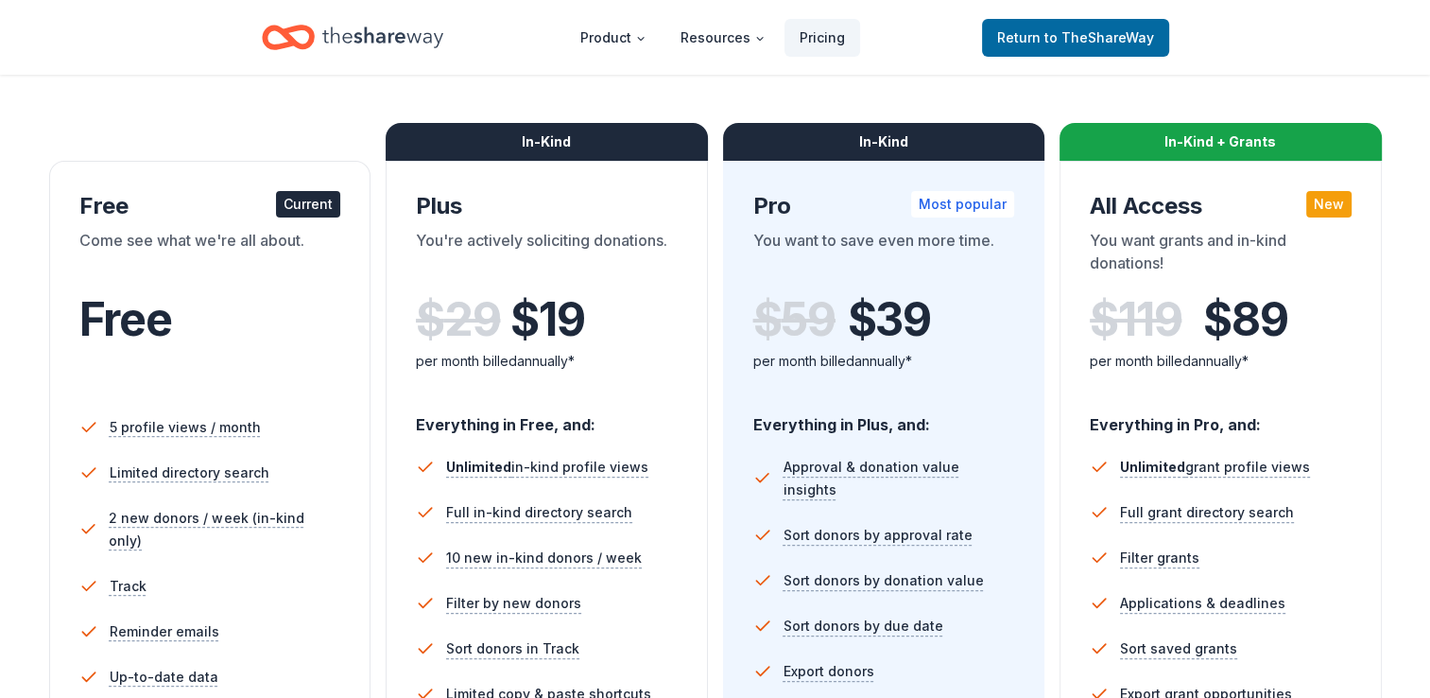
scroll to position [197, 0]
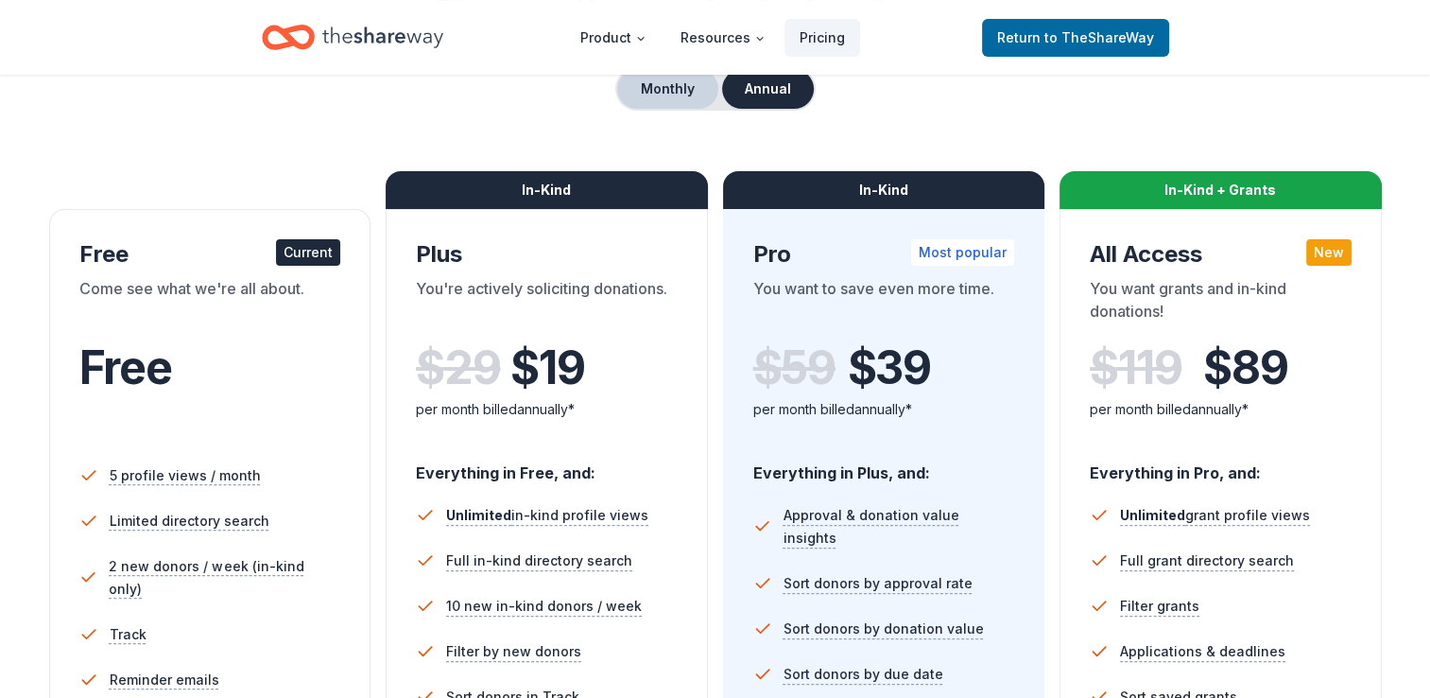
click at [652, 85] on button "Monthly" at bounding box center [667, 89] width 101 height 40
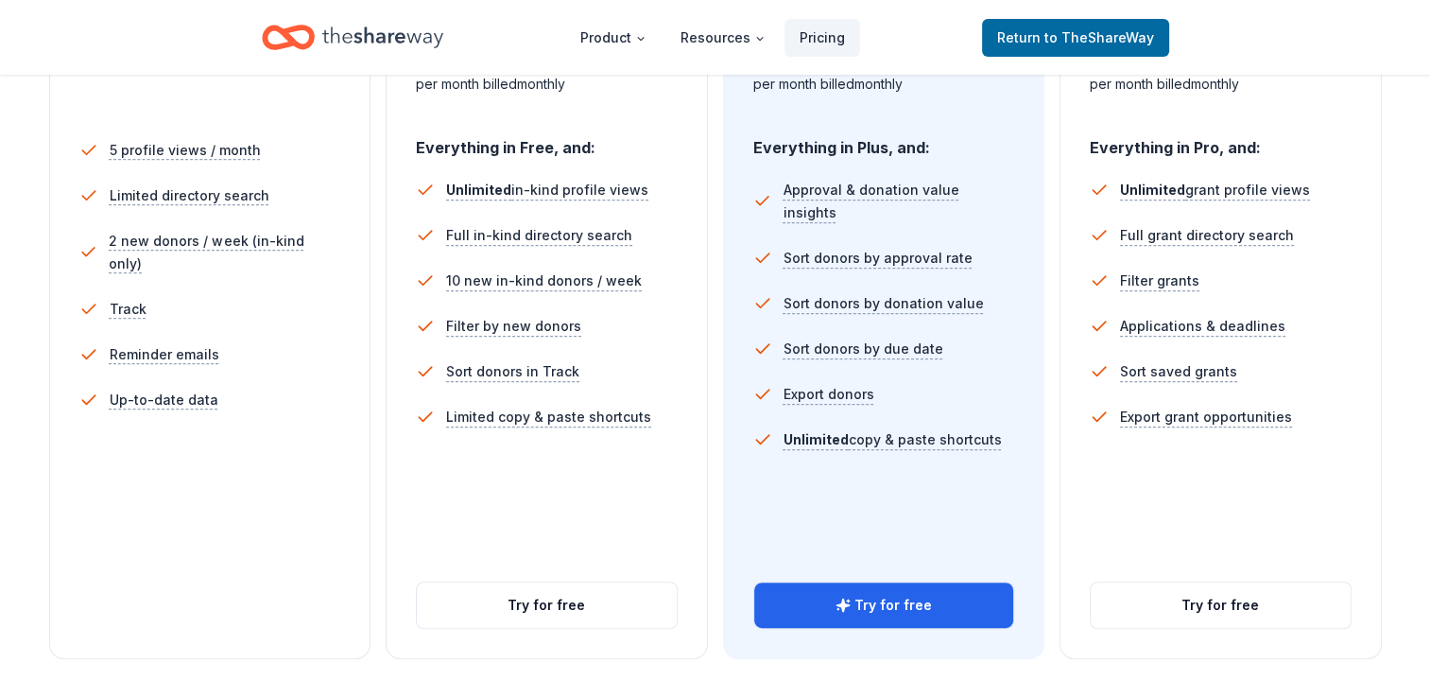
scroll to position [684, 0]
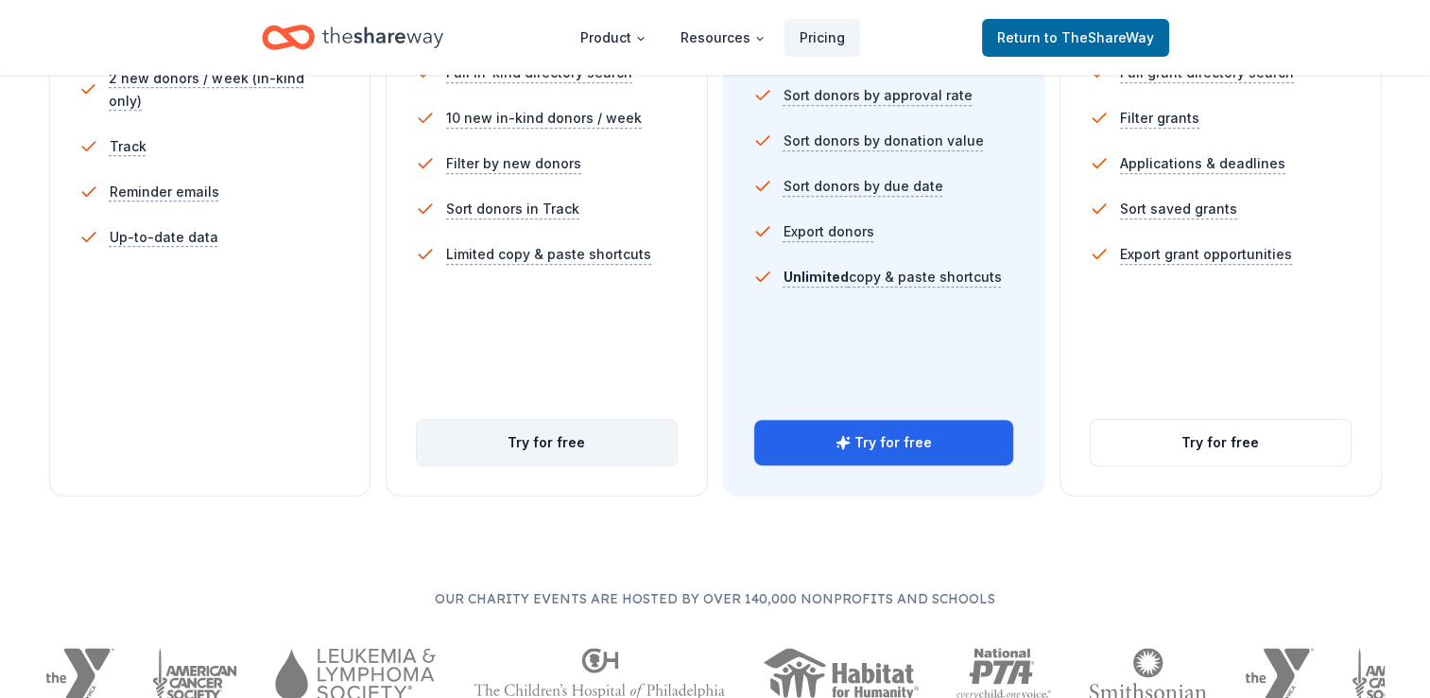
click at [526, 437] on button "Try for free" at bounding box center [547, 442] width 260 height 45
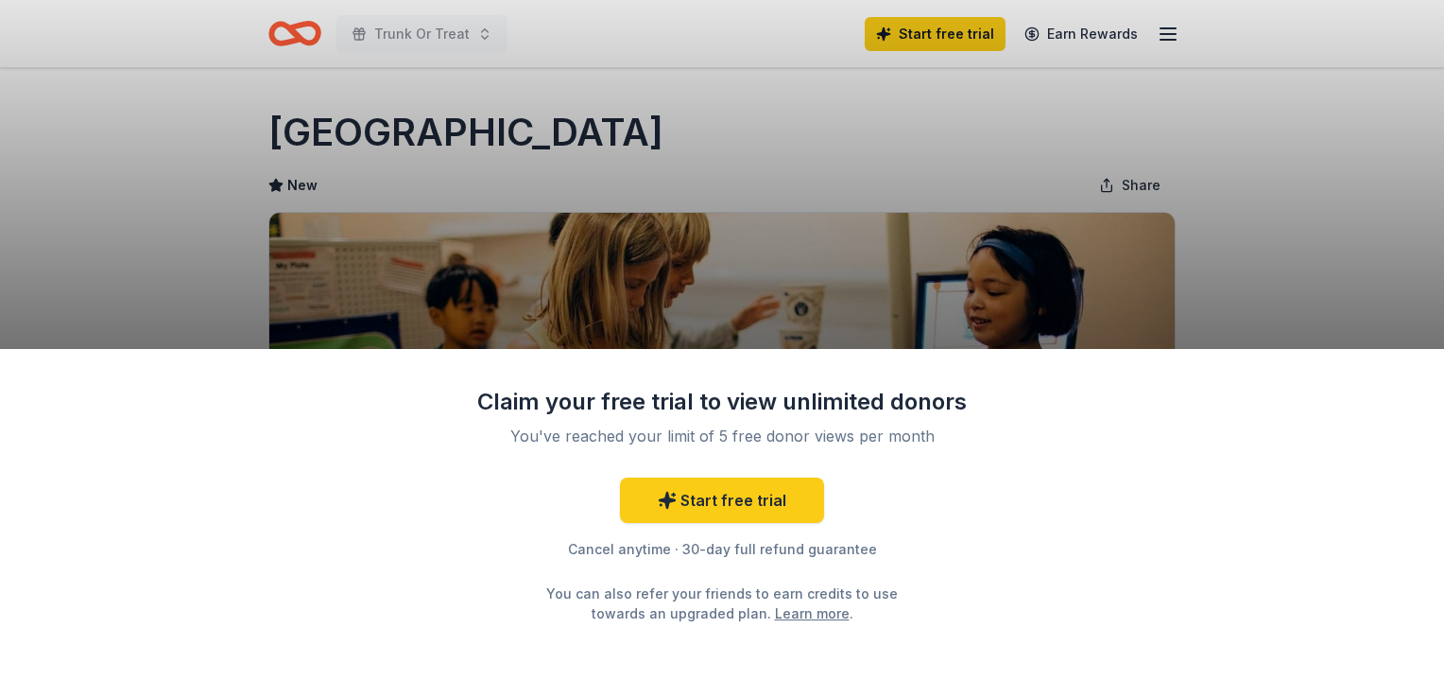
click at [1429, 62] on html "Trunk Or Treat Start free trial Earn Rewards Due [DATE] Share [GEOGRAPHIC_DATA]…" at bounding box center [722, 349] width 1444 height 698
click at [1316, 266] on div "Claim your free trial to view unlimited donors You've reached your limit of 5 f…" at bounding box center [722, 349] width 1444 height 698
click at [1267, 214] on div "Claim your free trial to view unlimited donors You've reached your limit of 5 f…" at bounding box center [722, 349] width 1444 height 698
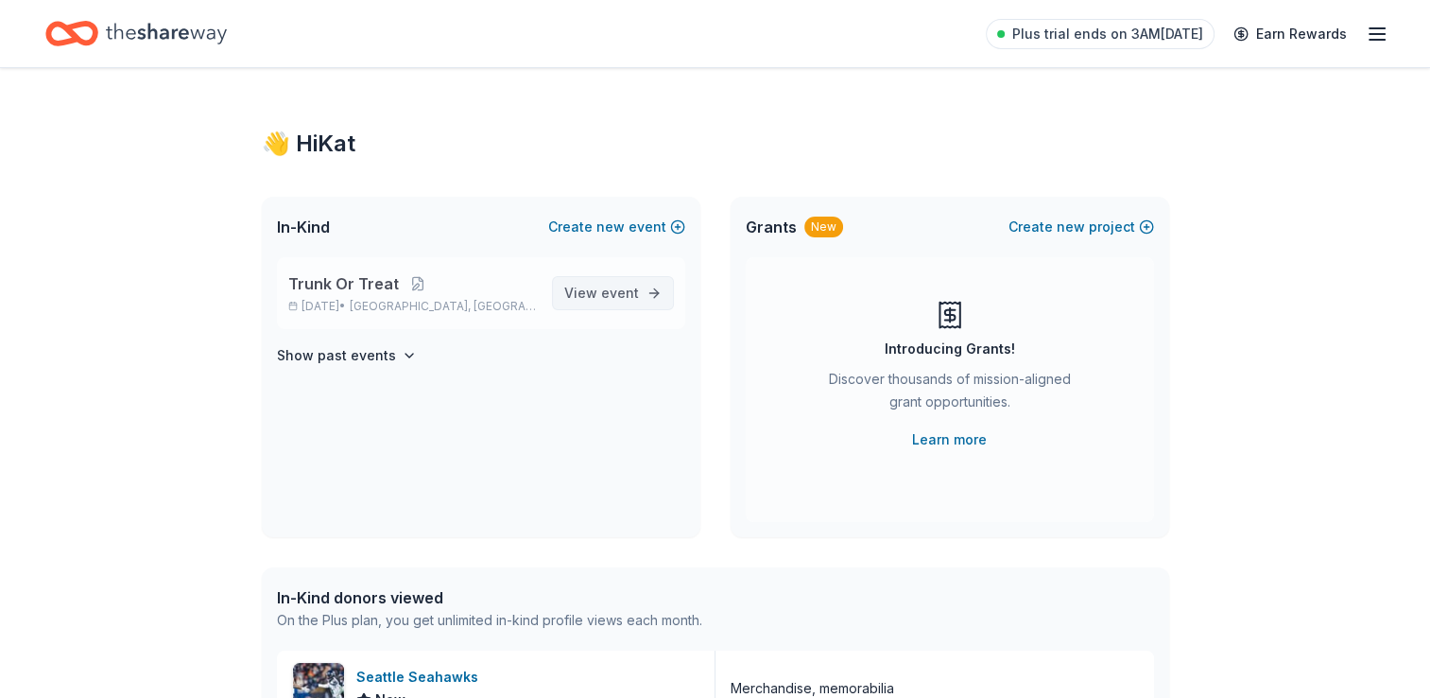
click at [600, 290] on span "View event" at bounding box center [601, 293] width 75 height 23
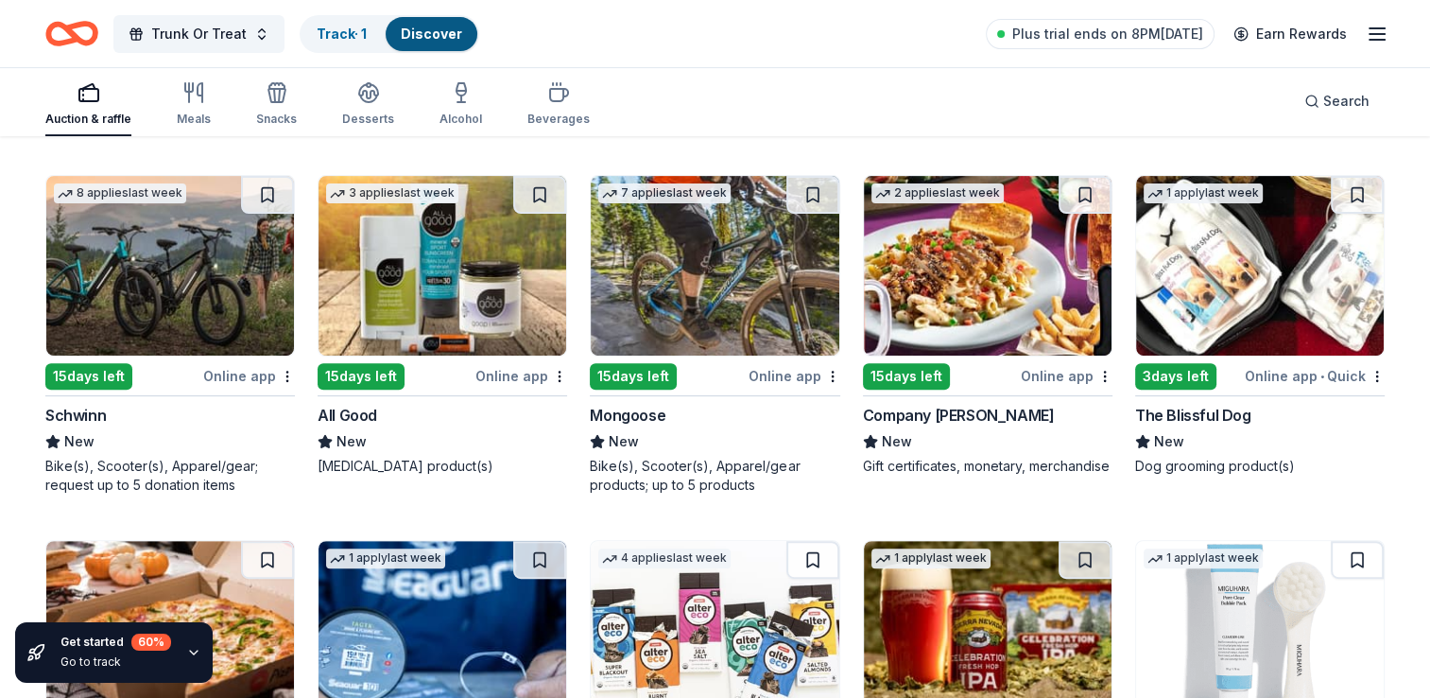
scroll to position [7807, 0]
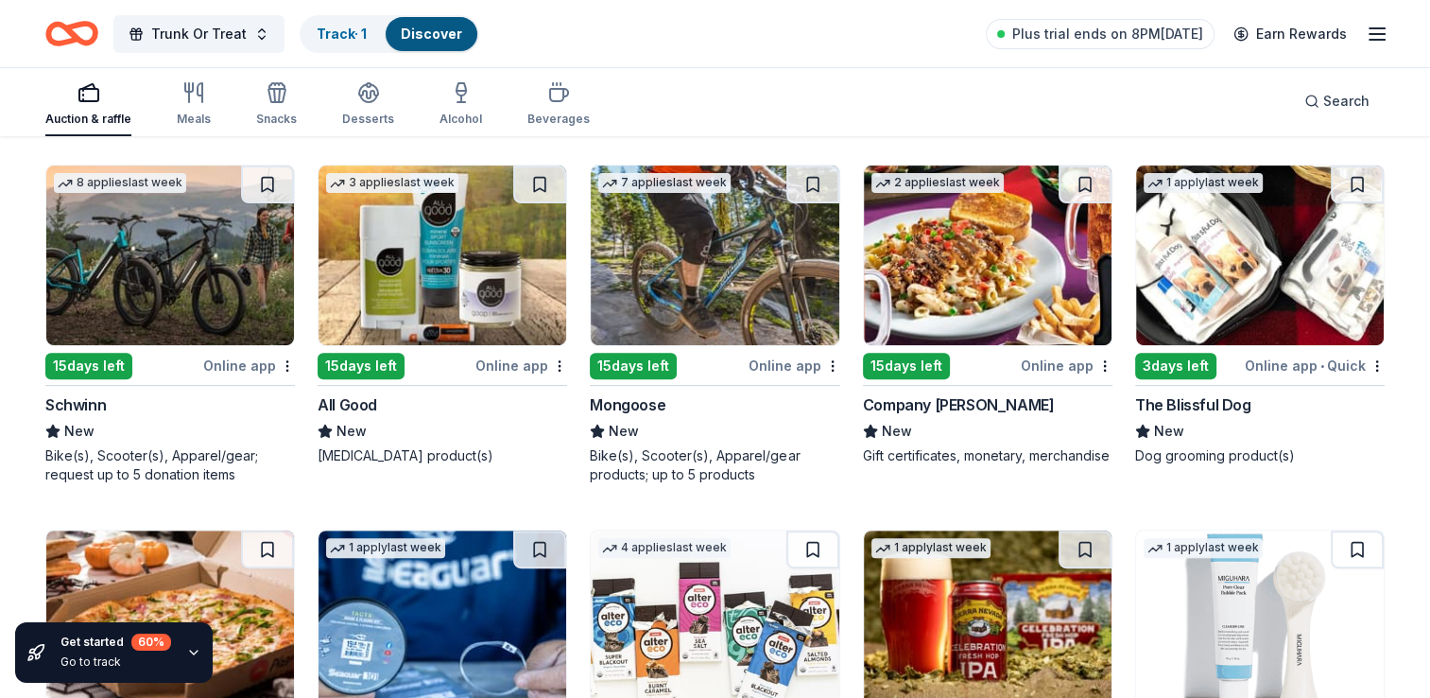
drag, startPoint x: 1429, startPoint y: 593, endPoint x: 1435, endPoint y: 620, distance: 28.0
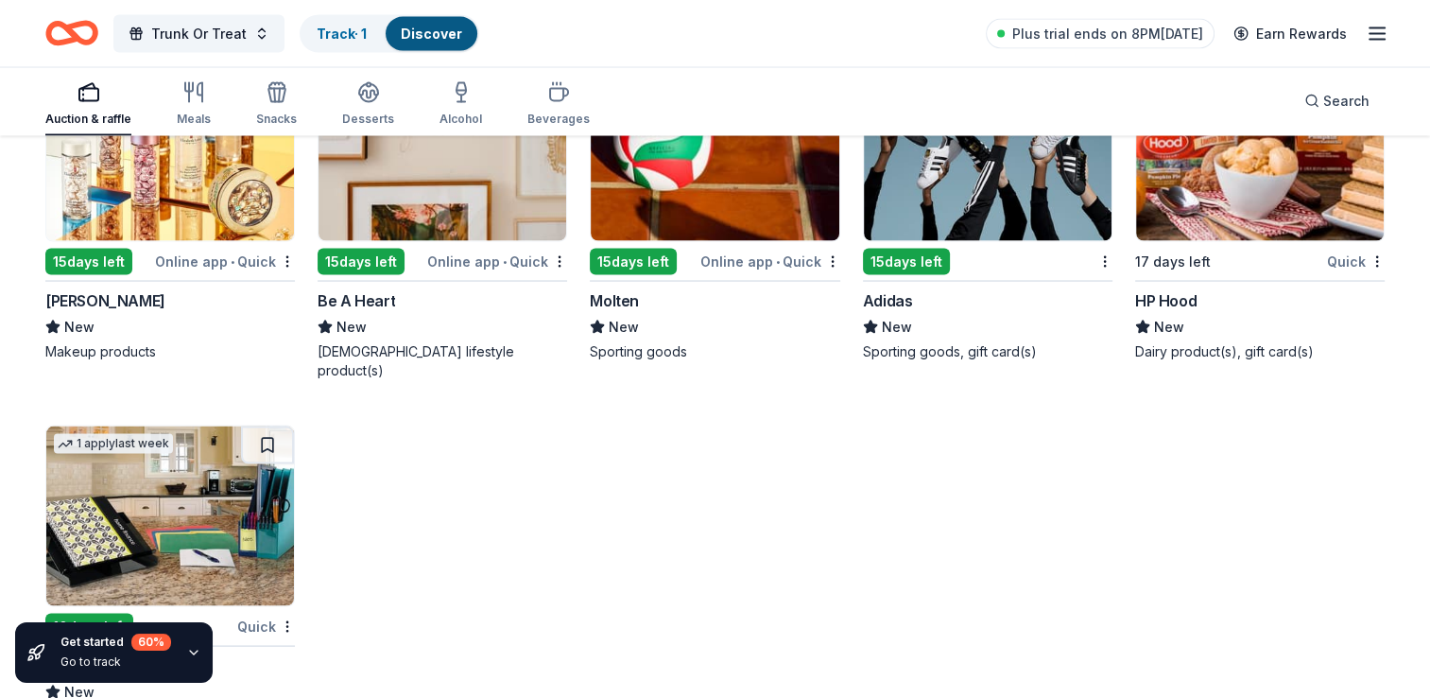
scroll to position [10794, 0]
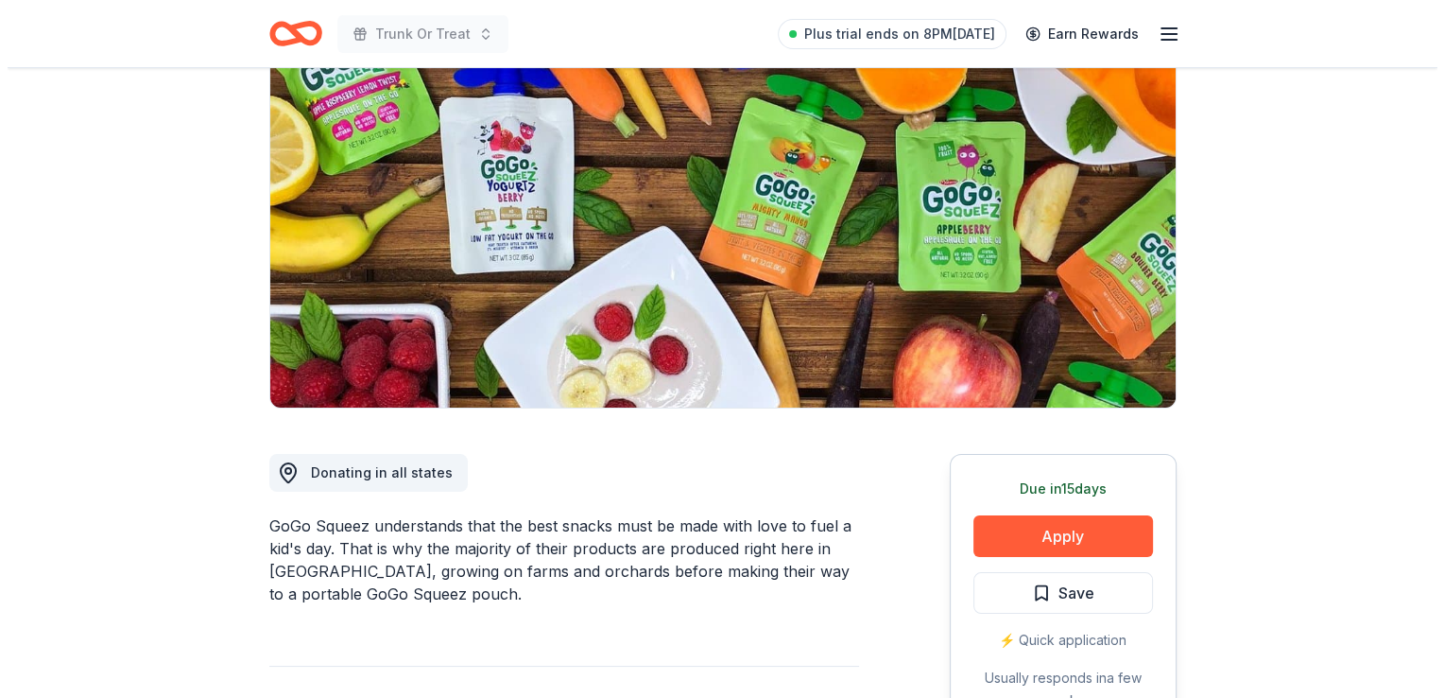
scroll to position [189, 0]
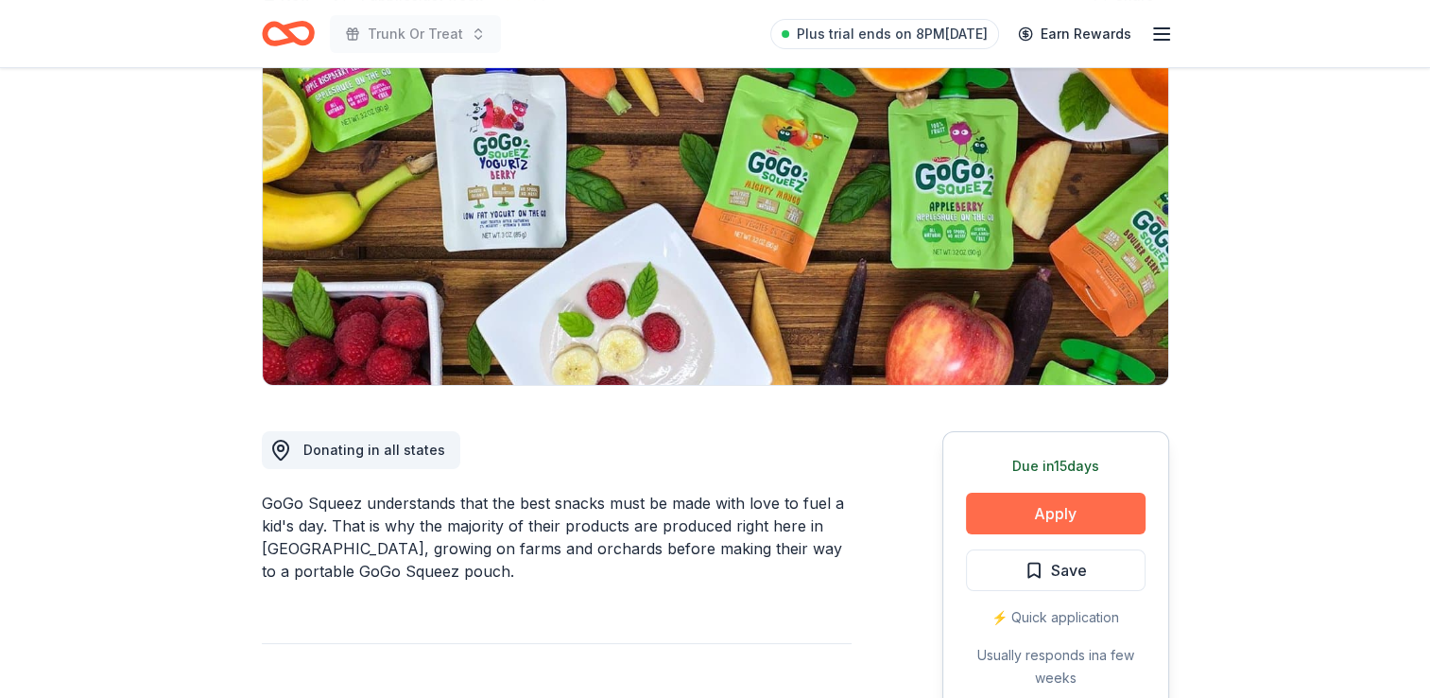
click at [1082, 520] on button "Apply" at bounding box center [1056, 513] width 180 height 42
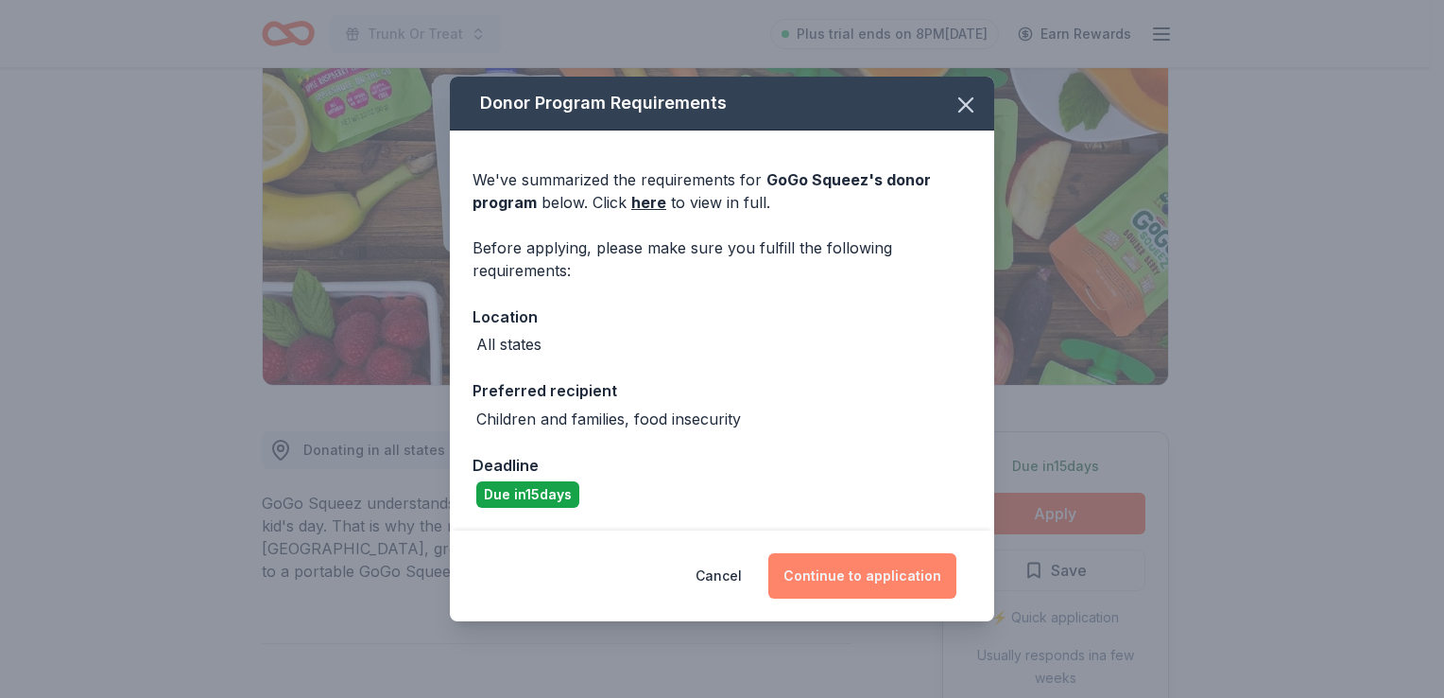
click at [838, 577] on button "Continue to application" at bounding box center [862, 575] width 188 height 45
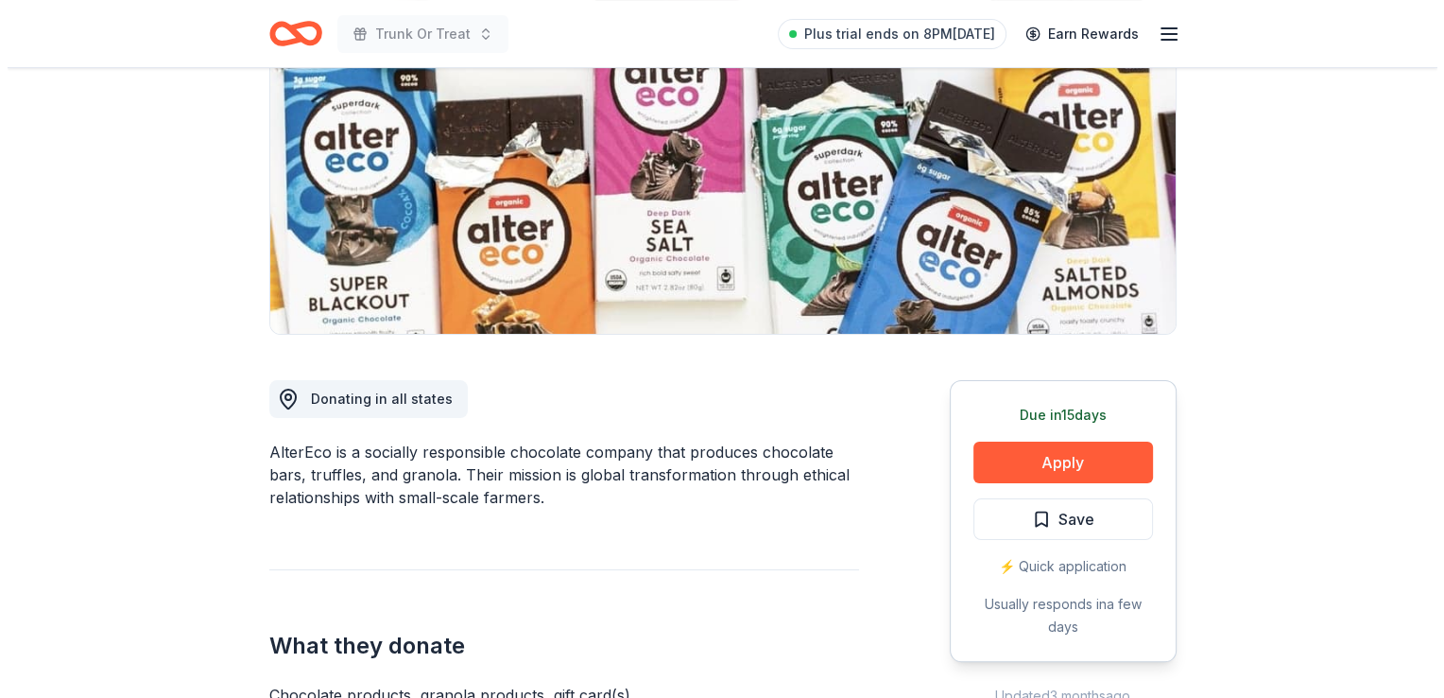
scroll to position [381, 0]
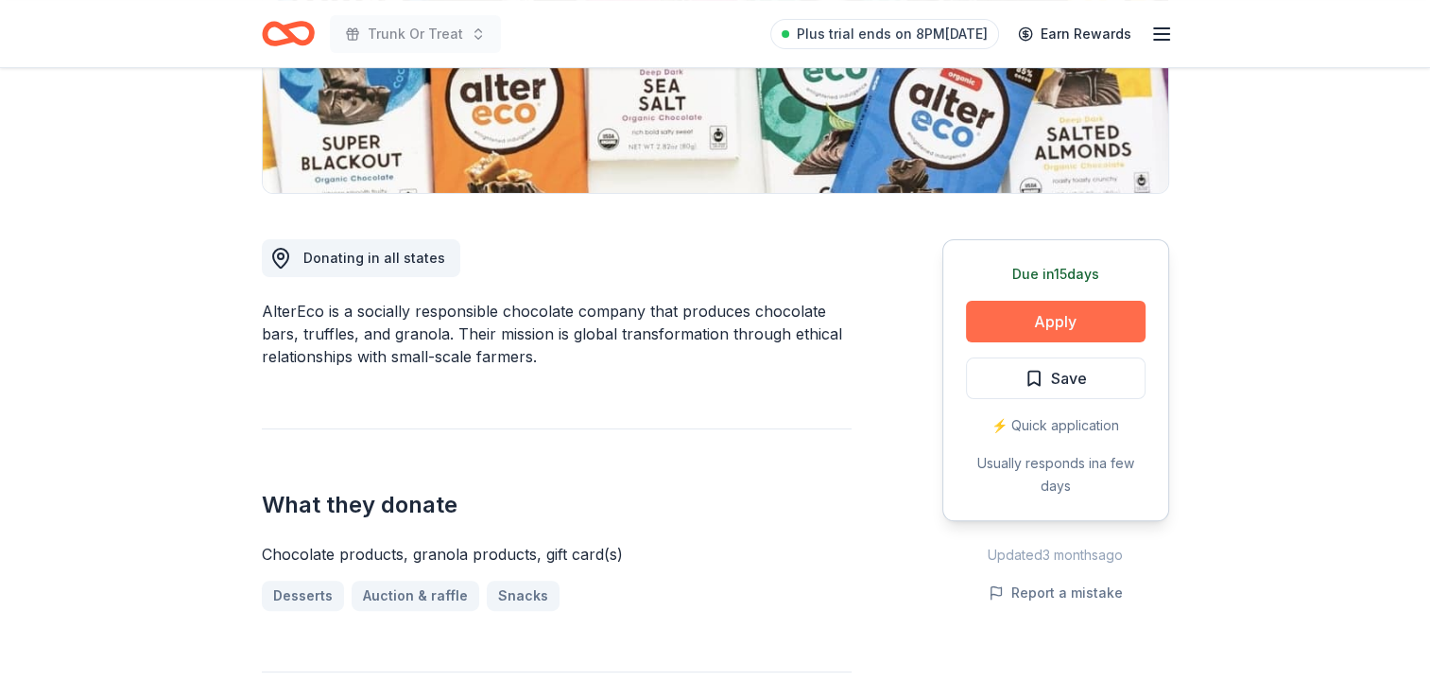
click at [1095, 325] on button "Apply" at bounding box center [1056, 322] width 180 height 42
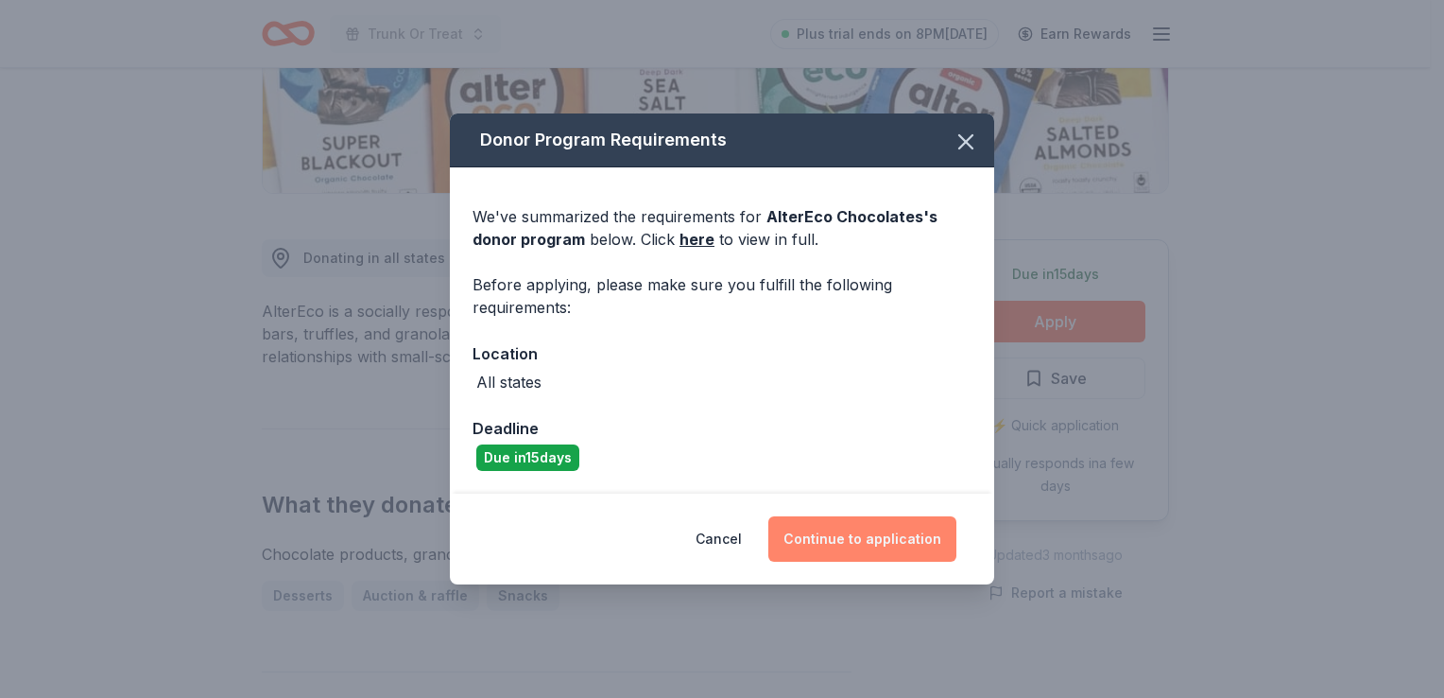
click at [881, 534] on button "Continue to application" at bounding box center [862, 538] width 188 height 45
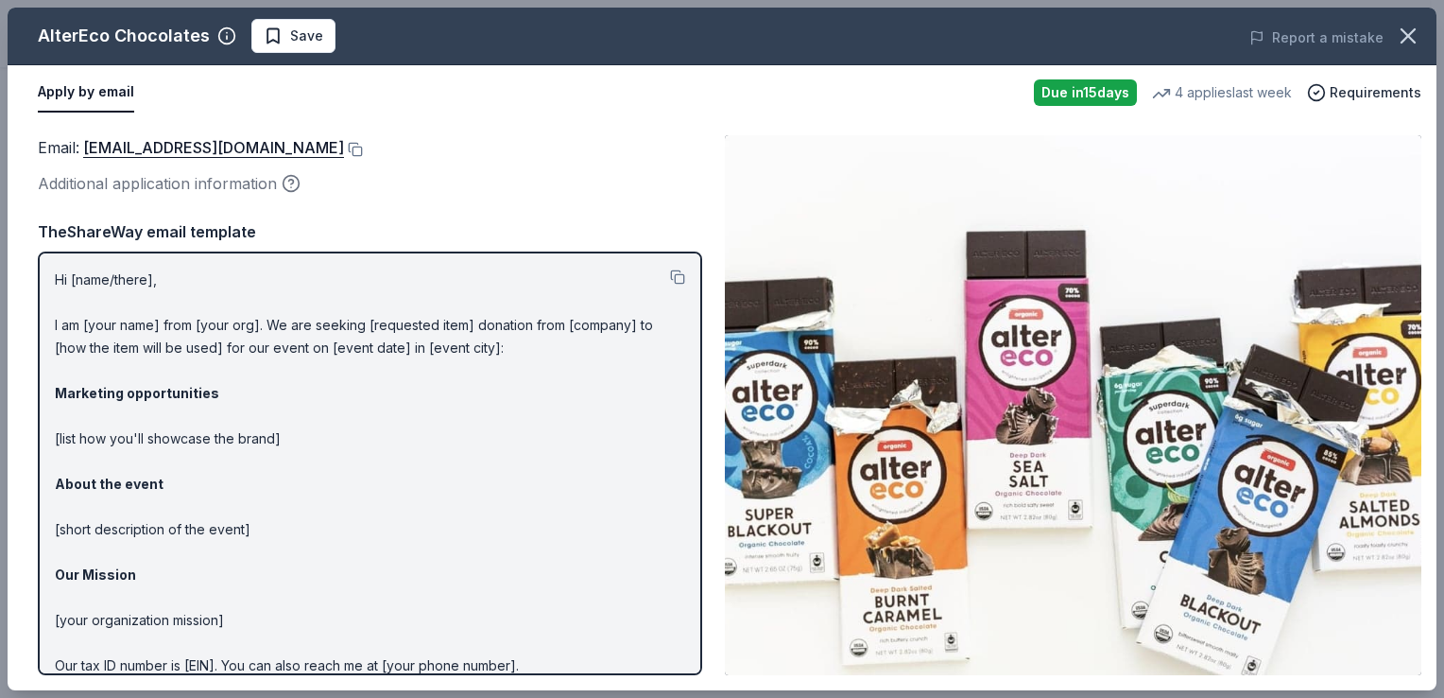
click at [53, 276] on div "Hi [name/there], I am [your name] from [your org]. We are seeking [requested it…" at bounding box center [370, 462] width 664 height 423
drag, startPoint x: 57, startPoint y: 280, endPoint x: 262, endPoint y: 418, distance: 247.2
click at [262, 418] on p "Hi [name/there], I am [your name] from [your org]. We are seeking [requested it…" at bounding box center [370, 506] width 630 height 476
click at [49, 270] on div "Hi [name/there], I am [your name] from [your org]. We are seeking [requested it…" at bounding box center [370, 462] width 664 height 423
click at [134, 529] on p "Hi [name/there], I am [your name] from [your org]. We are seeking [requested it…" at bounding box center [370, 506] width 630 height 476
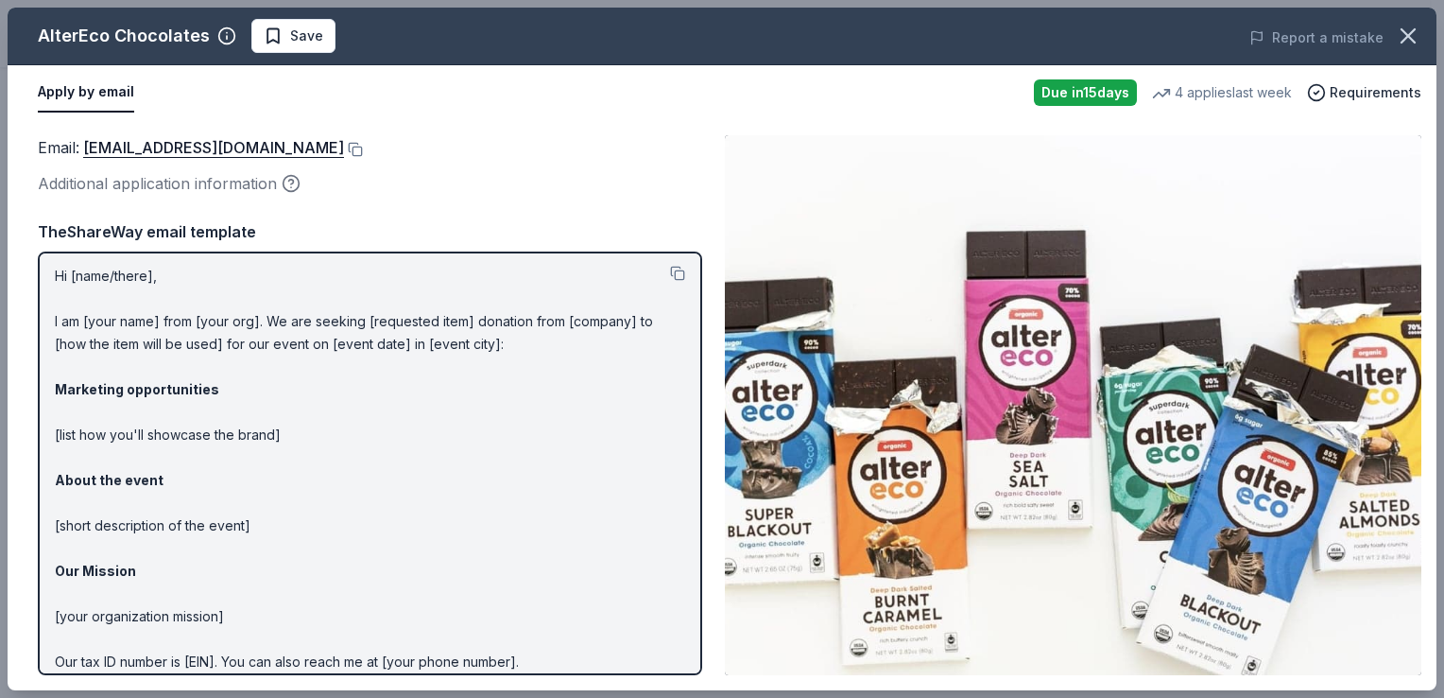
scroll to position [85, 0]
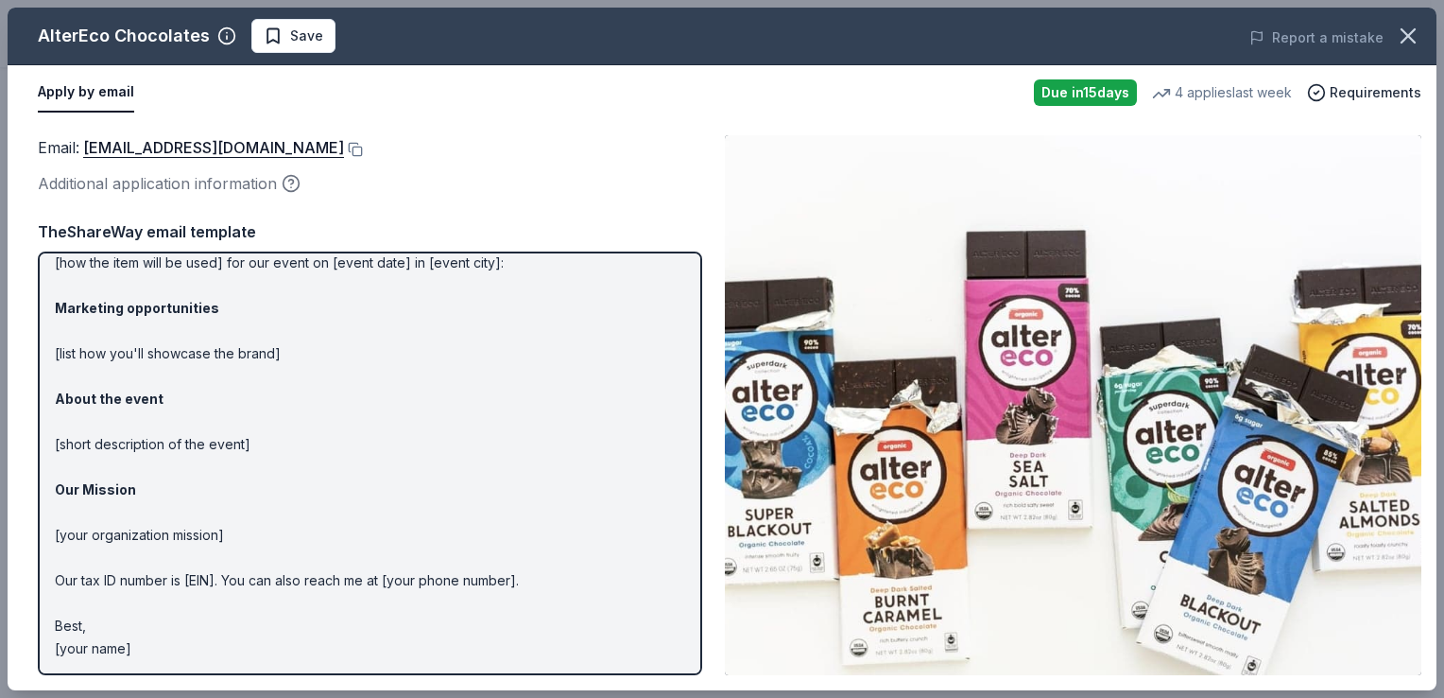
drag, startPoint x: 140, startPoint y: 641, endPoint x: 66, endPoint y: 418, distance: 234.9
click at [66, 418] on p "Hi [name/there], I am [your name] from [your org]. We are seeking [requested it…" at bounding box center [370, 421] width 630 height 476
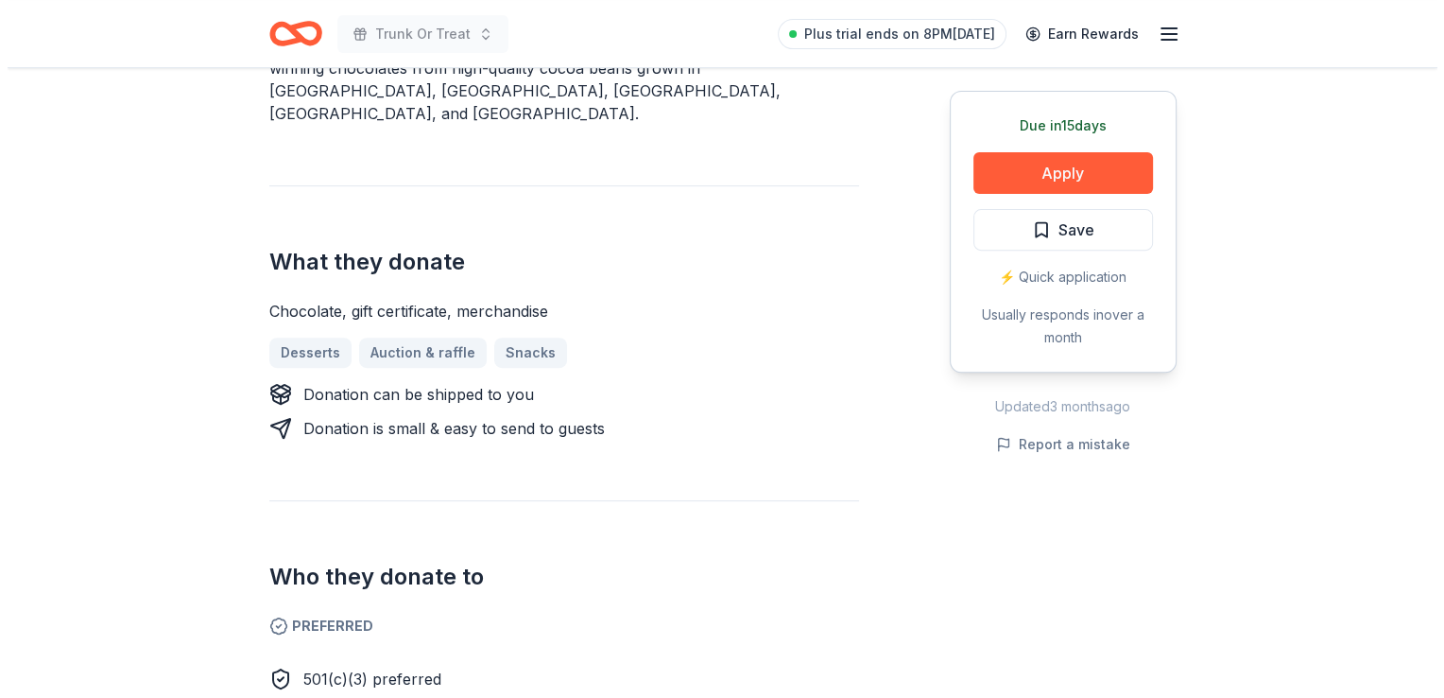
scroll to position [737, 0]
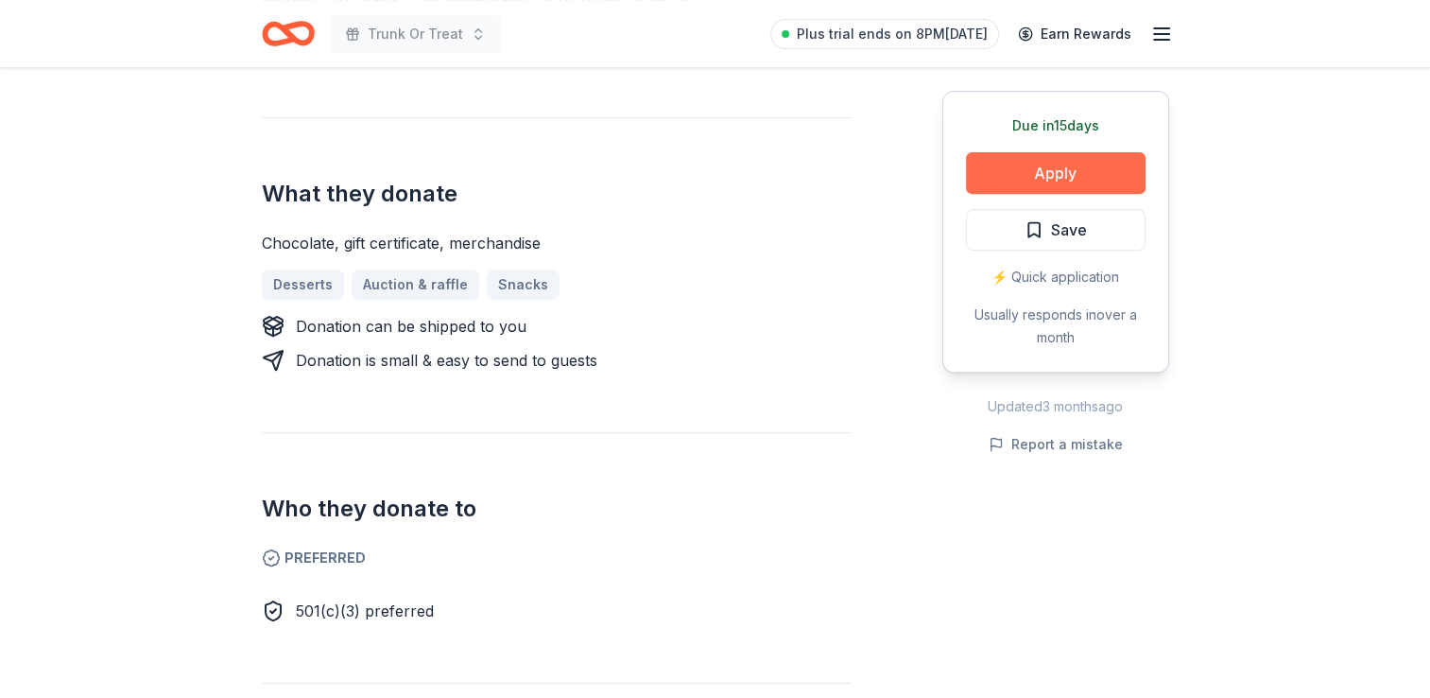
click at [1089, 172] on button "Apply" at bounding box center [1056, 173] width 180 height 42
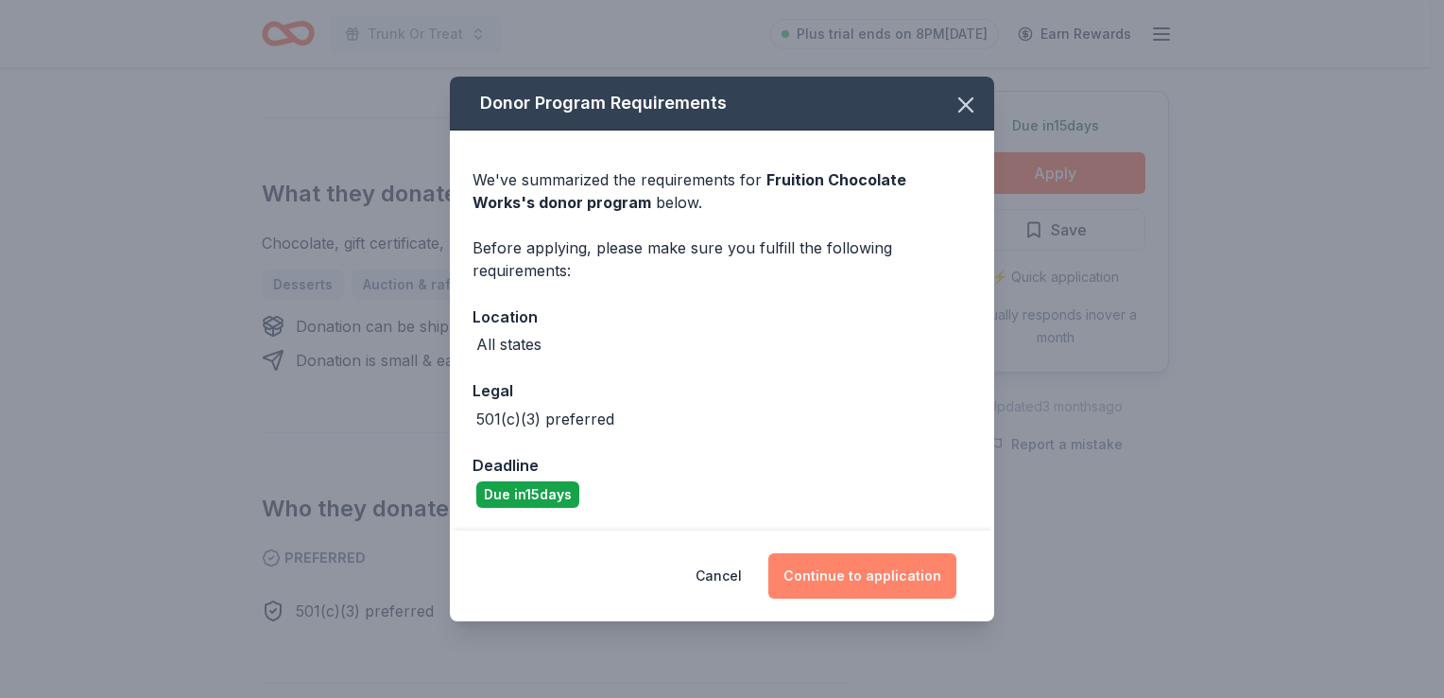
click at [866, 591] on button "Continue to application" at bounding box center [862, 575] width 188 height 45
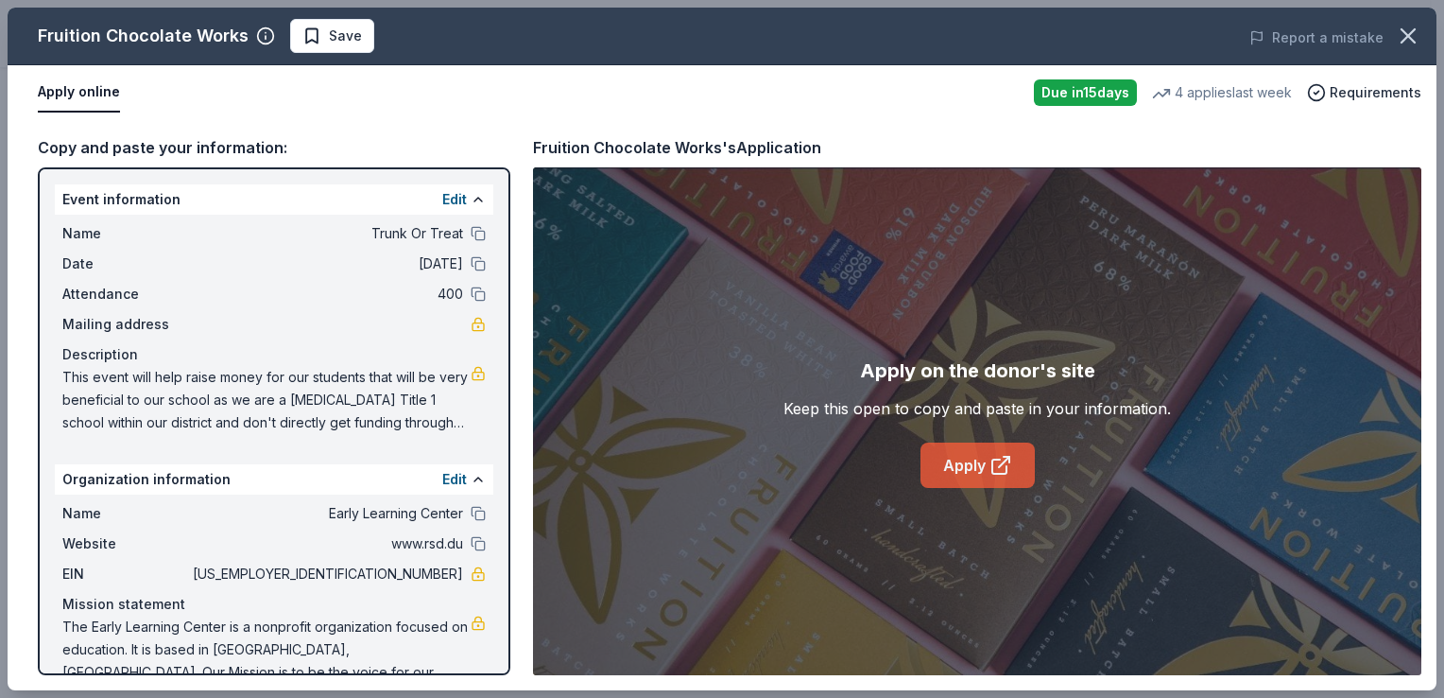
click at [953, 460] on link "Apply" at bounding box center [978, 464] width 114 height 45
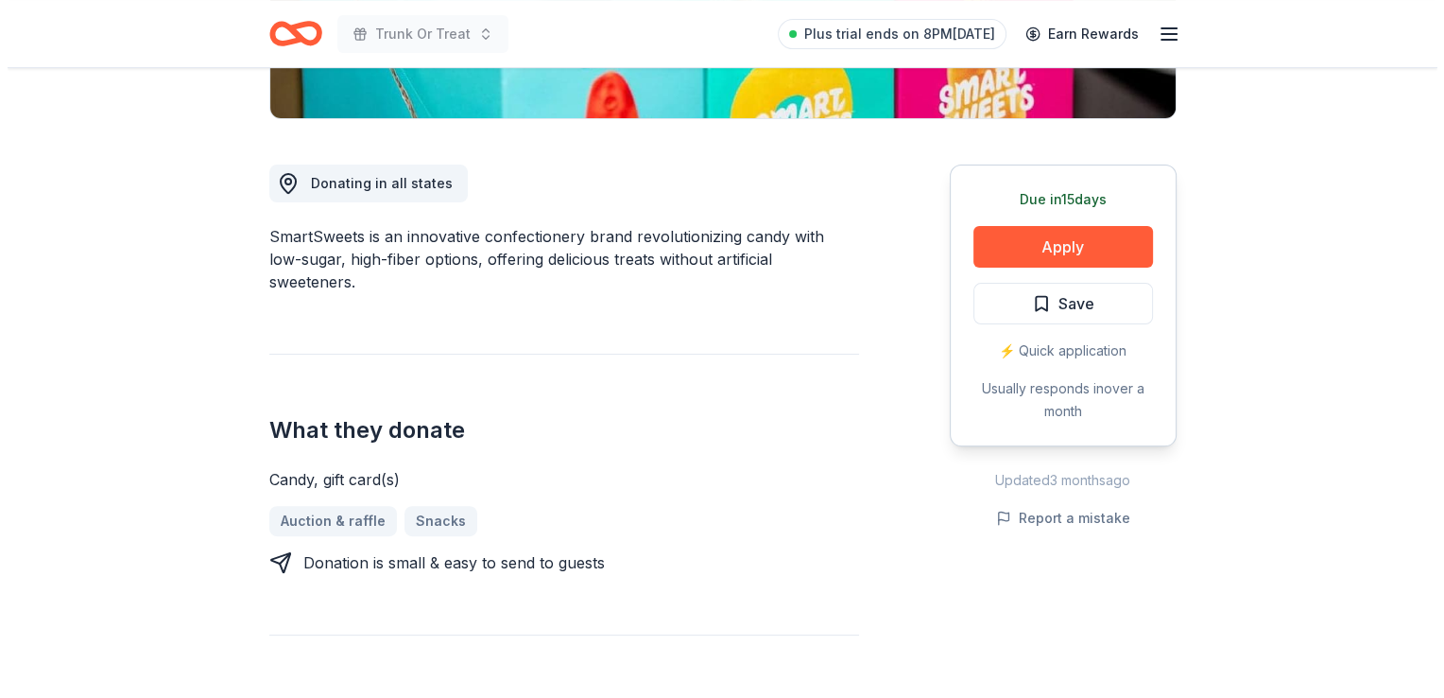
scroll to position [469, 0]
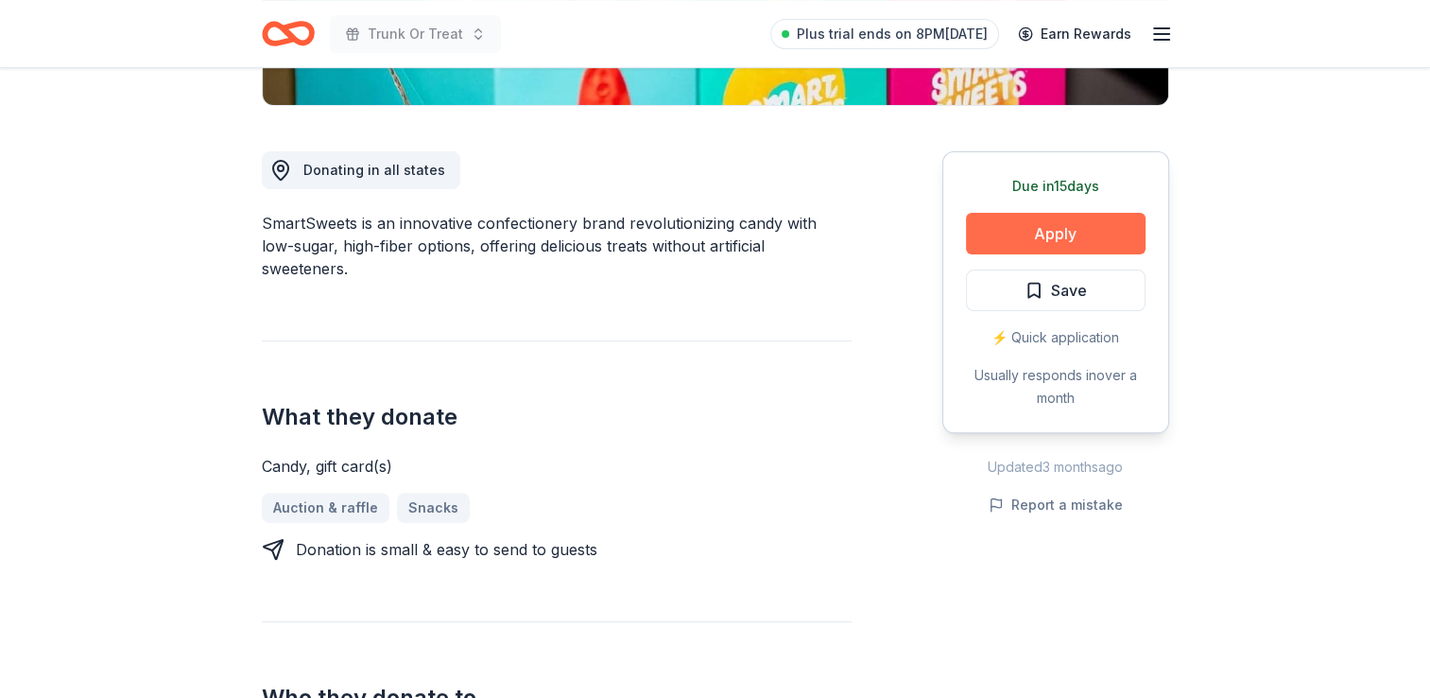
click at [1097, 237] on button "Apply" at bounding box center [1056, 234] width 180 height 42
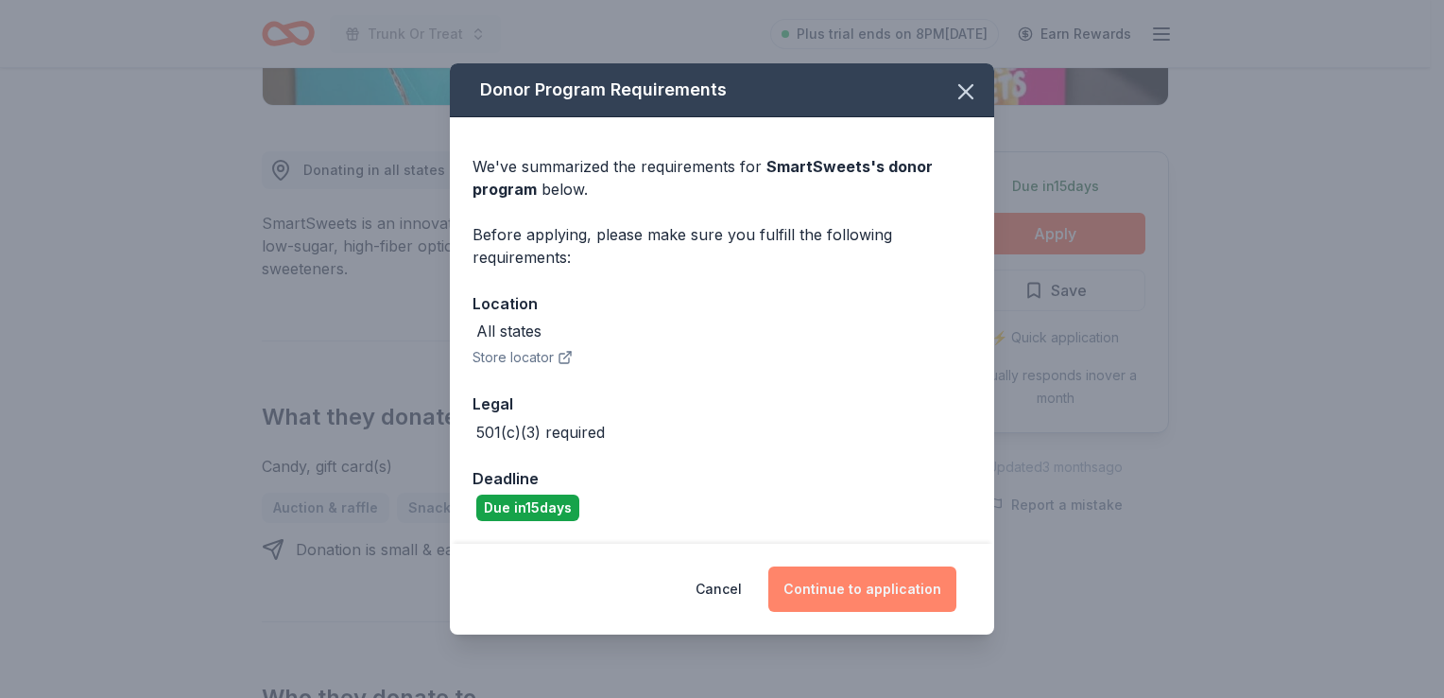
click at [829, 607] on button "Continue to application" at bounding box center [862, 588] width 188 height 45
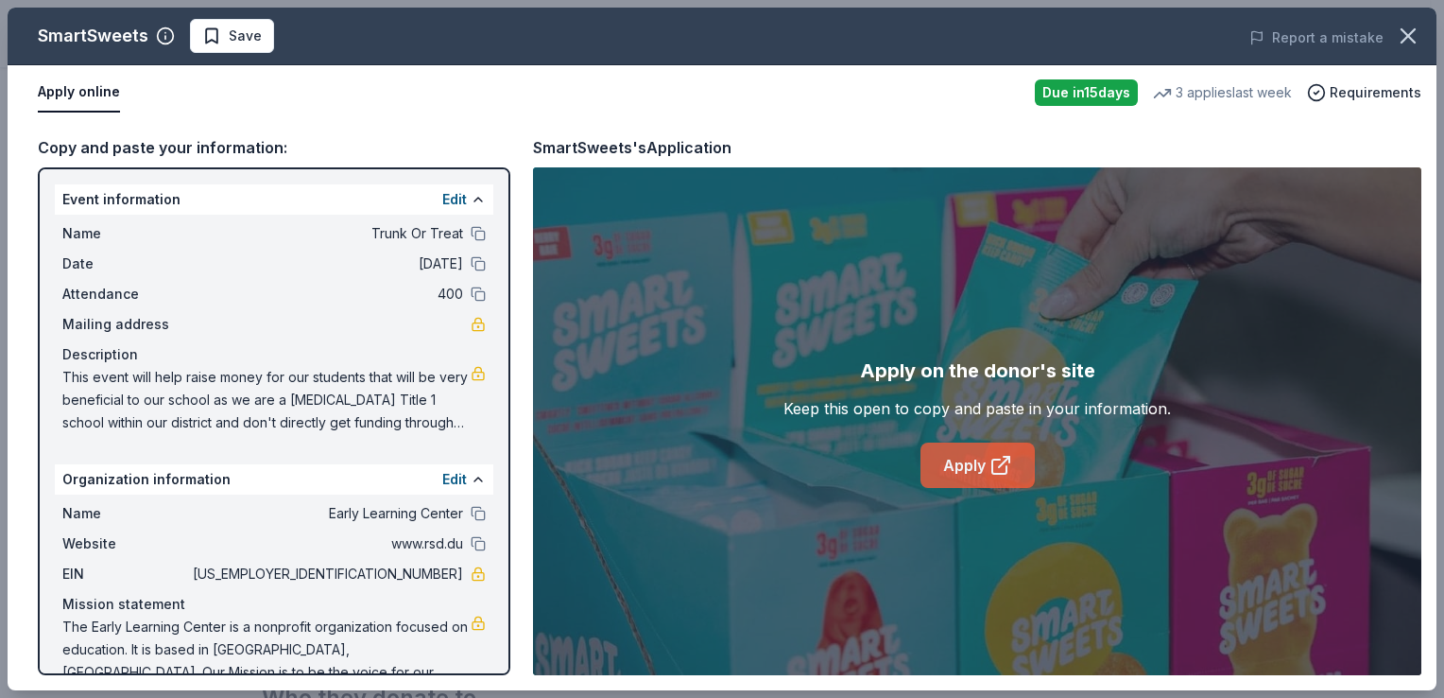
click at [968, 481] on link "Apply" at bounding box center [978, 464] width 114 height 45
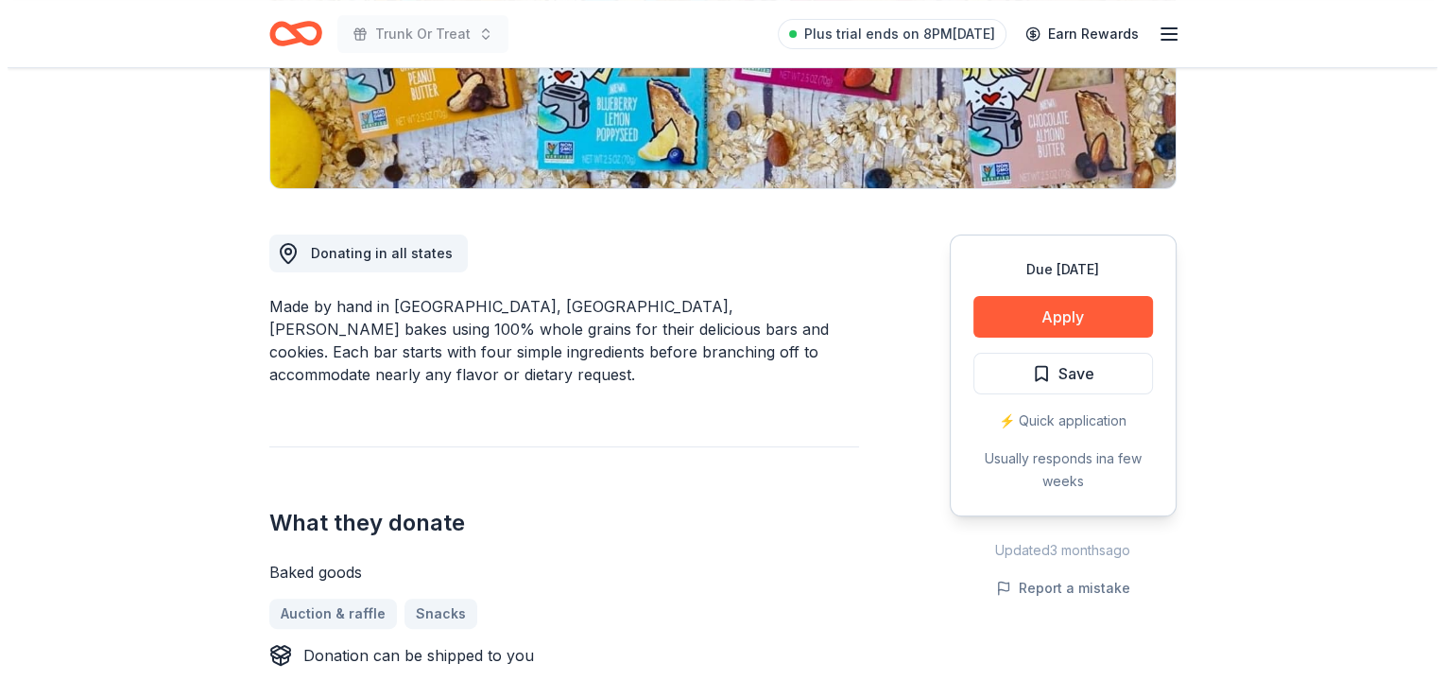
scroll to position [402, 0]
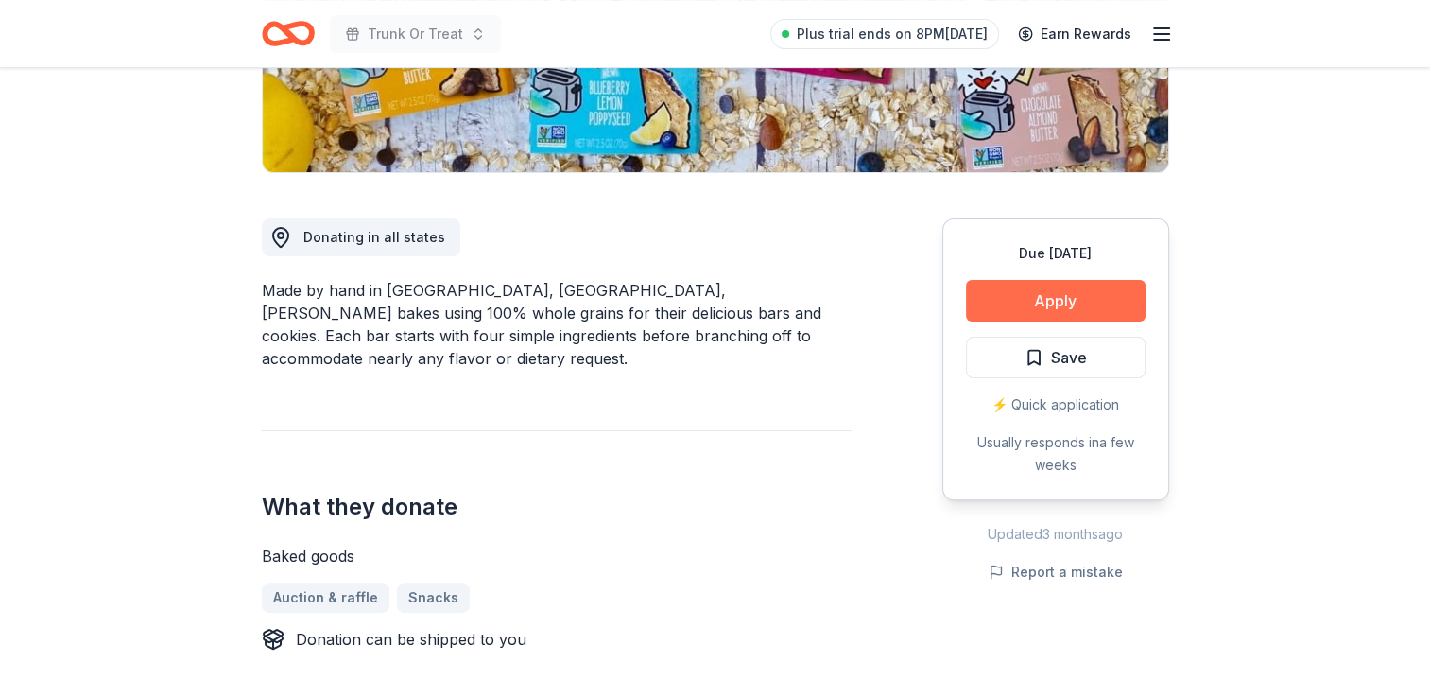
click at [1009, 294] on button "Apply" at bounding box center [1056, 301] width 180 height 42
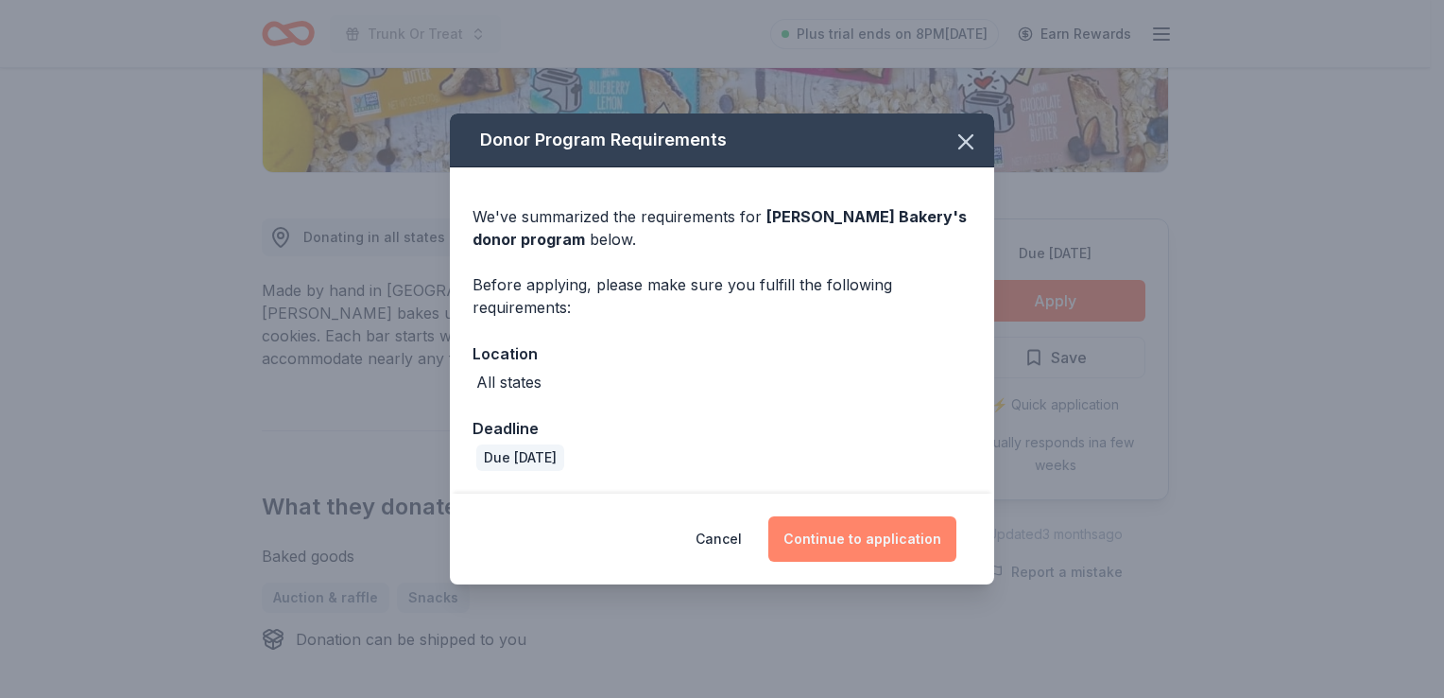
click at [873, 540] on button "Continue to application" at bounding box center [862, 538] width 188 height 45
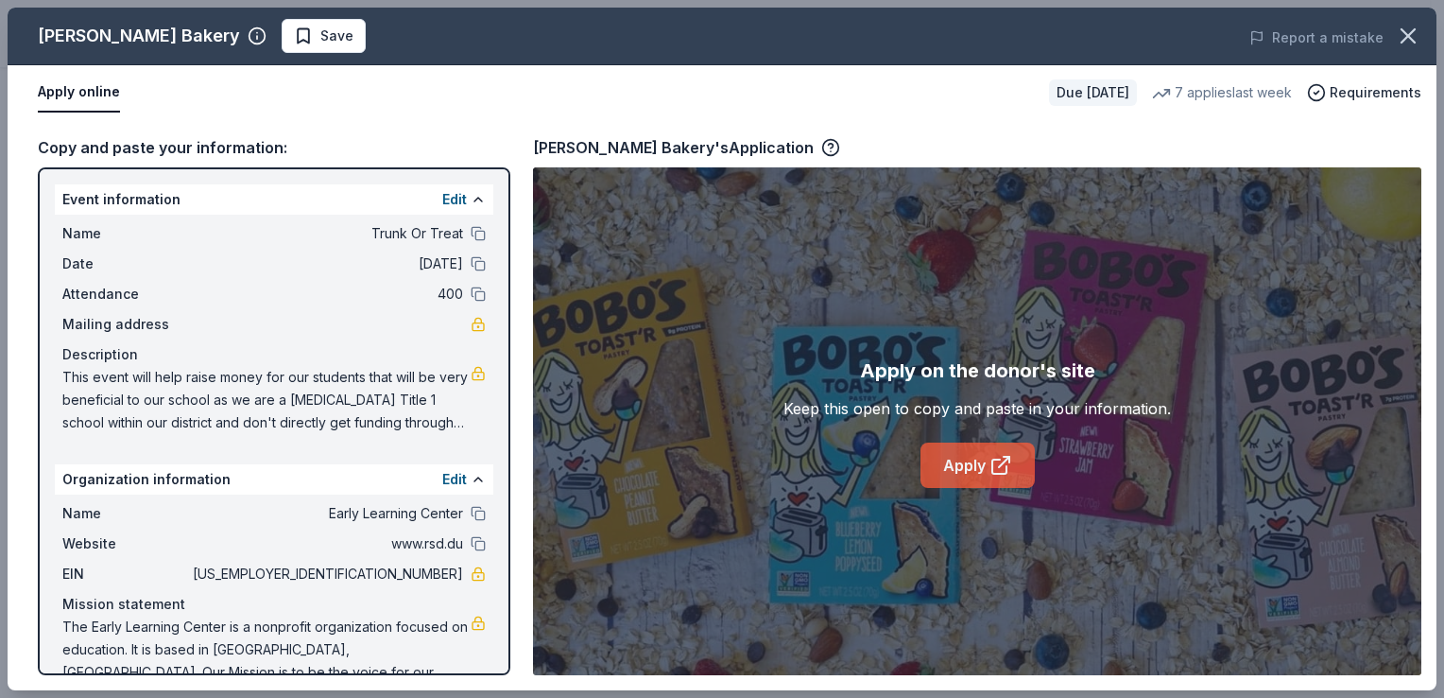
click at [976, 463] on link "Apply" at bounding box center [978, 464] width 114 height 45
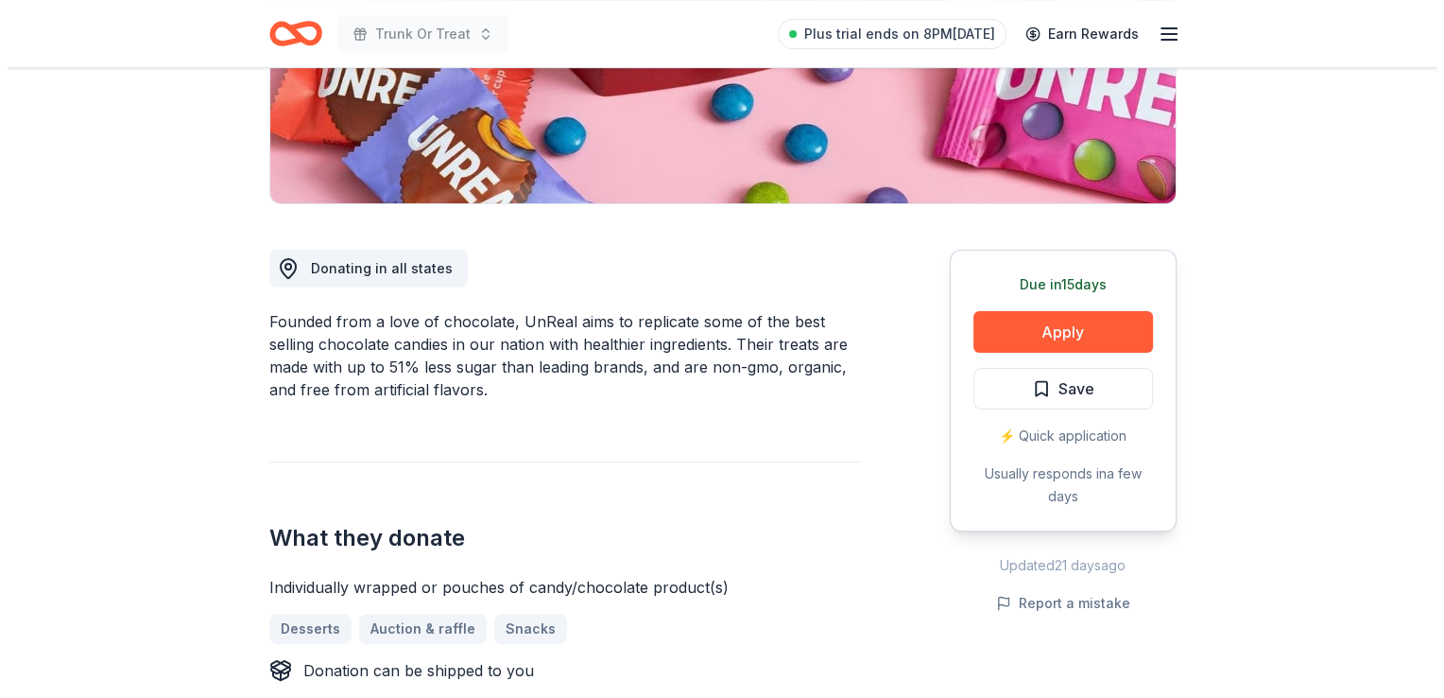
scroll to position [391, 0]
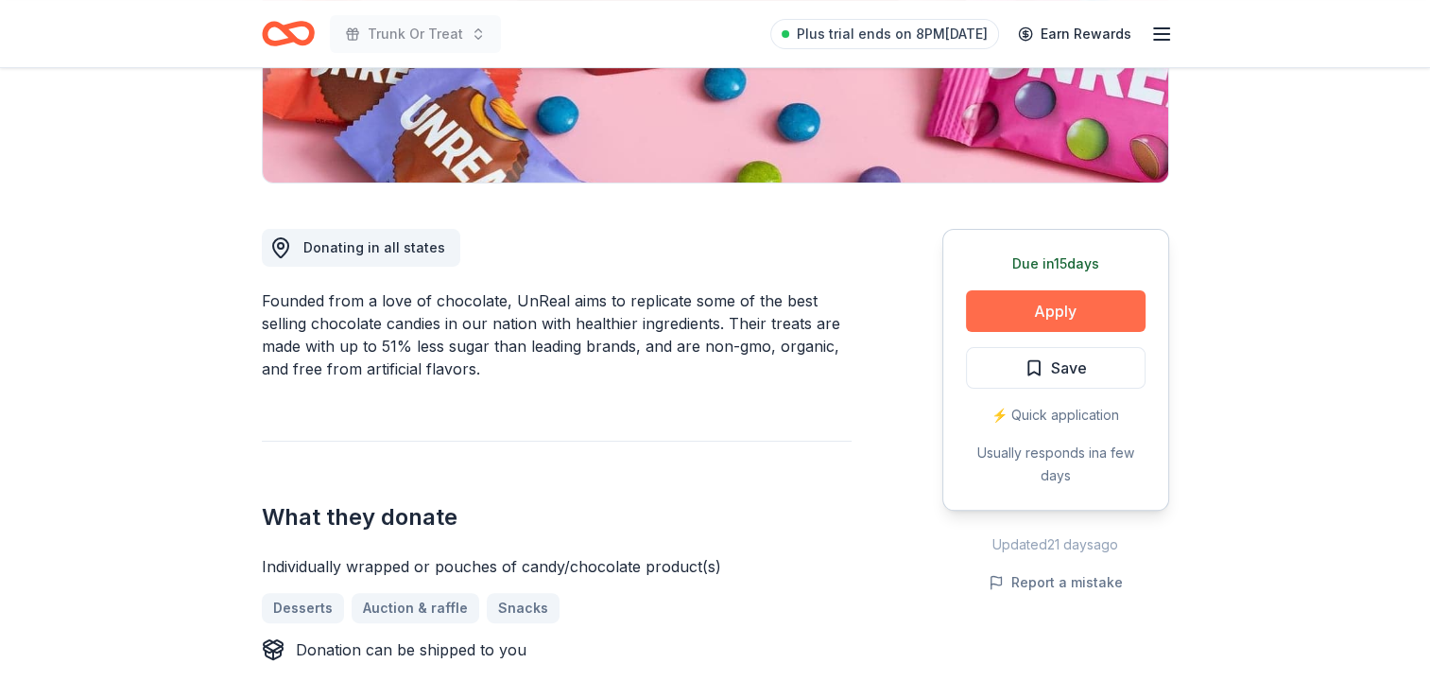
click at [1070, 299] on button "Apply" at bounding box center [1056, 311] width 180 height 42
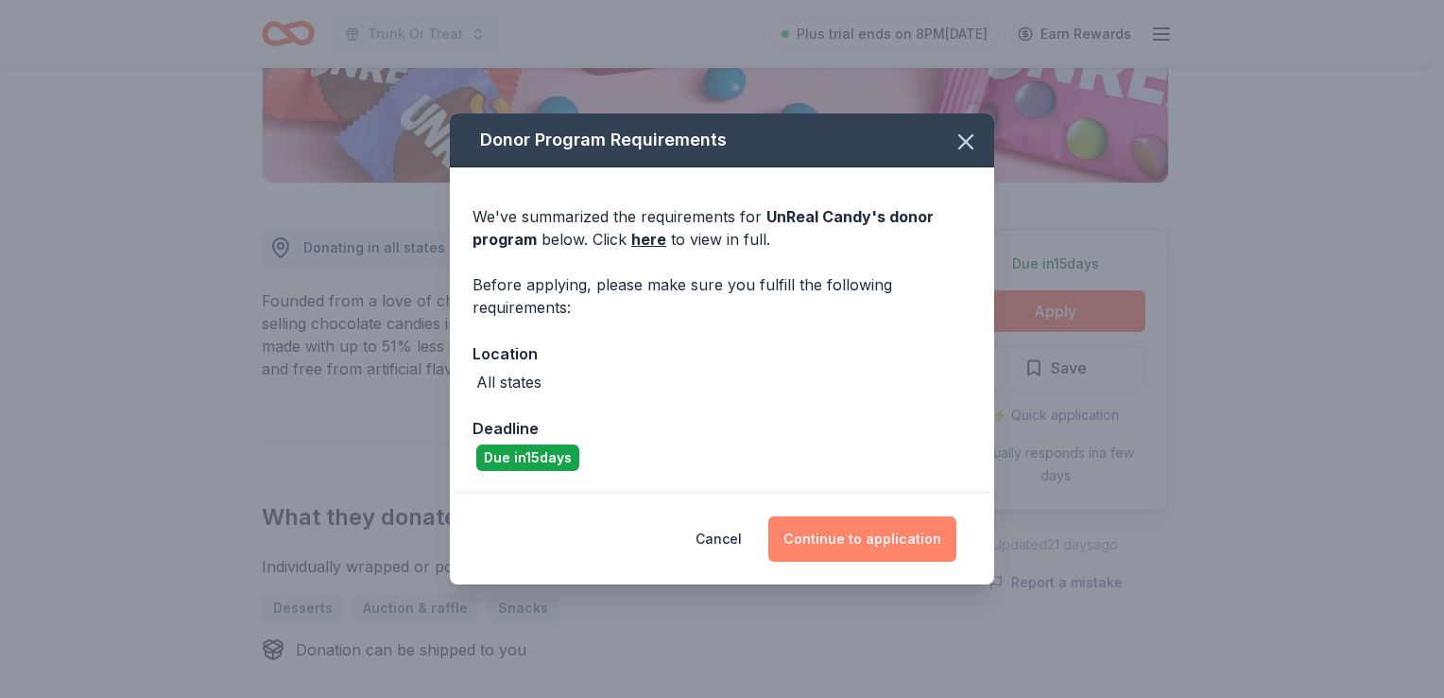
click at [836, 550] on button "Continue to application" at bounding box center [862, 538] width 188 height 45
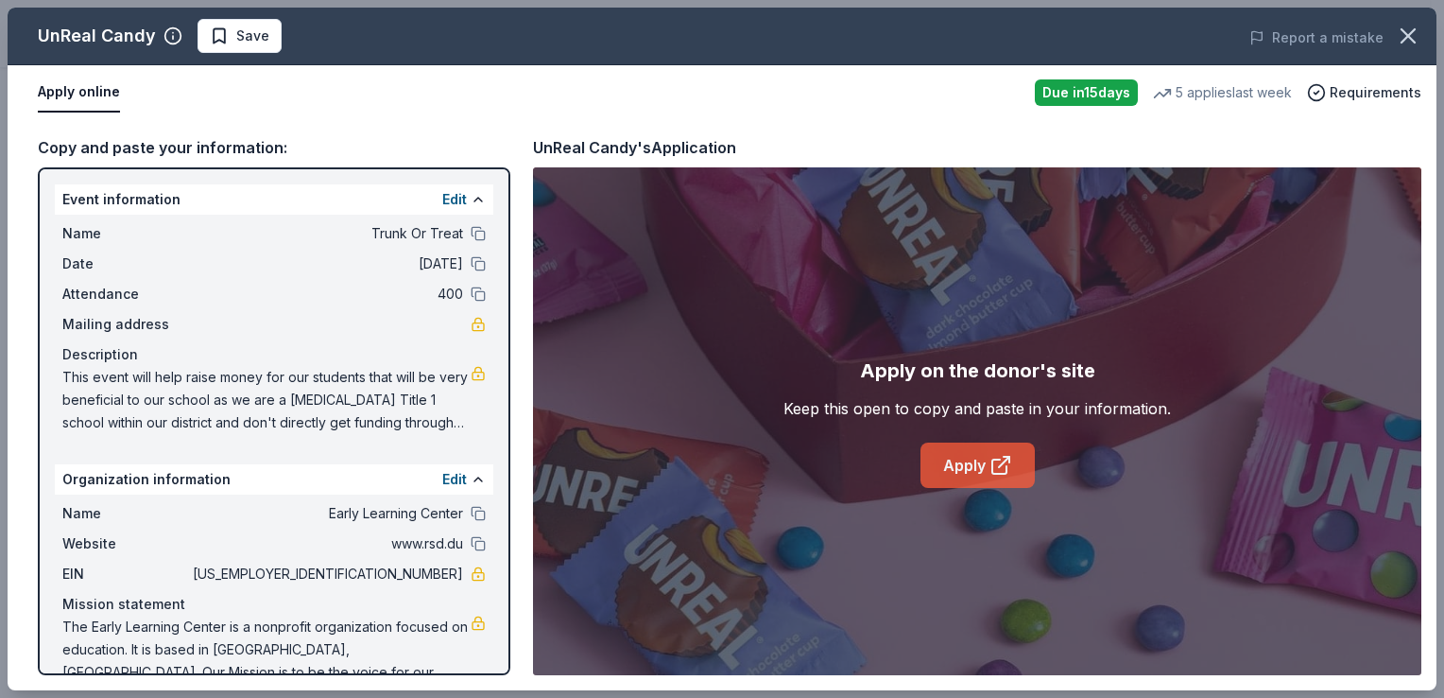
click at [983, 475] on link "Apply" at bounding box center [978, 464] width 114 height 45
